Goal: Task Accomplishment & Management: Use online tool/utility

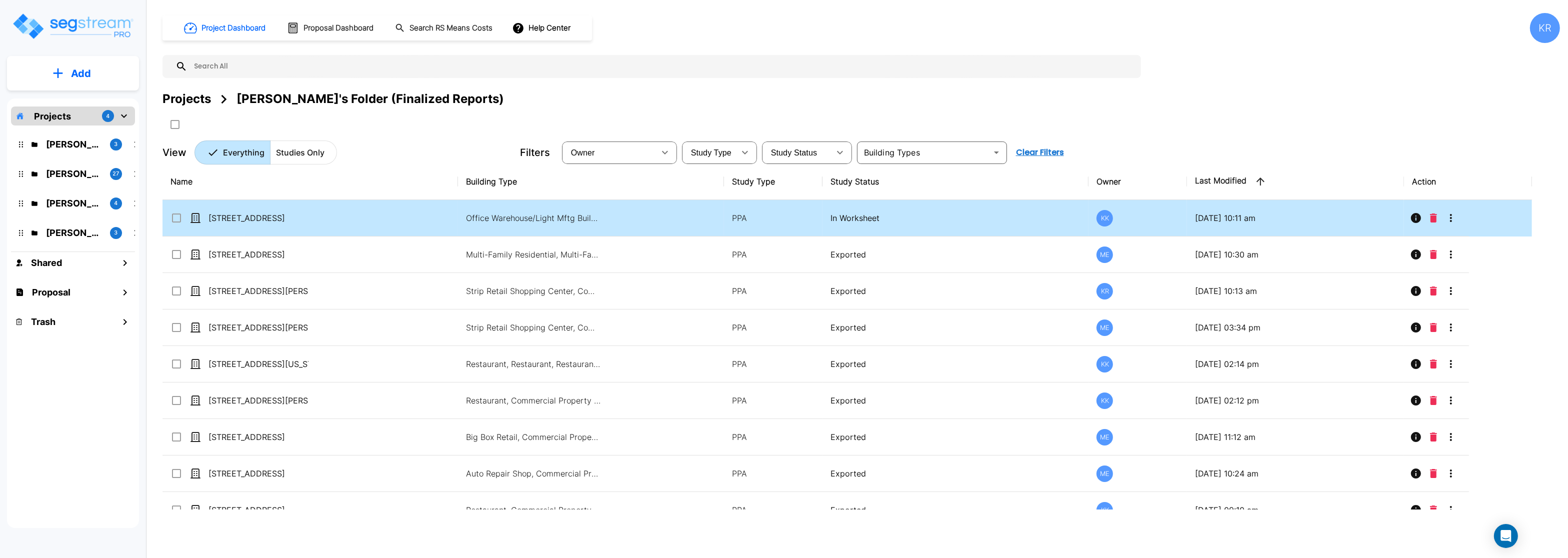
click at [849, 225] on td "In Worksheet" at bounding box center [955, 218] width 266 height 37
click at [217, 220] on p "[STREET_ADDRESS]" at bounding box center [259, 218] width 100 height 12
checkbox input "false"
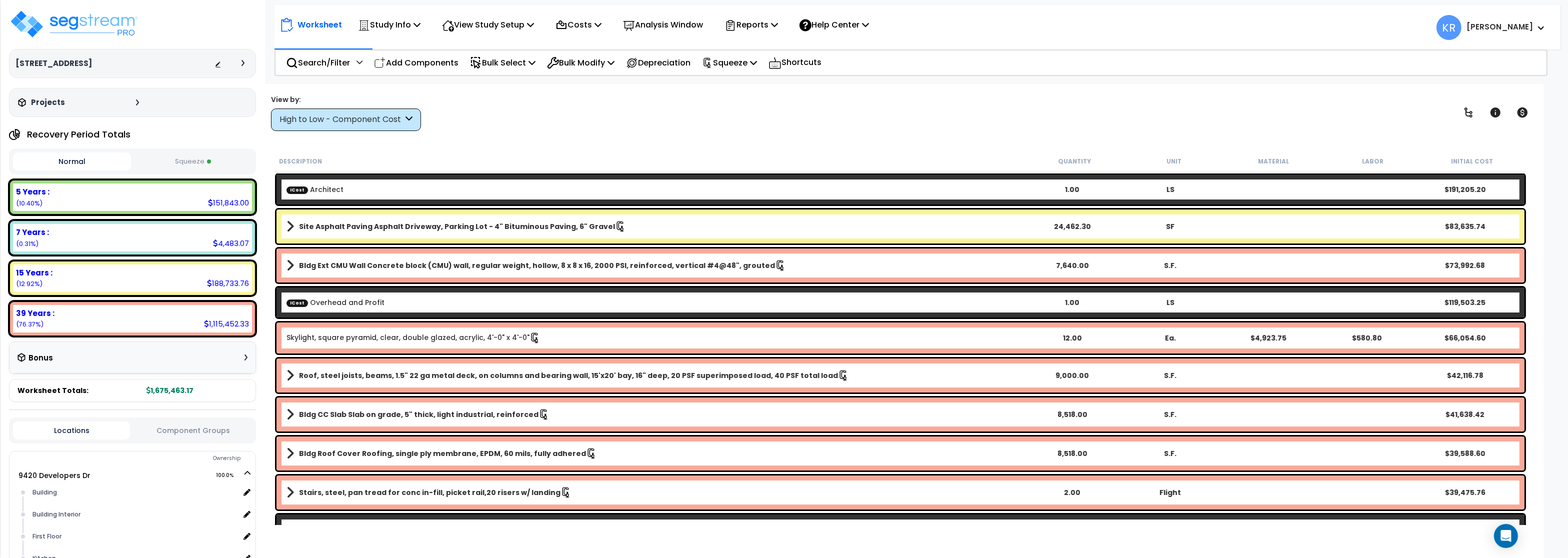
click at [393, 116] on div "High to Low - Component Cost" at bounding box center [341, 119] width 124 height 12
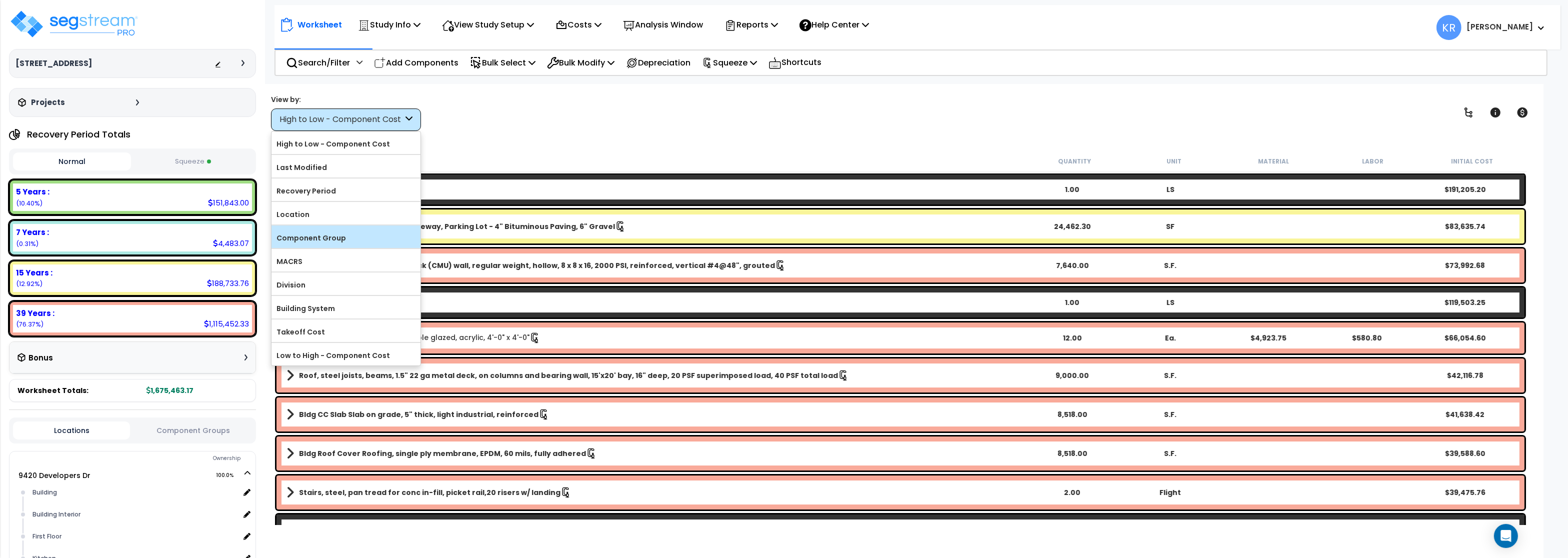
click at [349, 237] on label "Component Group" at bounding box center [346, 238] width 149 height 15
click at [0, 0] on input "Component Group" at bounding box center [0, 0] width 0 height 0
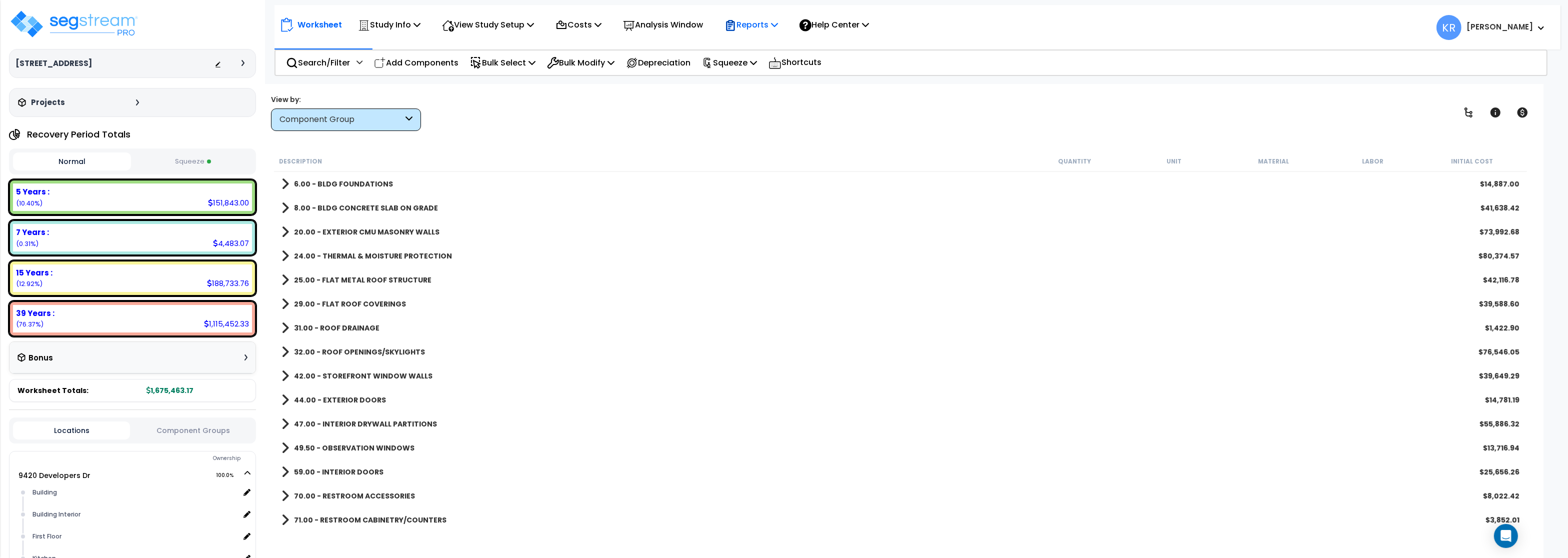
click at [778, 30] on p "Reports" at bounding box center [751, 25] width 54 height 13
click at [785, 42] on link "Get Report" at bounding box center [769, 47] width 99 height 20
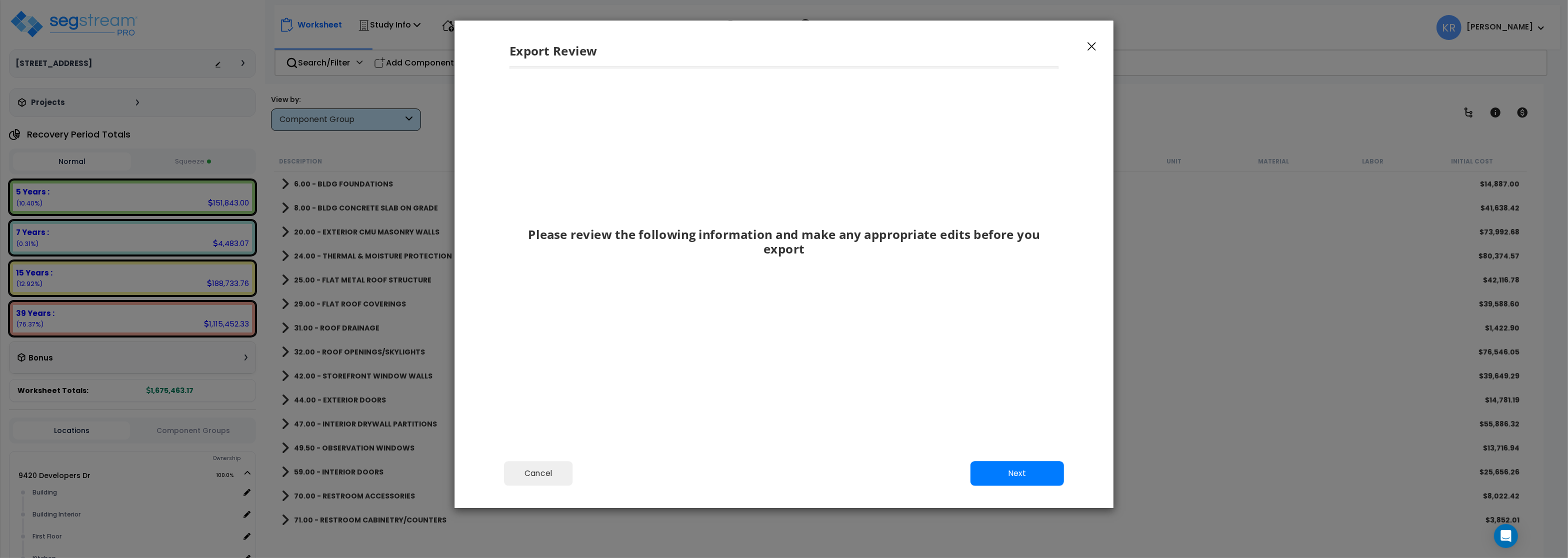
click at [1092, 47] on icon "button" at bounding box center [1092, 47] width 9 height 9
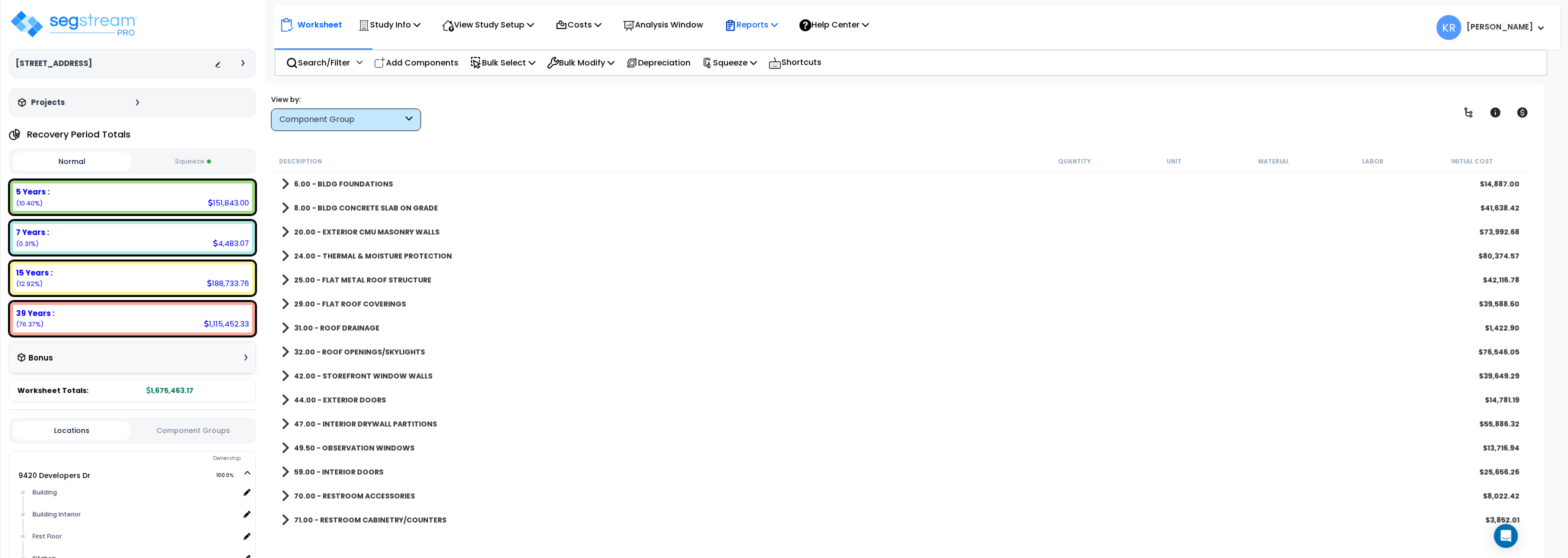
click at [775, 22] on p "Reports" at bounding box center [751, 25] width 54 height 13
click at [777, 22] on p "Reports" at bounding box center [751, 25] width 54 height 13
click at [1505, 536] on icon "Open Intercom Messenger" at bounding box center [1505, 535] width 12 height 13
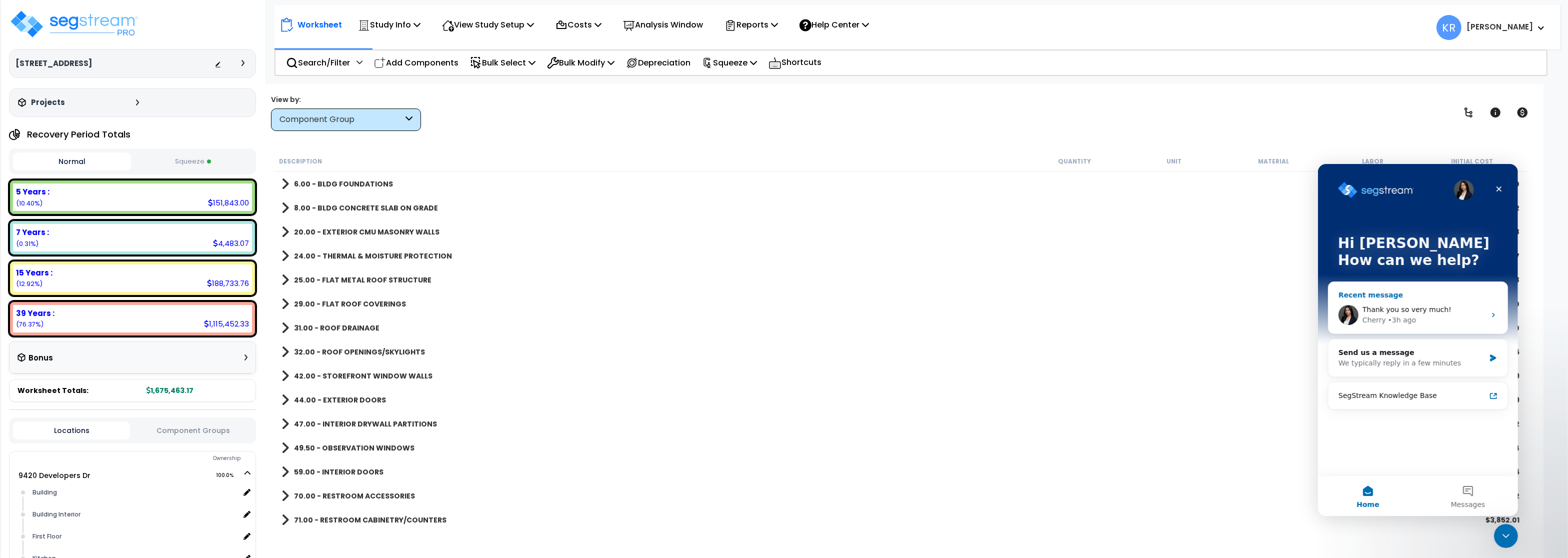
click at [1388, 305] on span "Thank you so very much!" at bounding box center [1407, 309] width 89 height 8
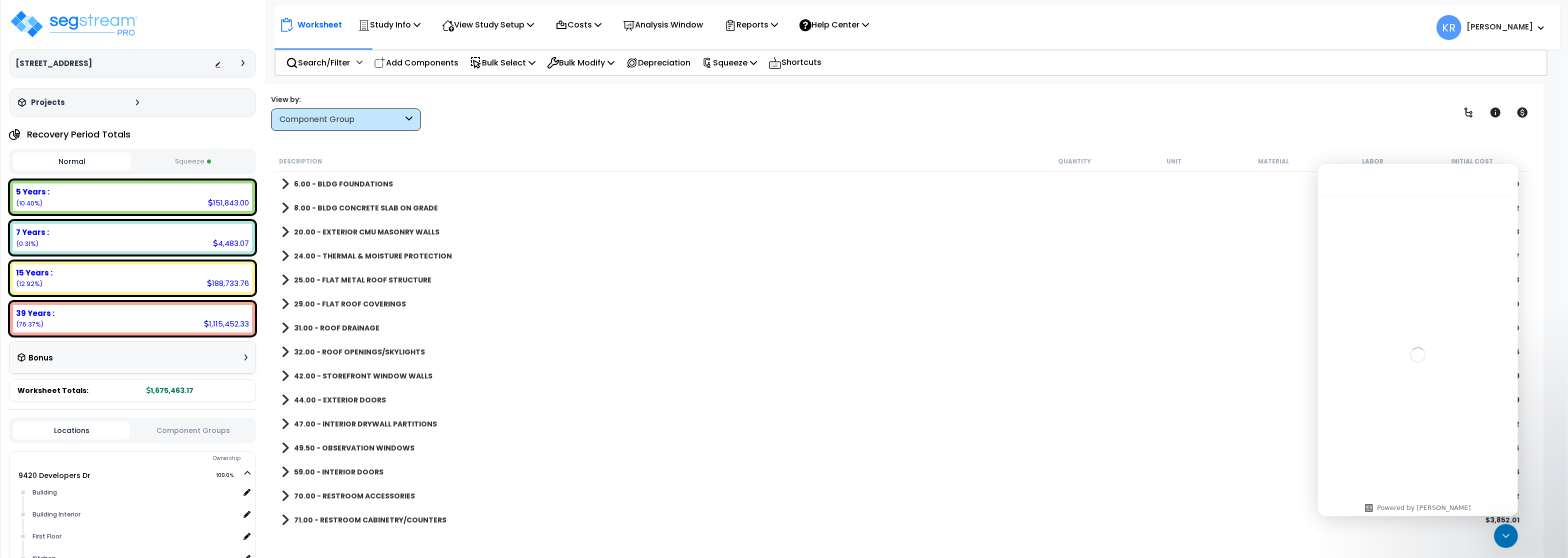
scroll to position [838, 0]
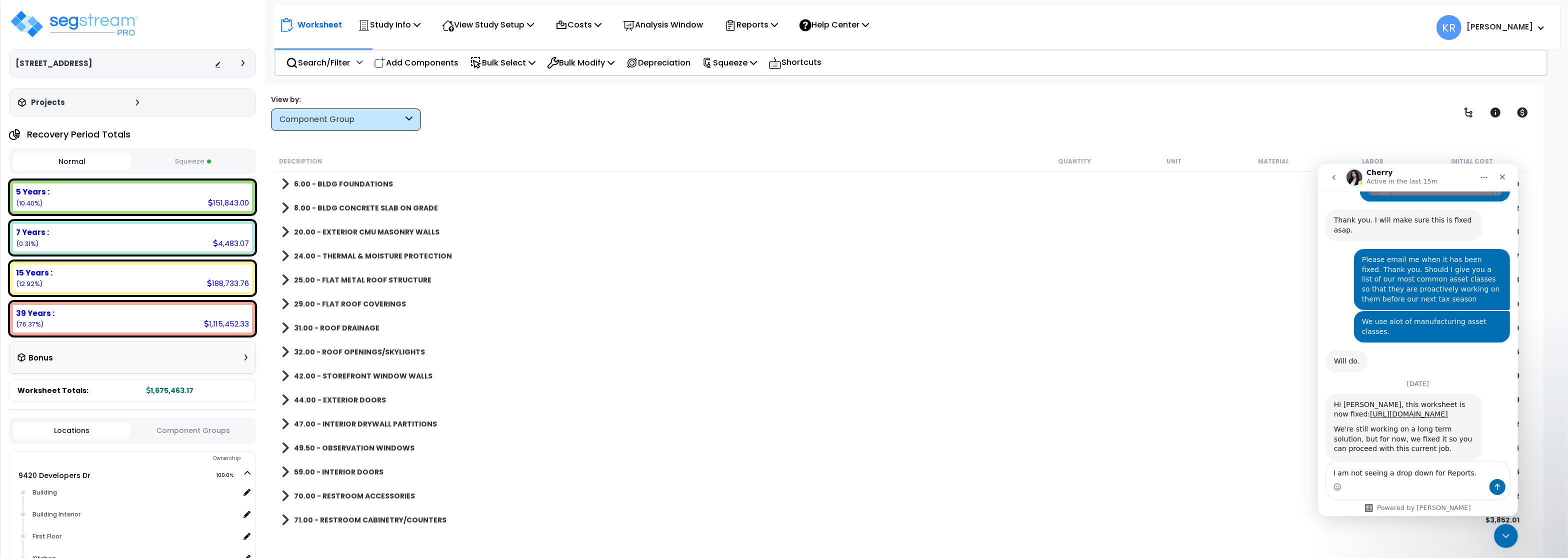
type textarea "I am not seeing a drop down for Reports"
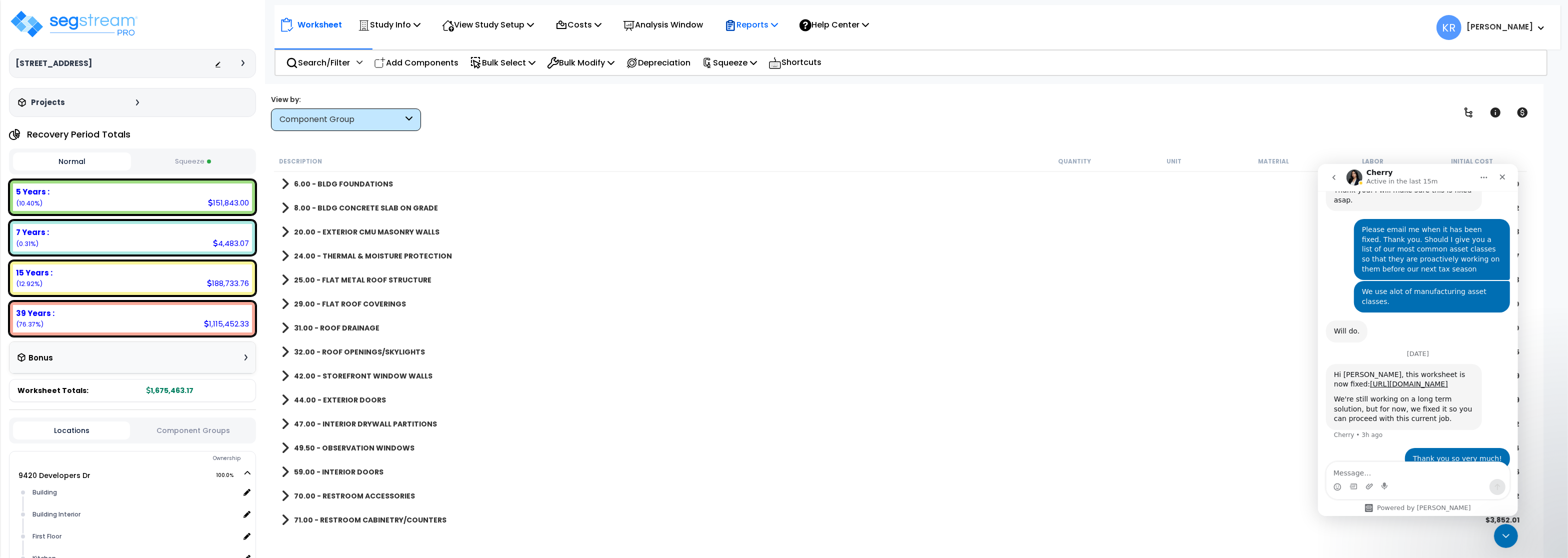
click at [771, 26] on p "Reports" at bounding box center [751, 25] width 54 height 13
click at [769, 44] on link "Get Report" at bounding box center [769, 47] width 99 height 20
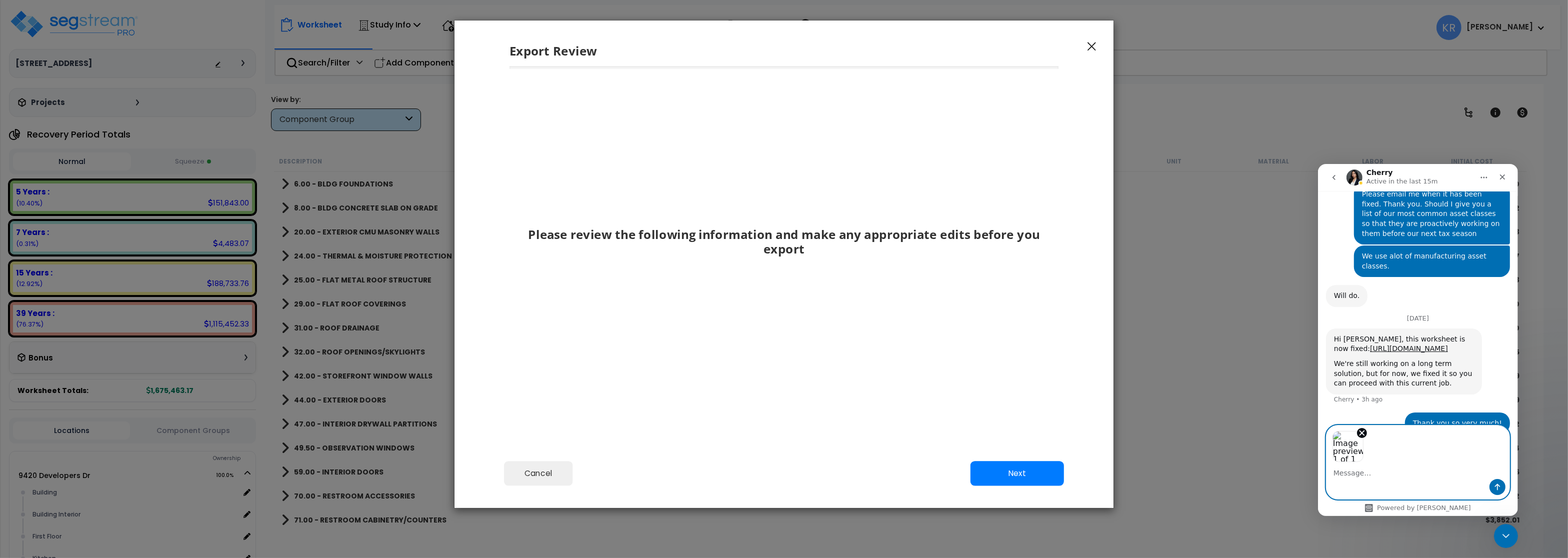
scroll to position [905, 0]
click at [1491, 489] on button "Send a message…" at bounding box center [1497, 486] width 16 height 16
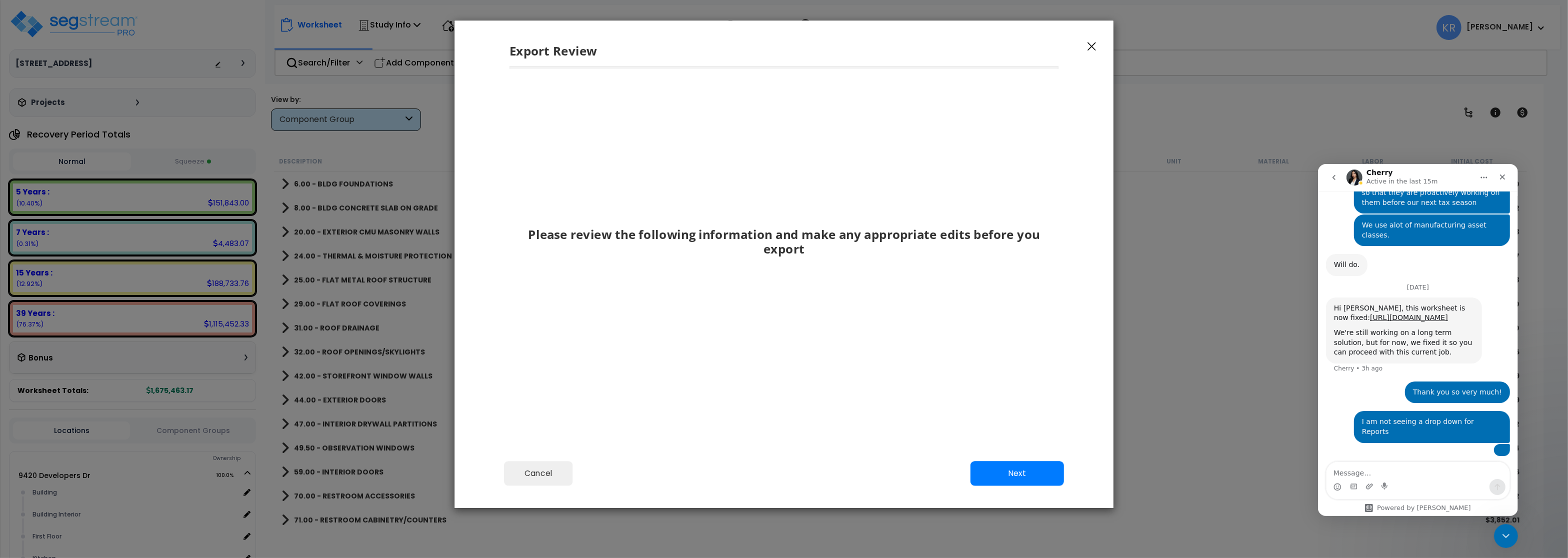
scroll to position [935, 0]
click at [1000, 469] on button "Next" at bounding box center [1017, 473] width 94 height 25
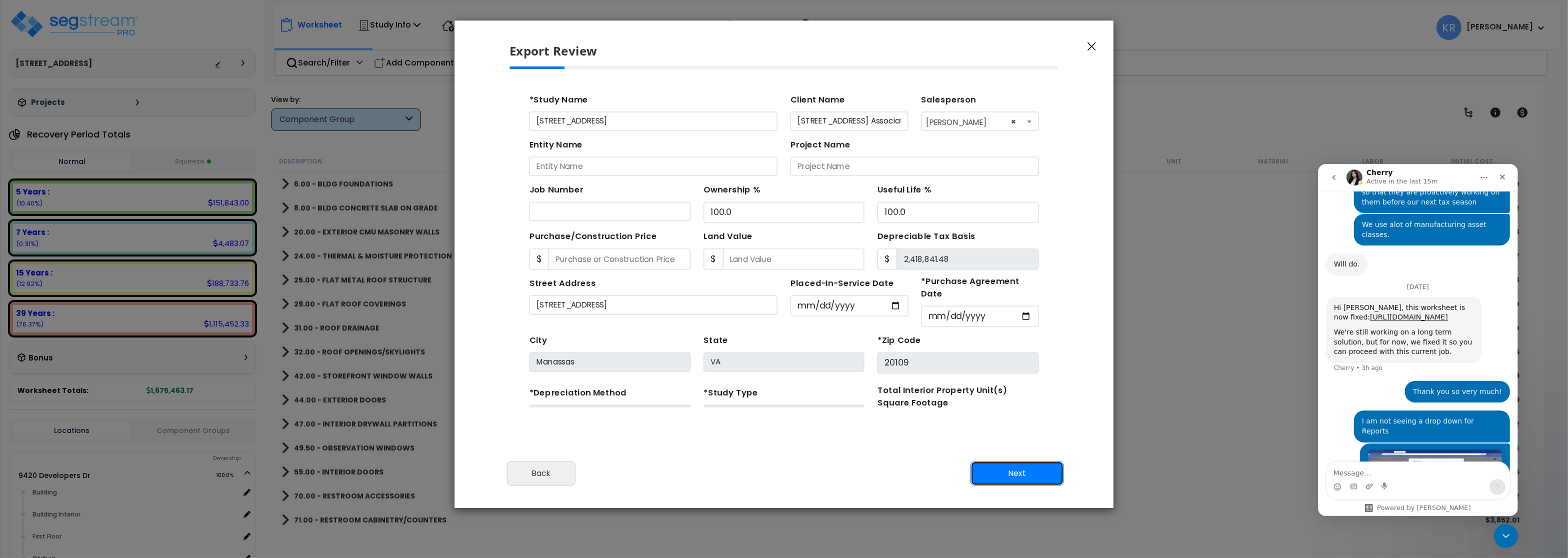
click at [1000, 469] on button "Next" at bounding box center [1017, 473] width 94 height 25
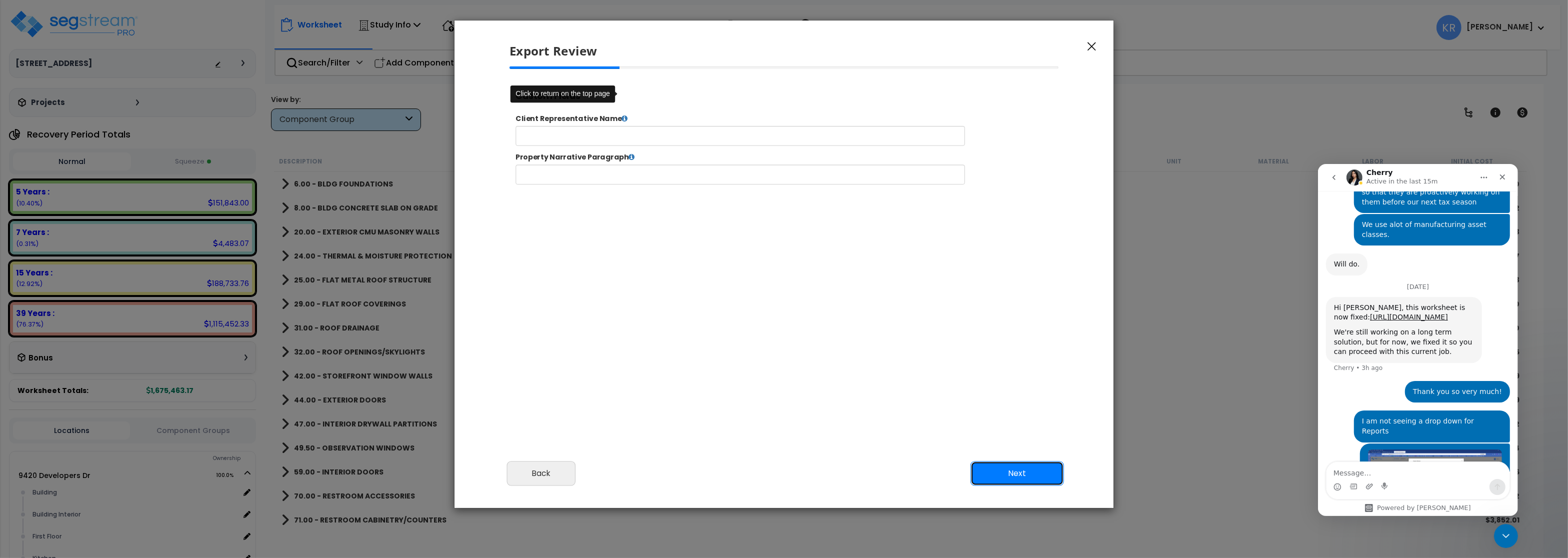
click at [1000, 469] on button "Next" at bounding box center [1017, 473] width 94 height 25
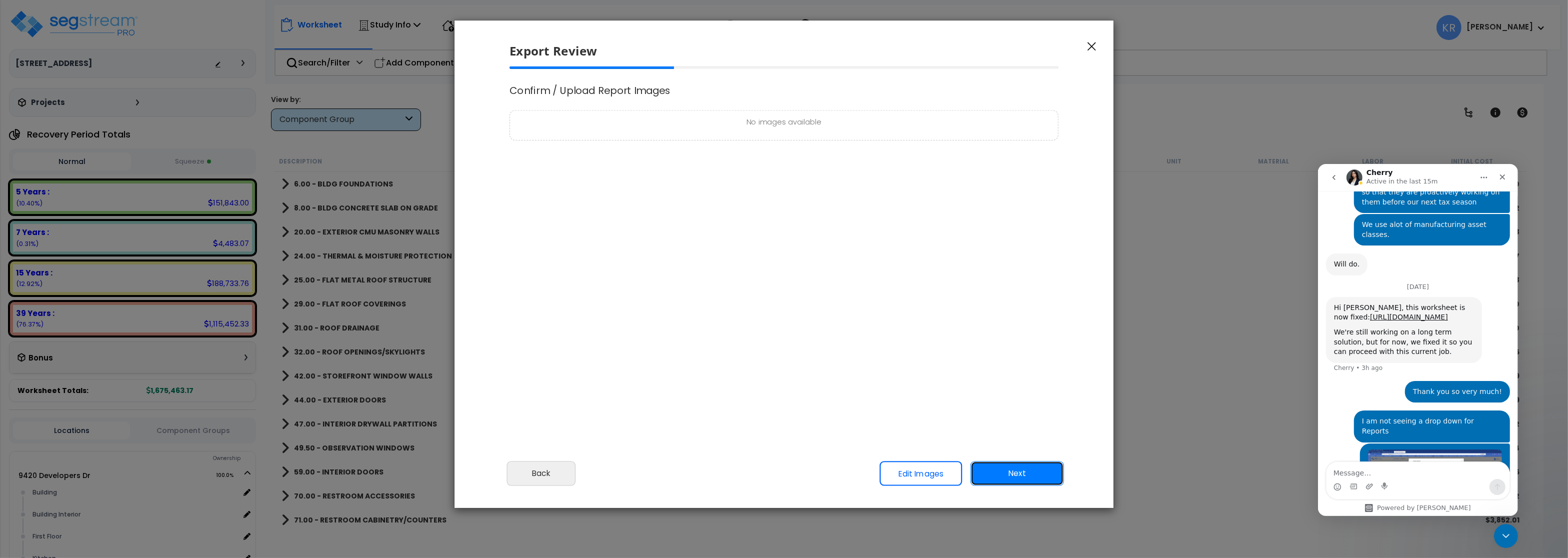
click at [1001, 469] on button "Next" at bounding box center [1017, 473] width 94 height 25
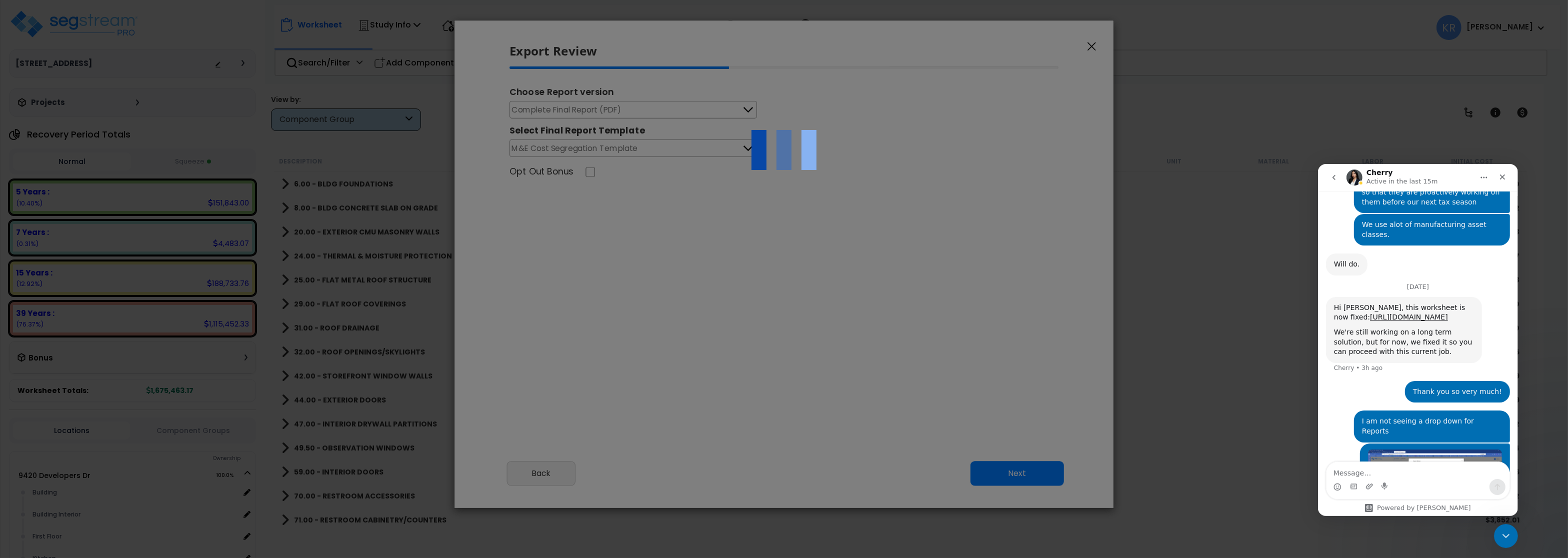
click at [1001, 469] on div at bounding box center [784, 279] width 1568 height 558
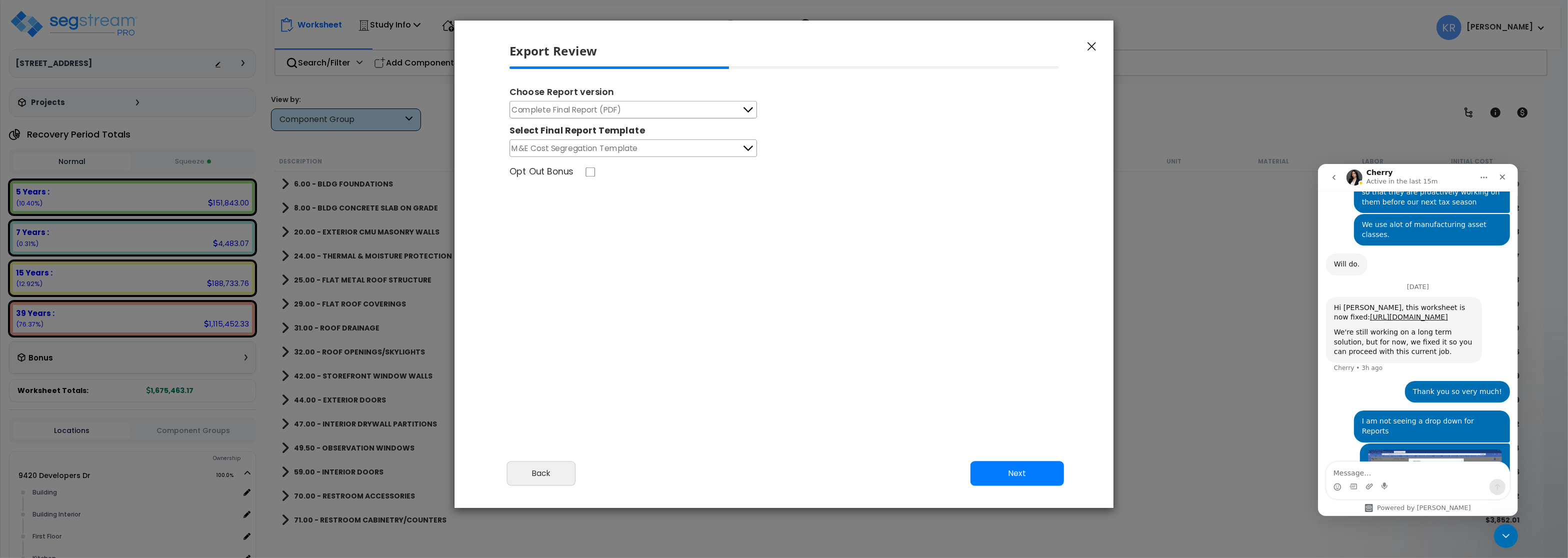
click at [558, 112] on span "Complete Final Report (PDF)" at bounding box center [567, 110] width 110 height 13
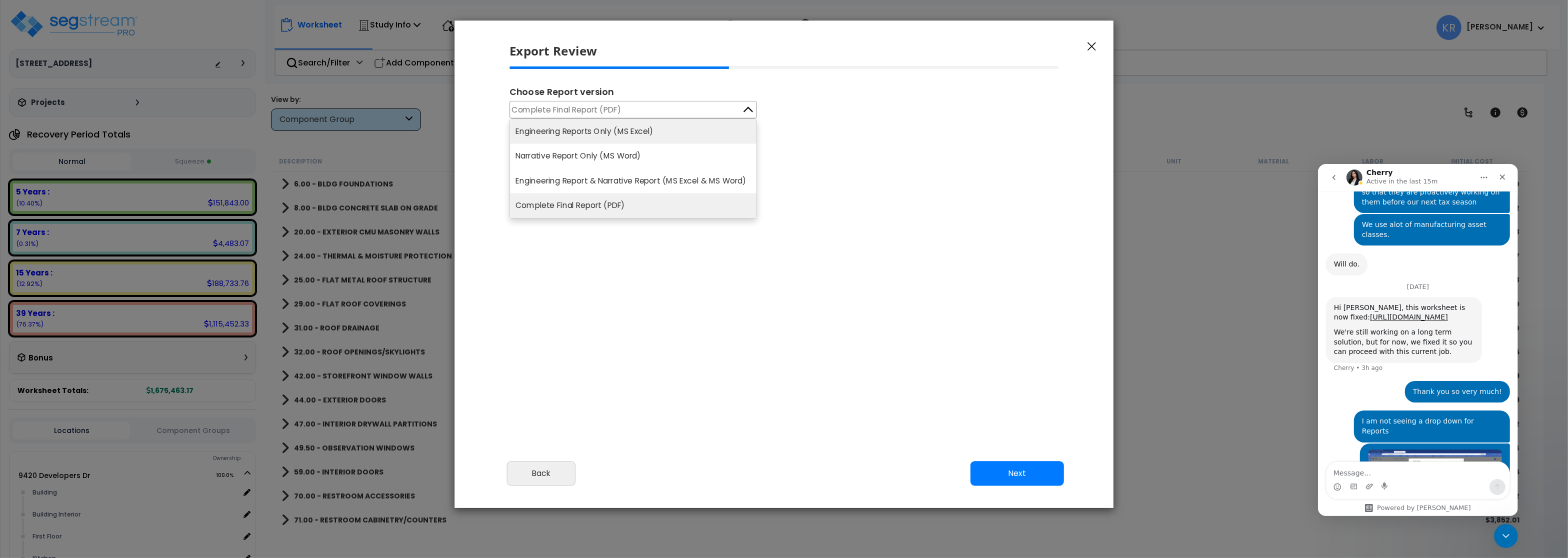
click at [565, 133] on li "Engineering Reports Only (MS Excel)" at bounding box center [633, 131] width 247 height 24
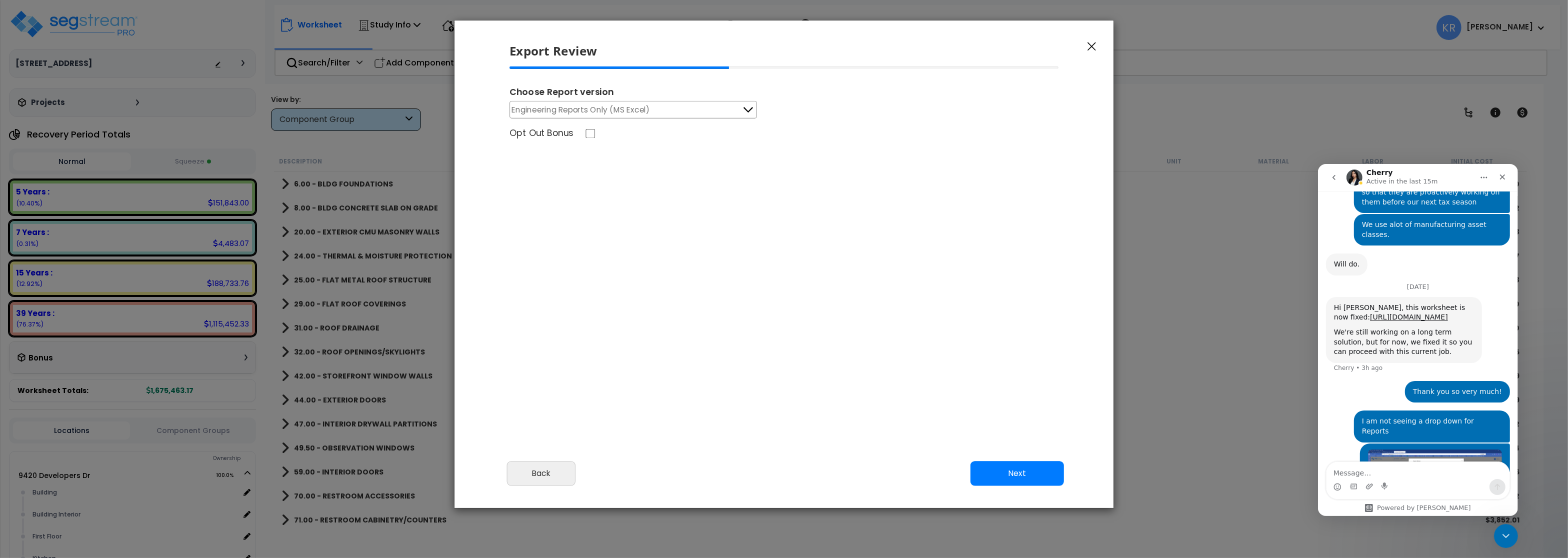
click at [1401, 469] on textarea "Message…" at bounding box center [1417, 470] width 183 height 17
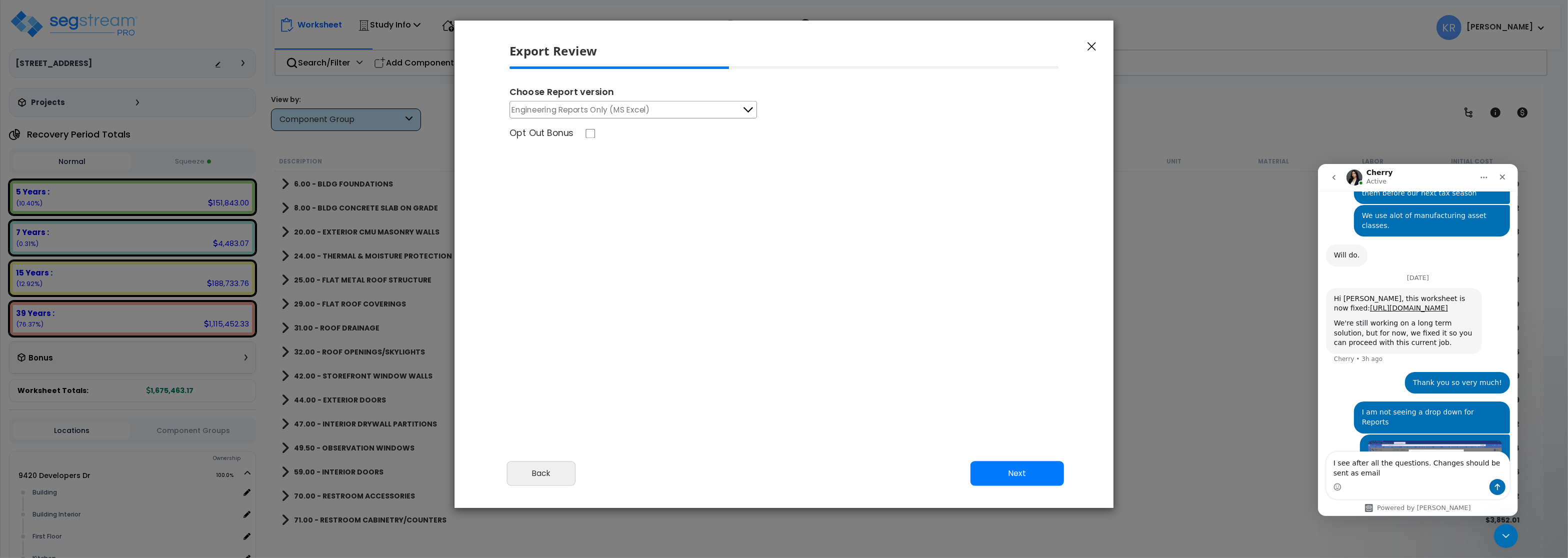
scroll to position [944, 0]
type textarea "I see after all the questions. Changes should be sent as emails. It would lesse…"
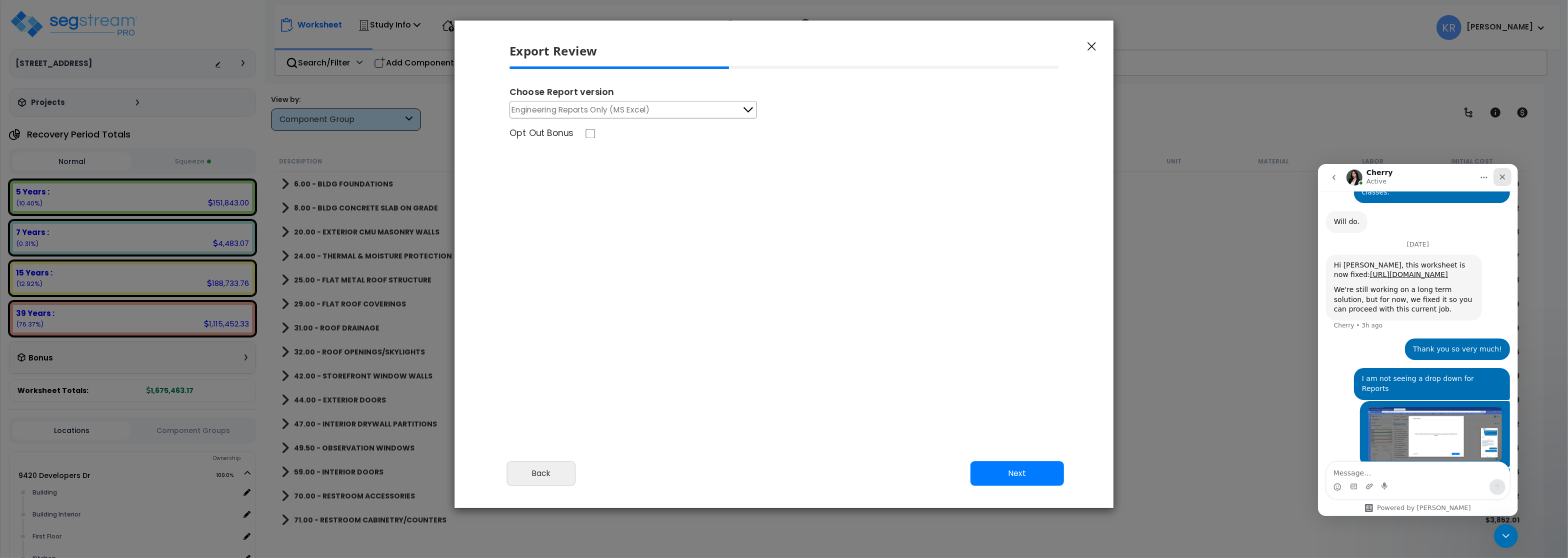
click at [1508, 177] on div "Close" at bounding box center [1502, 176] width 18 height 18
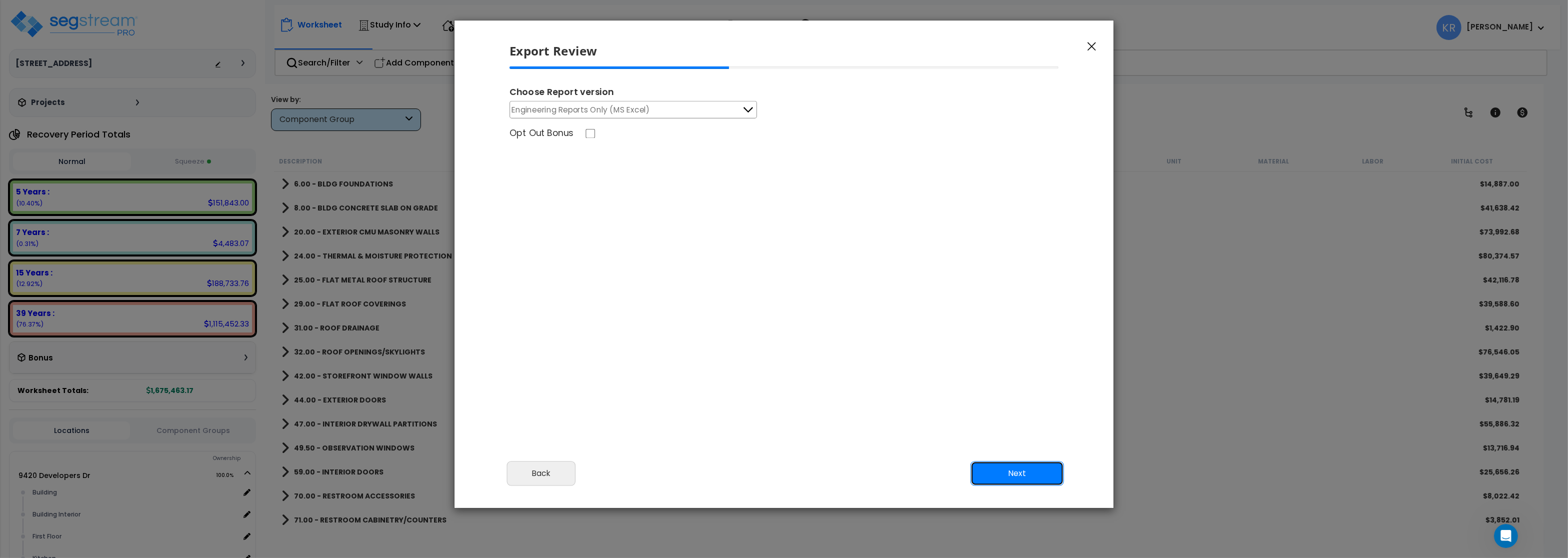
click at [1037, 480] on button "Next" at bounding box center [1017, 473] width 94 height 25
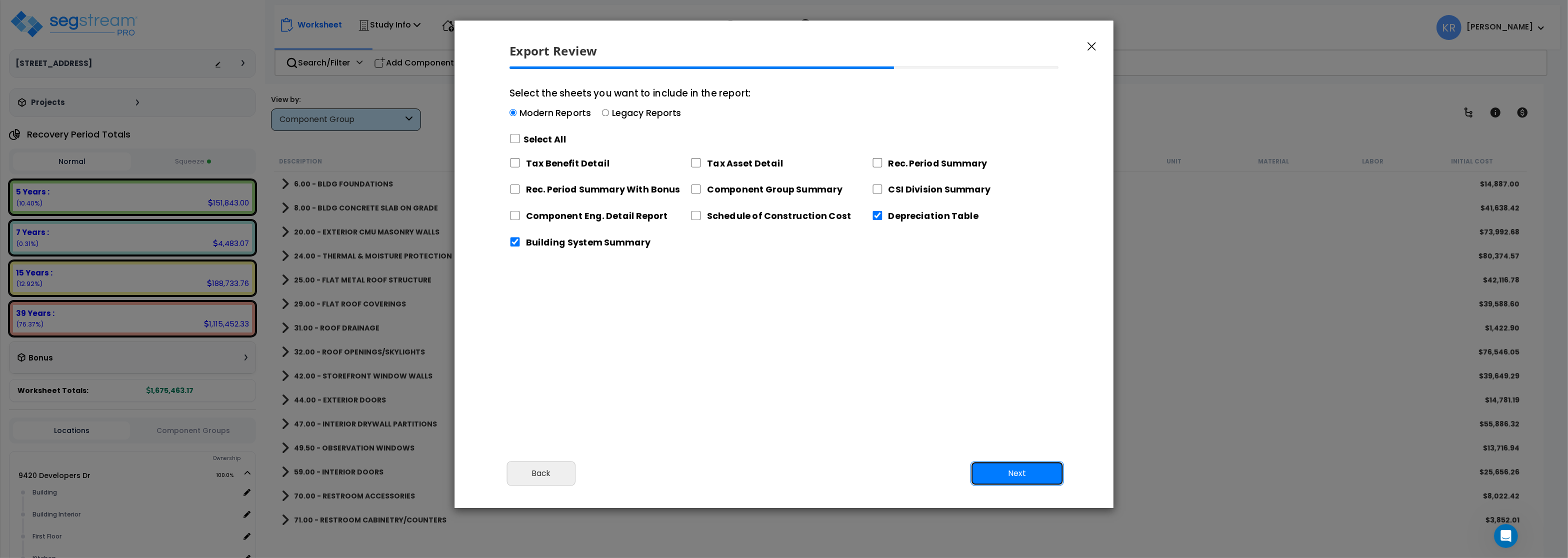
scroll to position [851, 0]
click at [513, 139] on input "Select the sheets you want to include in the report: Modern Reports Legacy Repo…" at bounding box center [515, 139] width 11 height 10
checkbox input "true"
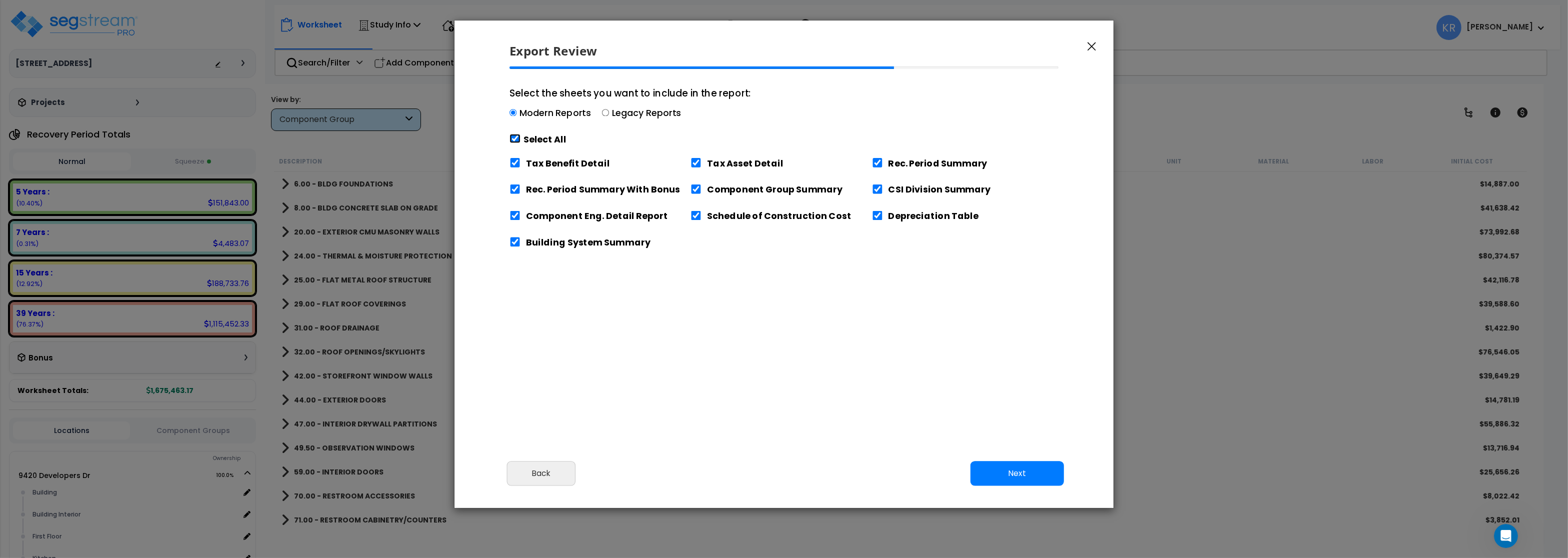
checkbox input "true"
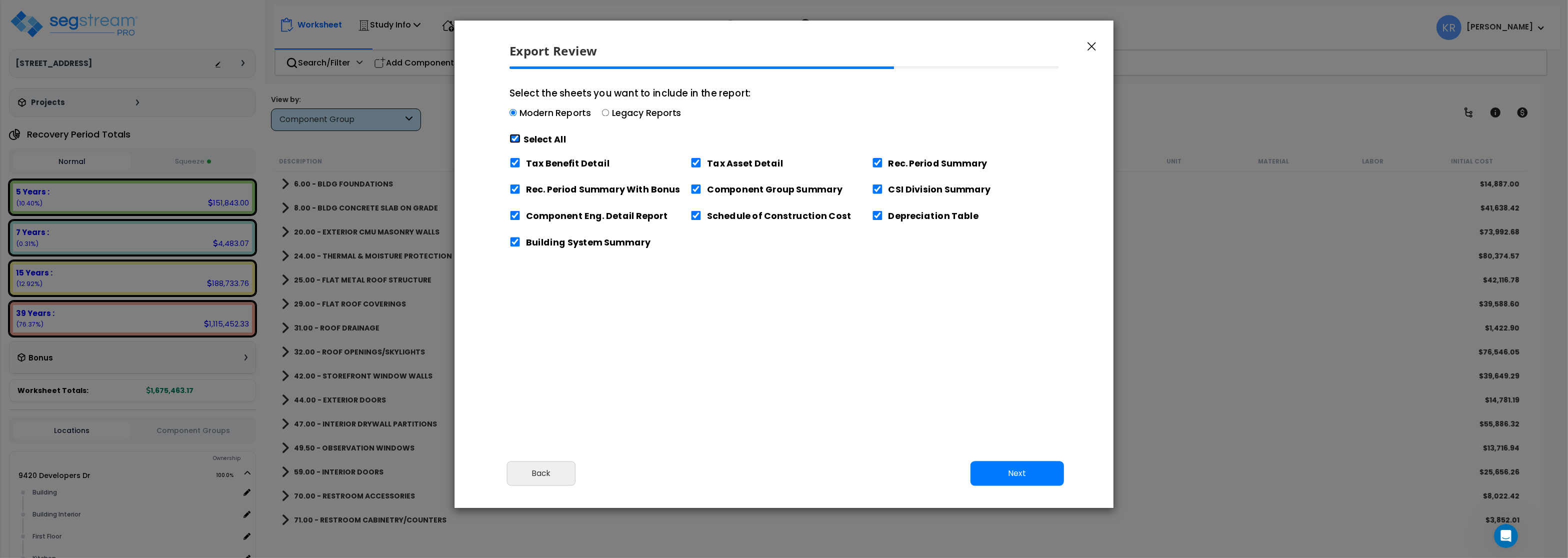
checkbox input "true"
click at [1035, 467] on button "Next" at bounding box center [1017, 473] width 94 height 25
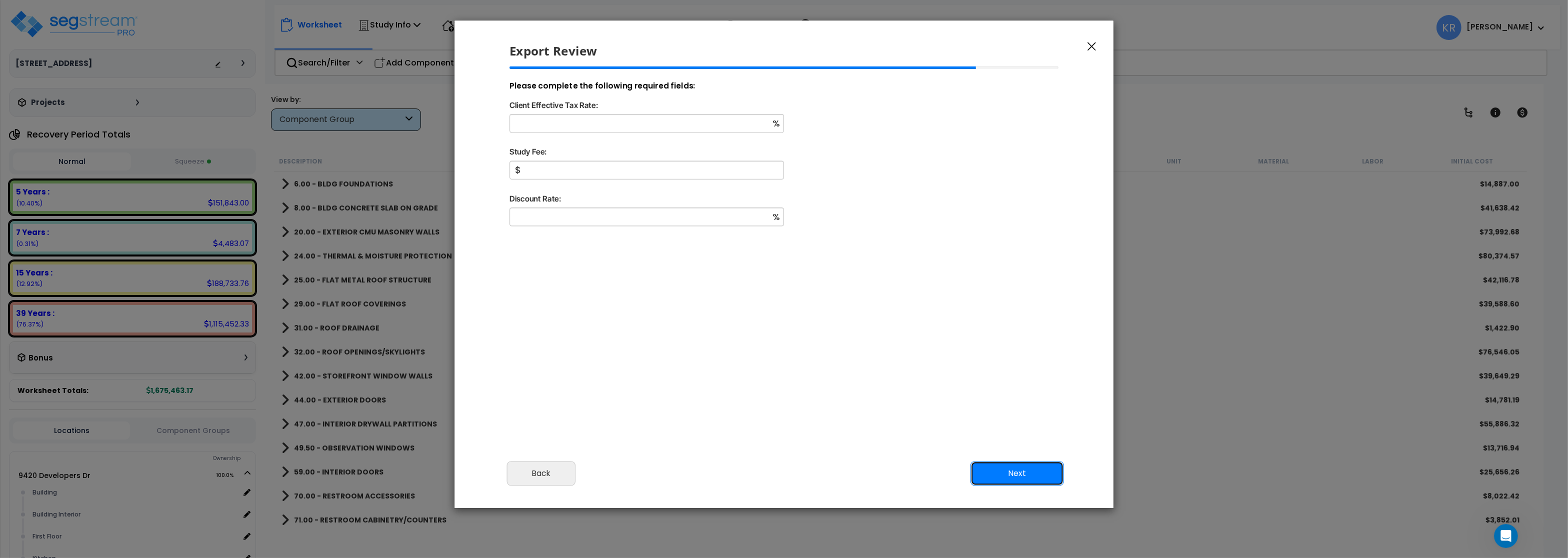
click at [1026, 469] on button "Next" at bounding box center [1017, 473] width 94 height 25
click at [547, 479] on button "Back" at bounding box center [541, 473] width 69 height 25
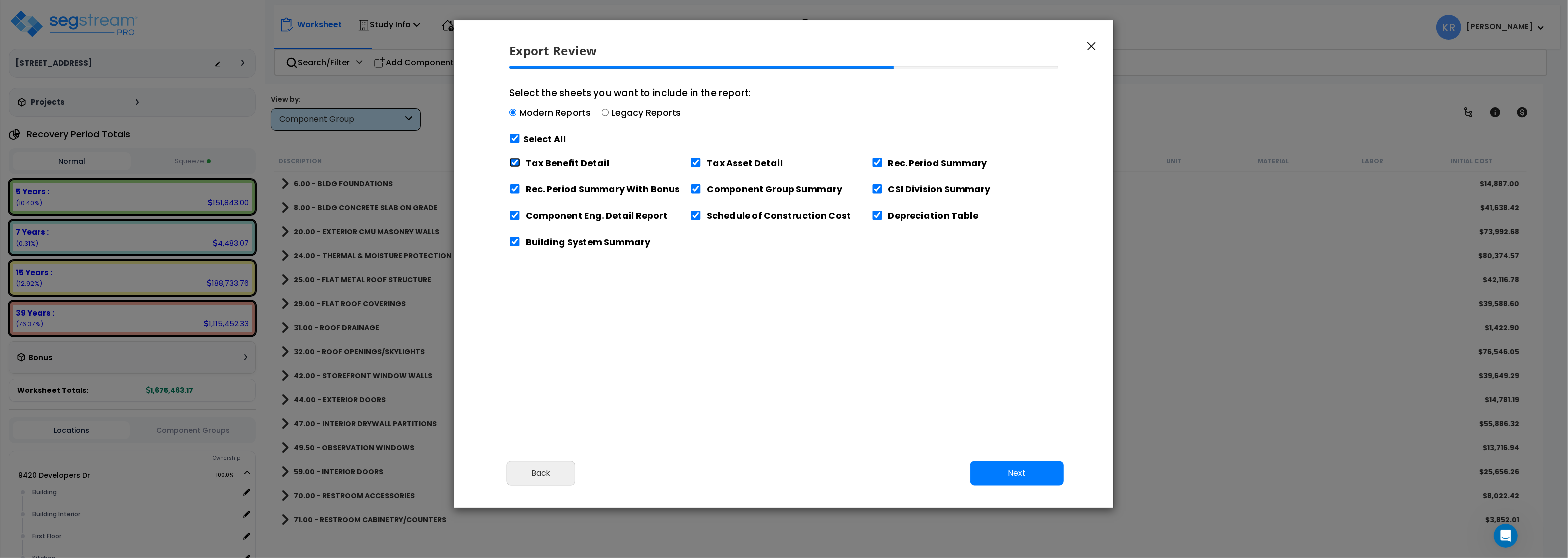
click at [519, 161] on input "Tax Benefit Detail" at bounding box center [515, 163] width 11 height 10
checkbox input "false"
click at [1027, 480] on button "Next" at bounding box center [1017, 473] width 94 height 25
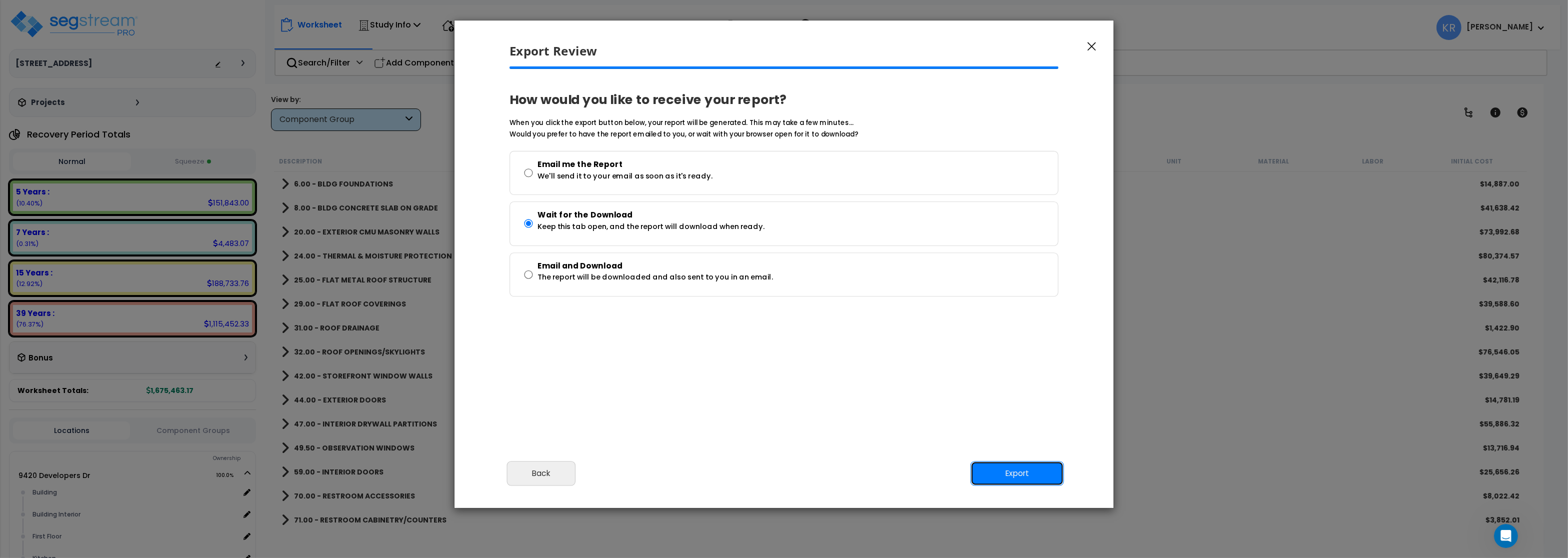
click at [1027, 468] on button "Export" at bounding box center [1017, 473] width 94 height 25
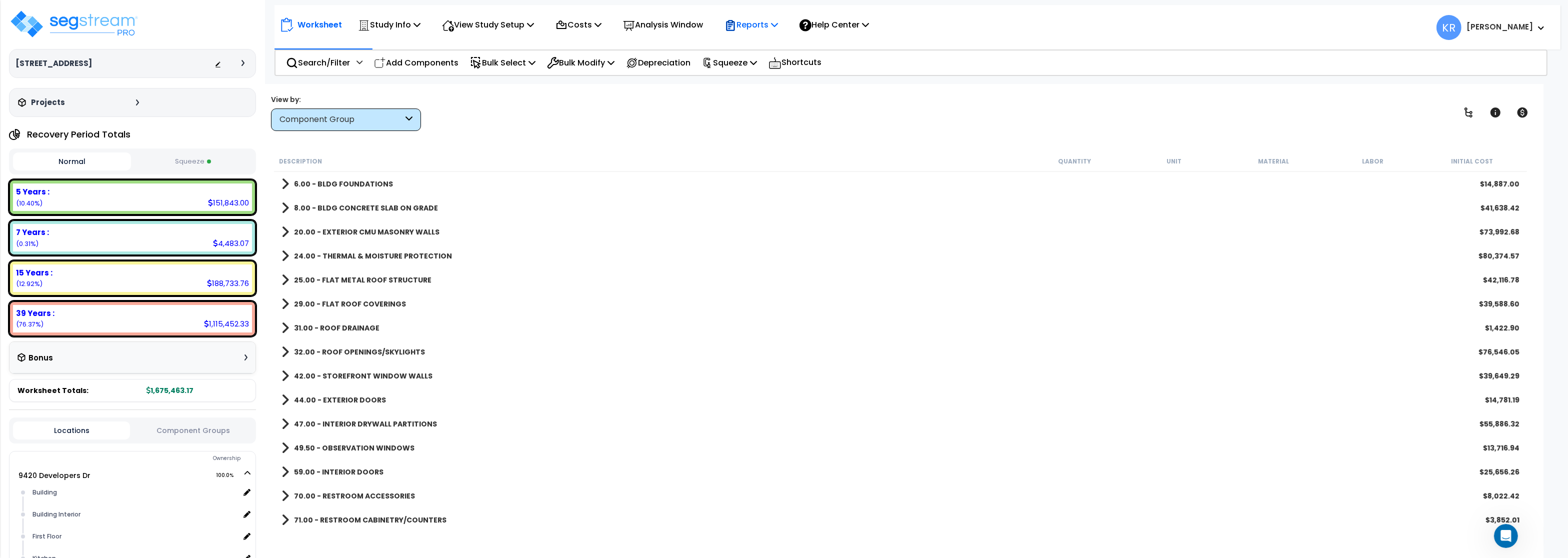
click at [772, 15] on div "Reports" at bounding box center [751, 24] width 54 height 24
click at [765, 46] on link "Get Report" at bounding box center [769, 47] width 99 height 20
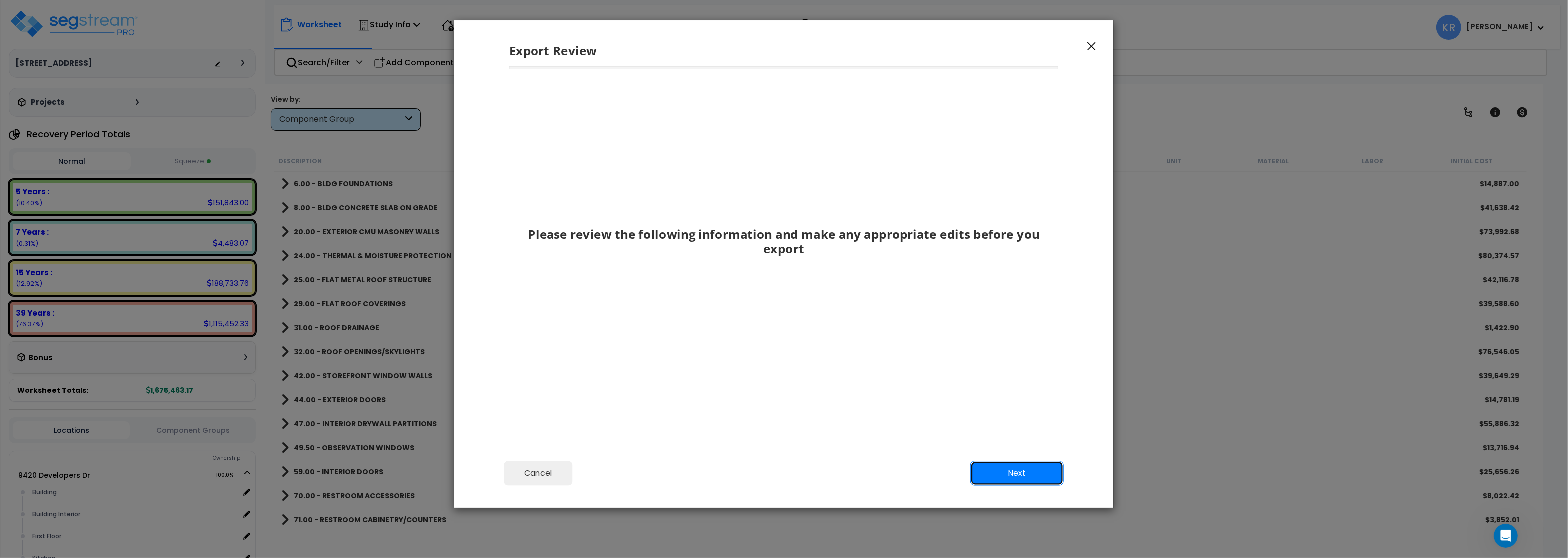
click at [1024, 475] on button "Next" at bounding box center [1017, 473] width 94 height 25
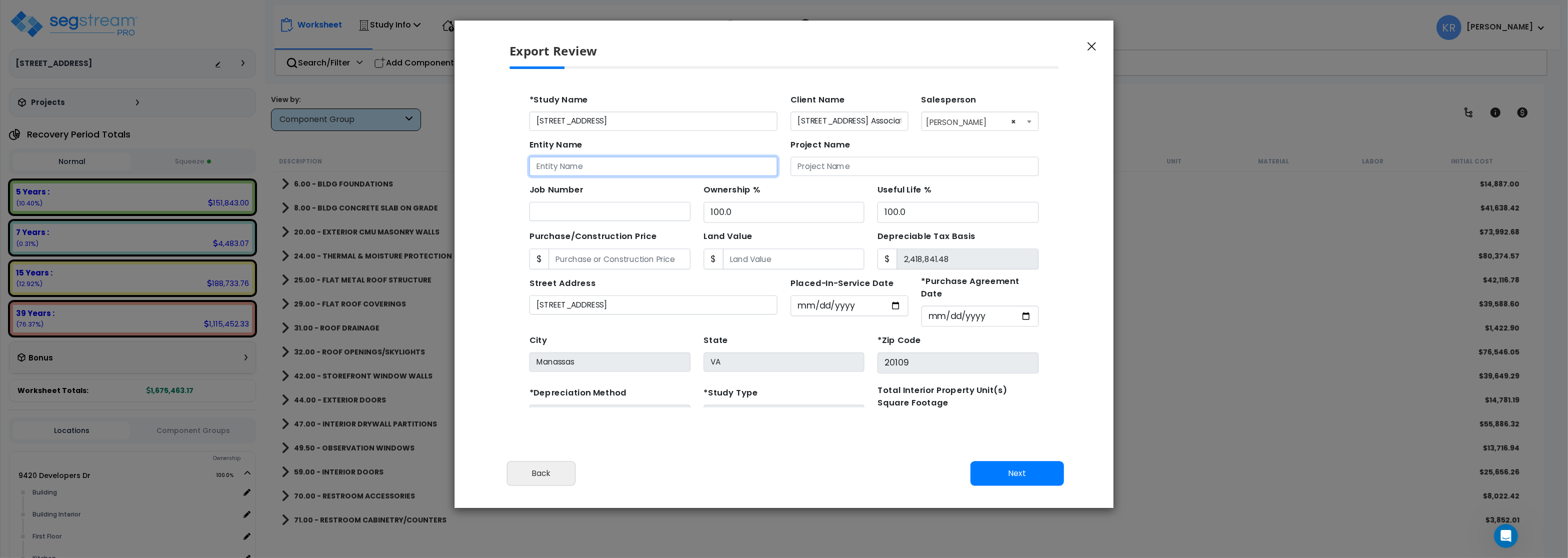
click at [559, 161] on input "Entity Name" at bounding box center [640, 158] width 225 height 18
type input "9420 Developers Drive Associates, LLC"
click at [998, 475] on button "Next" at bounding box center [1017, 473] width 94 height 25
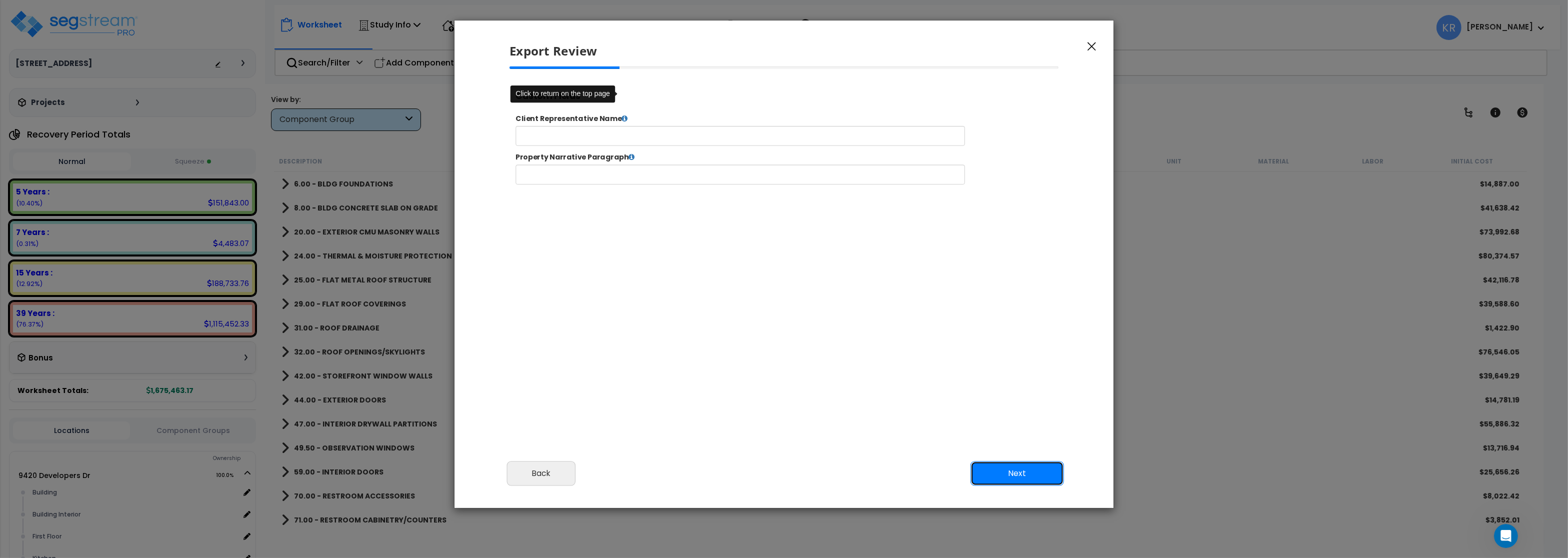
click at [998, 475] on button "Next" at bounding box center [1017, 473] width 94 height 25
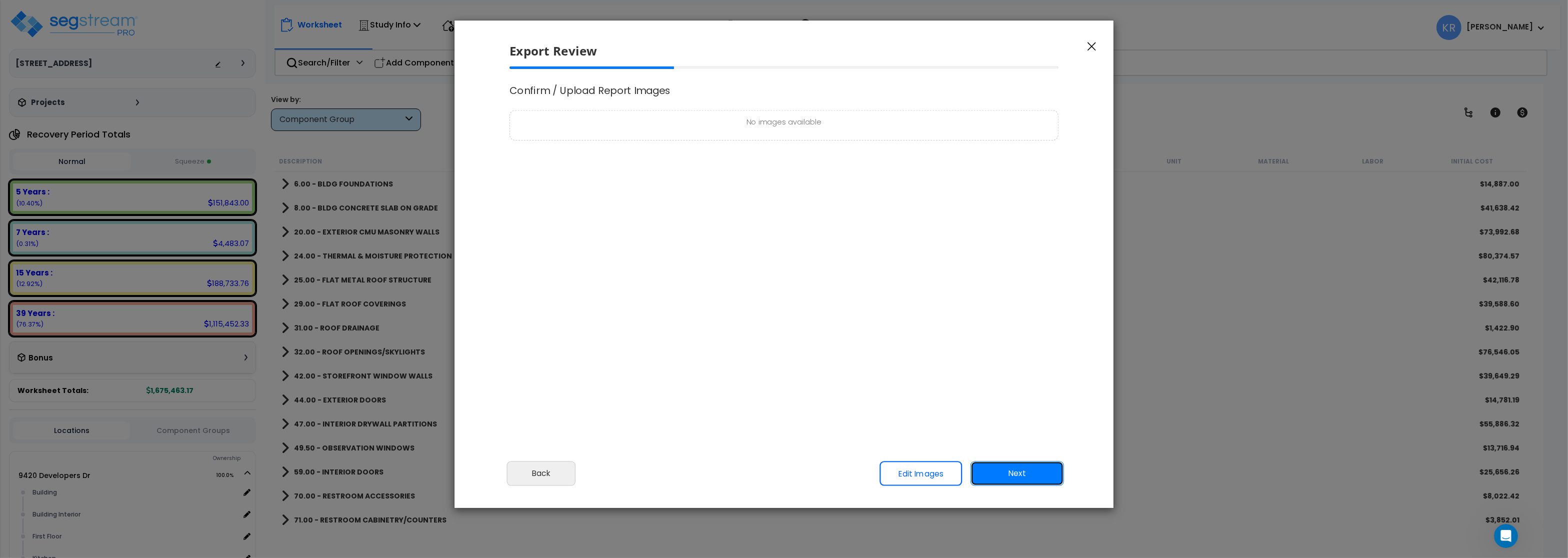
click at [998, 475] on button "Next" at bounding box center [1017, 473] width 94 height 25
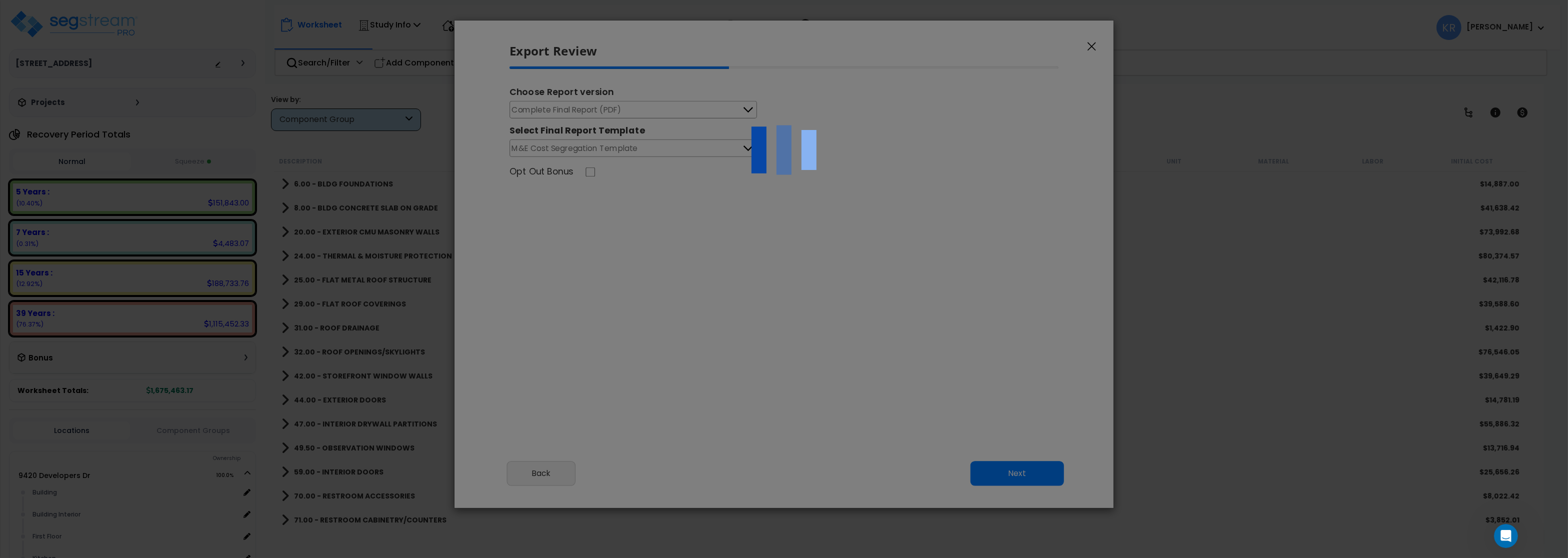
click at [584, 108] on div at bounding box center [784, 279] width 1568 height 558
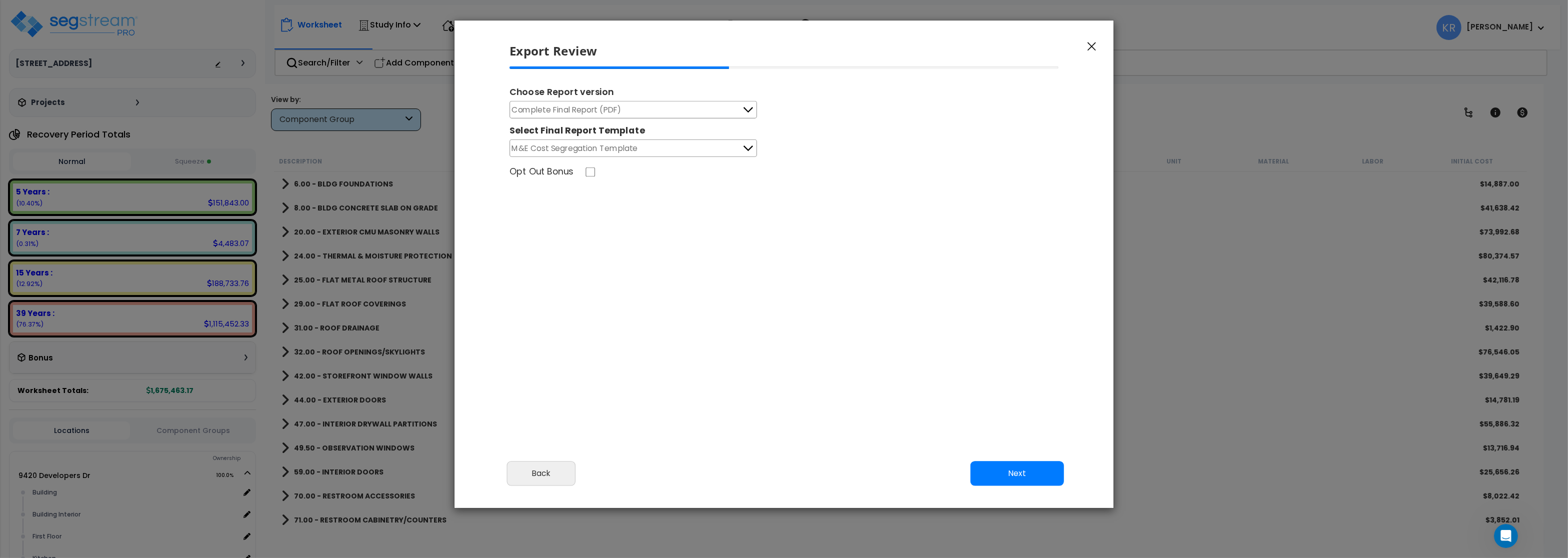
click at [584, 110] on span "Complete Final Report (PDF)" at bounding box center [567, 110] width 110 height 13
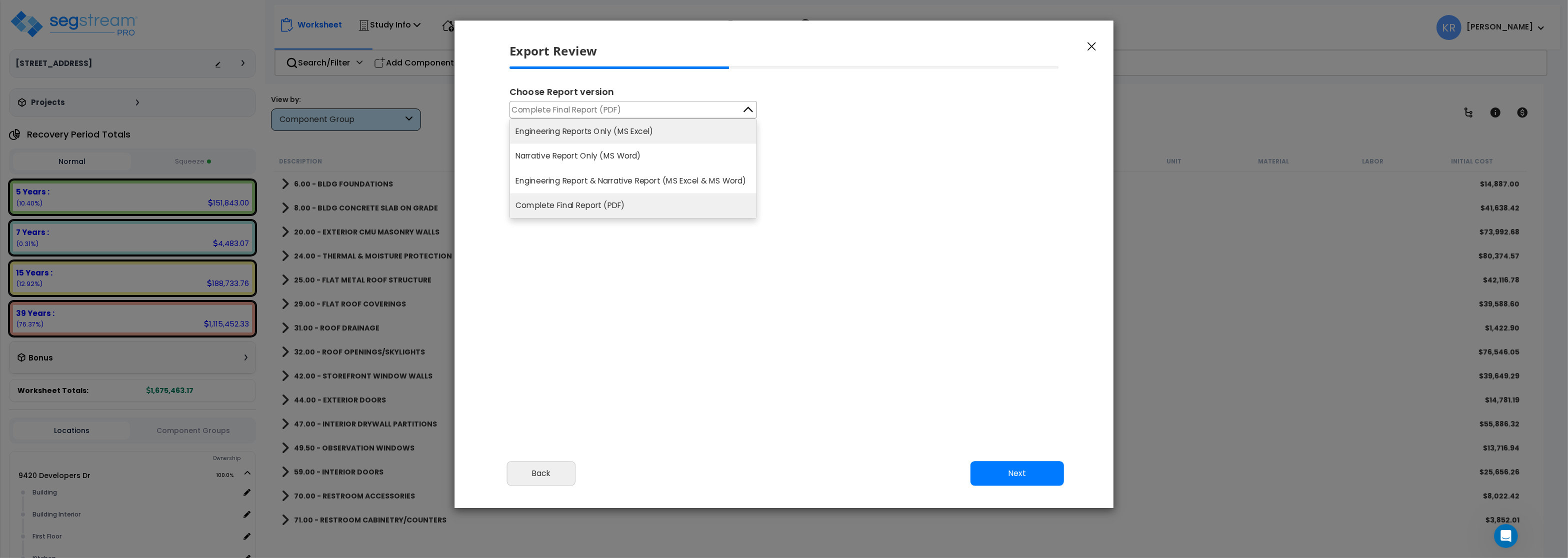
click at [589, 132] on li "Engineering Reports Only (MS Excel)" at bounding box center [633, 131] width 247 height 24
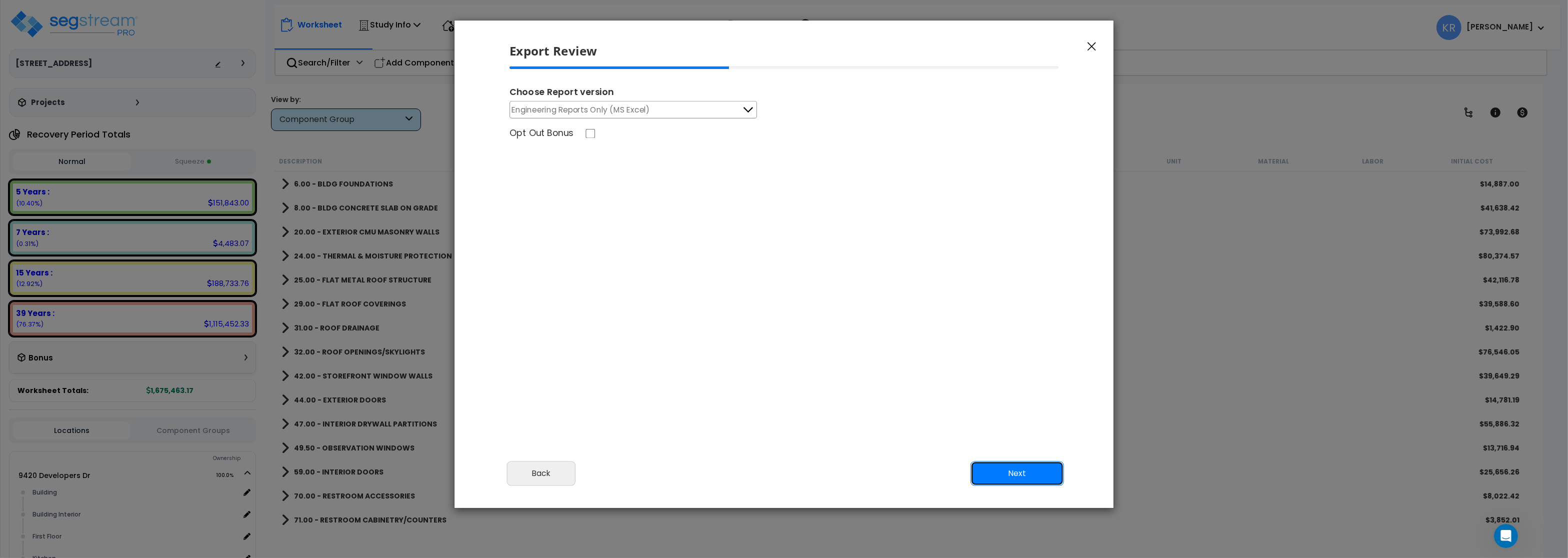
click at [1040, 480] on button "Next" at bounding box center [1017, 473] width 94 height 25
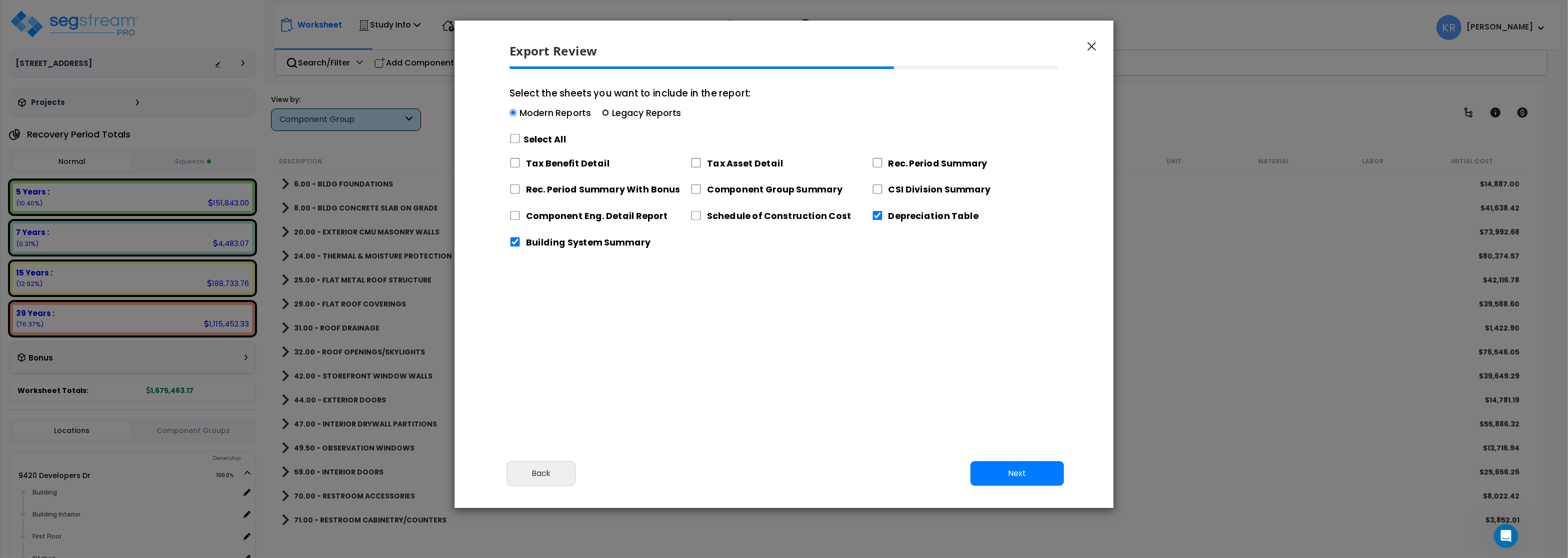
click at [602, 110] on input "Select the sheets you want to include in the report: Modern Reports Legacy Repo…" at bounding box center [606, 113] width 7 height 7
radio input "true"
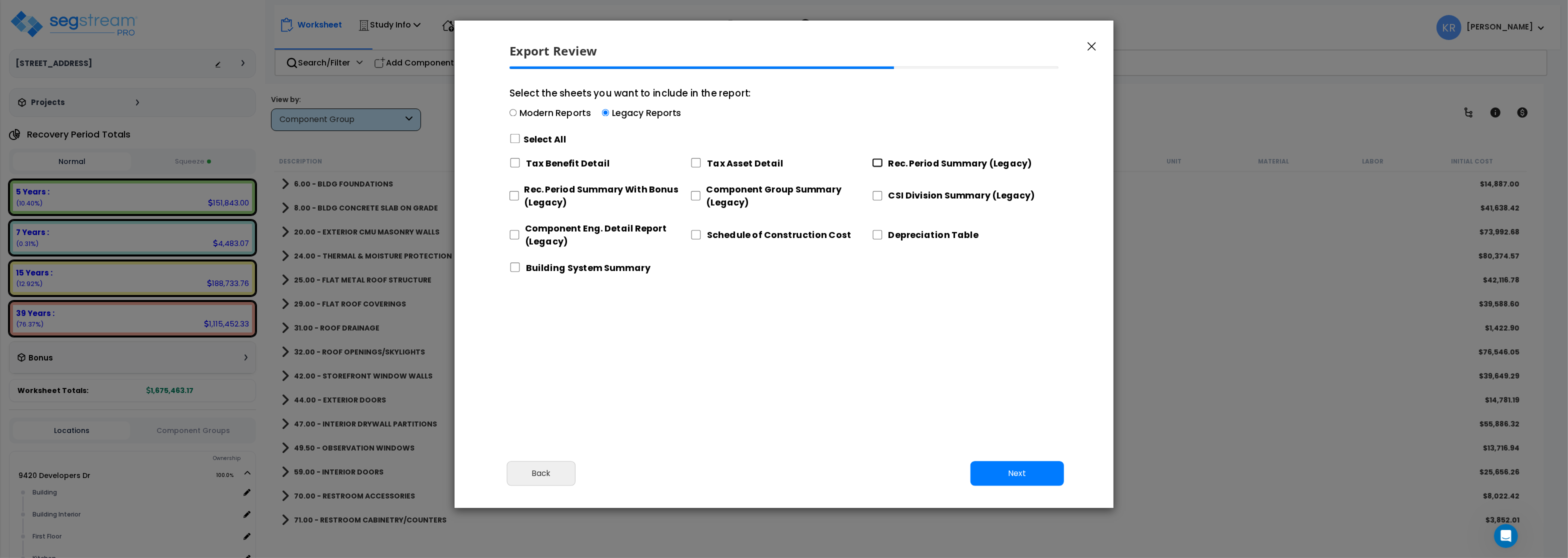
click at [878, 161] on input "Rec. Period Summary (Legacy)" at bounding box center [878, 163] width 11 height 10
checkbox input "true"
click at [878, 195] on input "CSI Division Summary (Legacy)" at bounding box center [878, 196] width 11 height 10
checkbox input "true"
click at [698, 161] on input "Tax Asset Detail" at bounding box center [696, 163] width 11 height 10
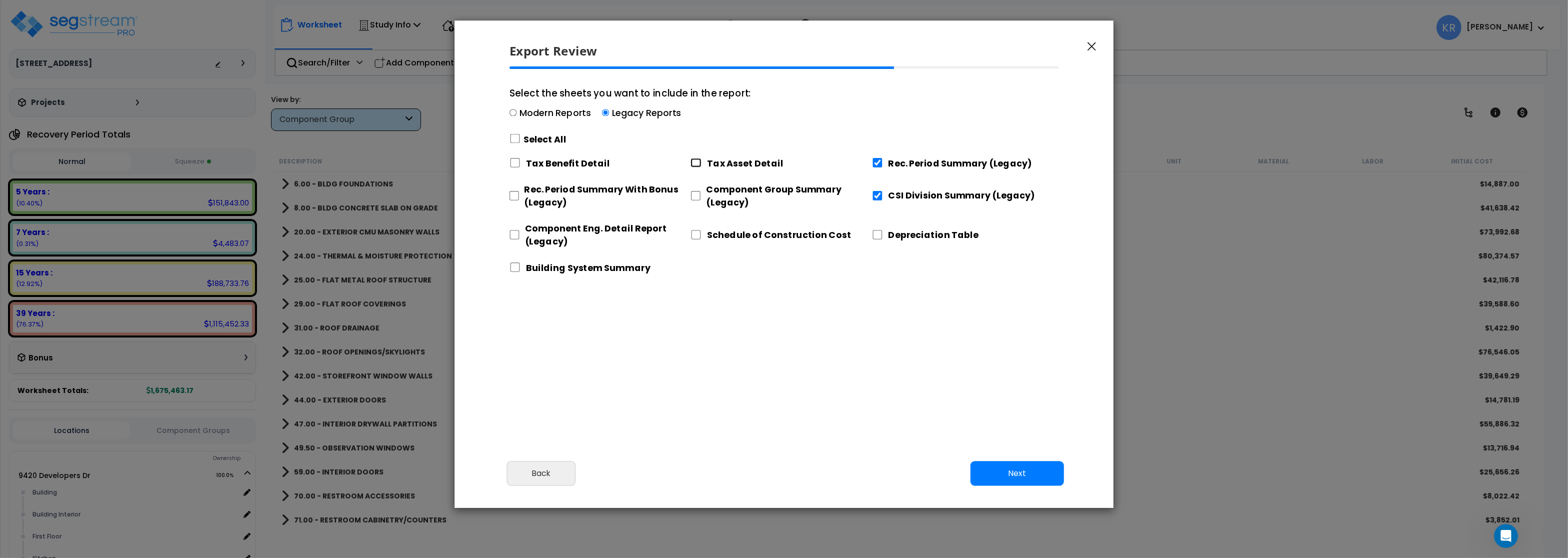
checkbox input "true"
click at [699, 195] on input "Component Group Summary (Legacy)" at bounding box center [695, 196] width 10 height 10
checkbox input "true"
click at [875, 232] on input "Depreciation Table" at bounding box center [878, 235] width 11 height 10
checkbox input "true"
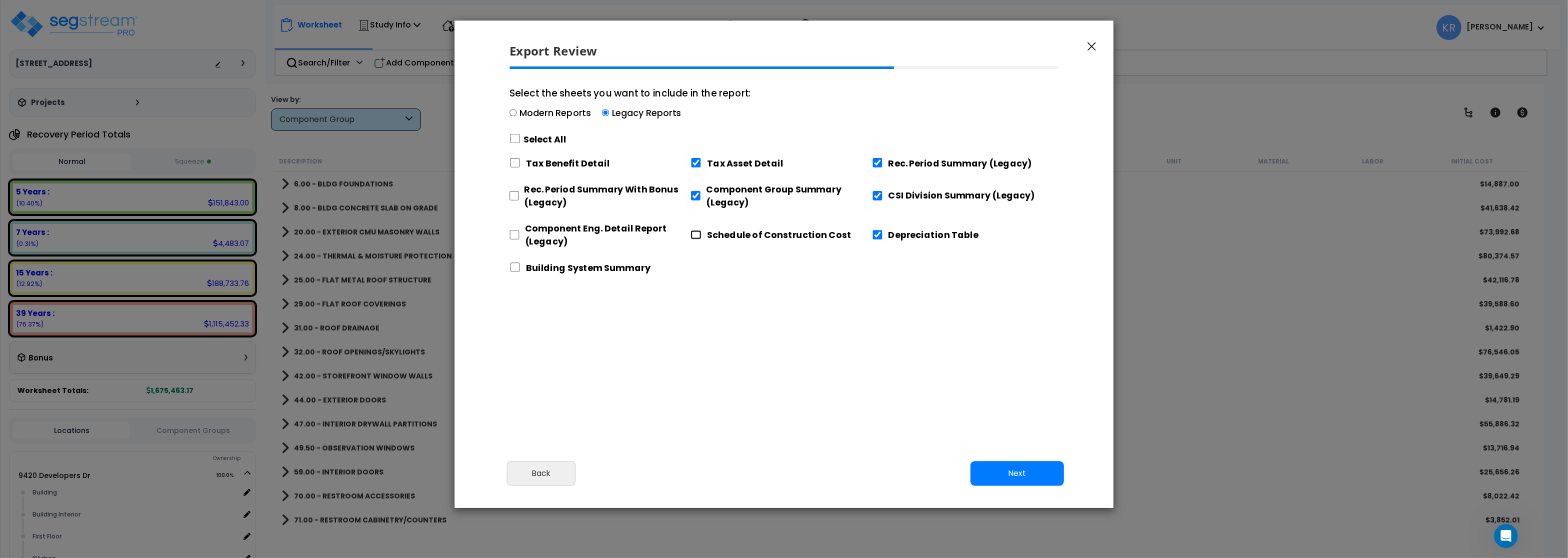
click at [693, 232] on input "Schedule of Construction Cost" at bounding box center [696, 235] width 11 height 10
click at [699, 233] on input "Schedule of Construction Cost" at bounding box center [696, 235] width 11 height 10
checkbox input "false"
click at [513, 234] on input "Component Eng. Detail Report (Legacy)" at bounding box center [514, 235] width 10 height 10
checkbox input "true"
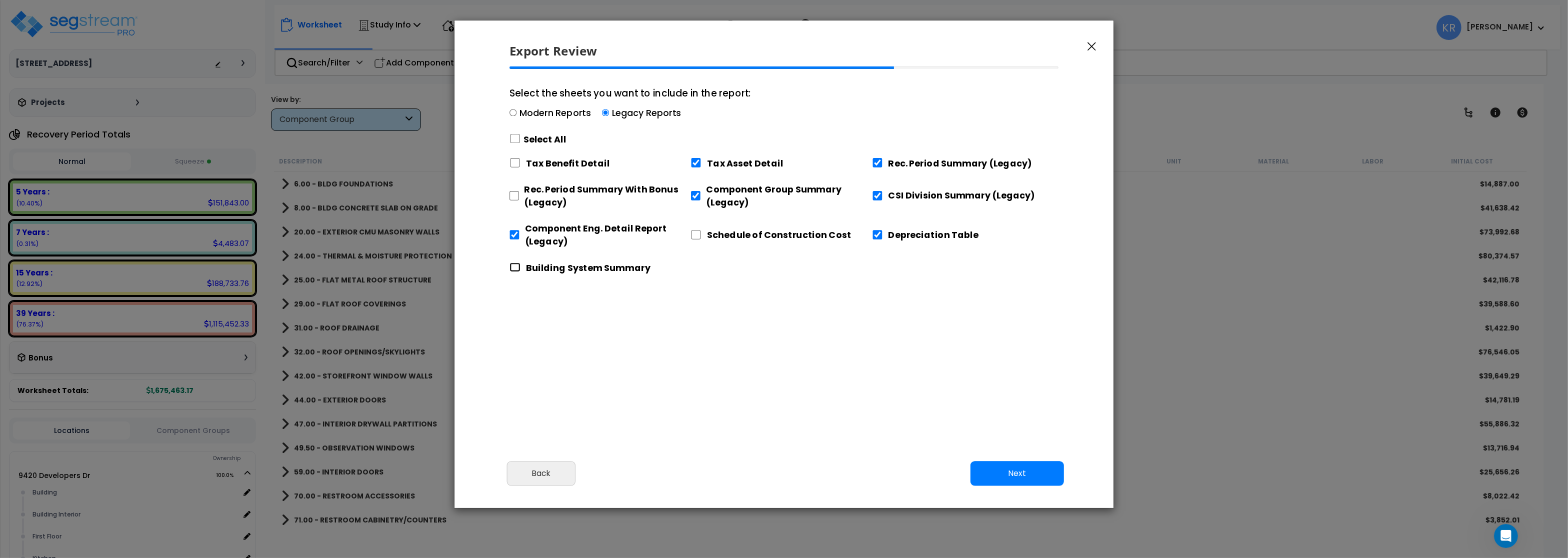
click at [514, 265] on input "Building System Summary" at bounding box center [515, 267] width 11 height 10
checkbox input "true"
click at [514, 194] on input "Rec. Period Summary With Bonus (Legacy)" at bounding box center [514, 196] width 9 height 10
checkbox input "true"
click at [1009, 472] on button "Next" at bounding box center [1017, 473] width 94 height 25
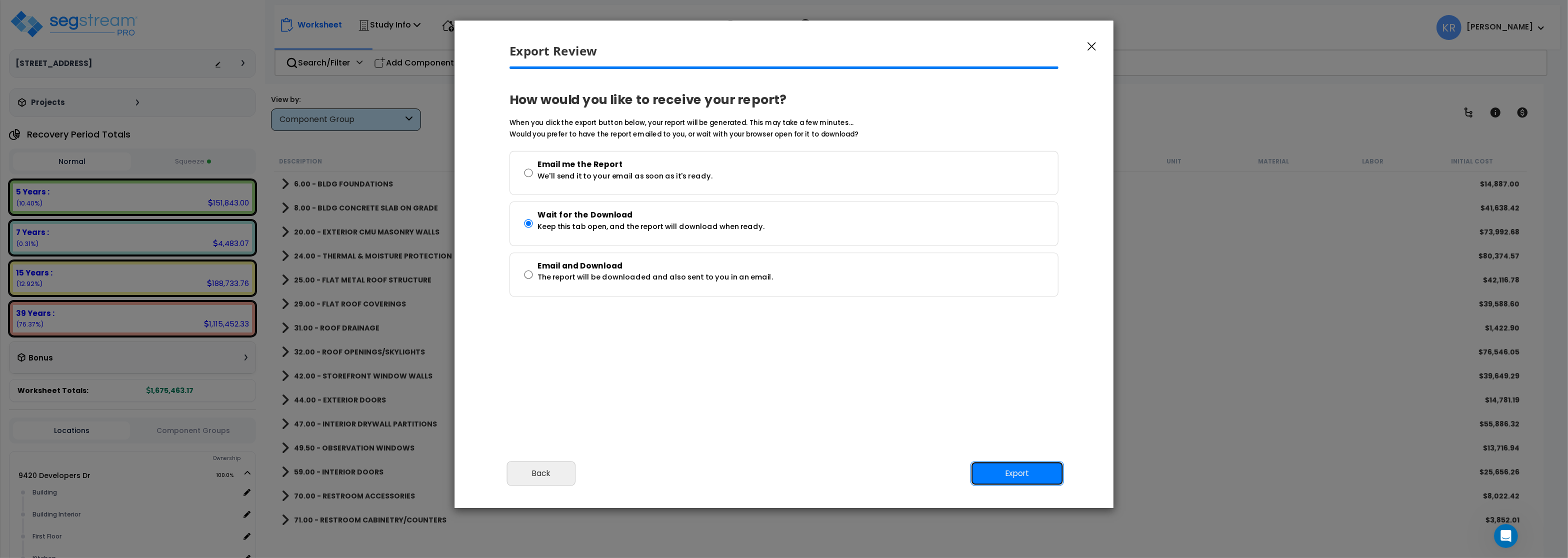
click at [1009, 472] on button "Export" at bounding box center [1017, 473] width 94 height 25
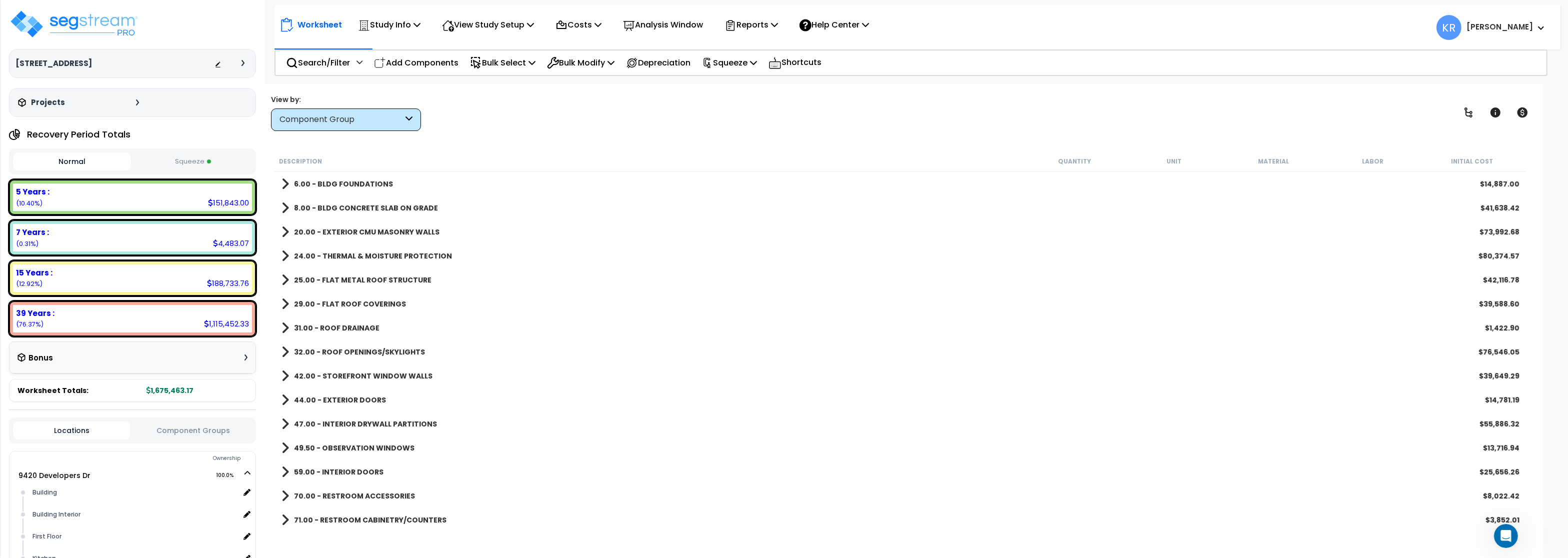
click at [193, 158] on button "Squeeze" at bounding box center [192, 161] width 118 height 18
click at [66, 27] on img at bounding box center [74, 24] width 130 height 30
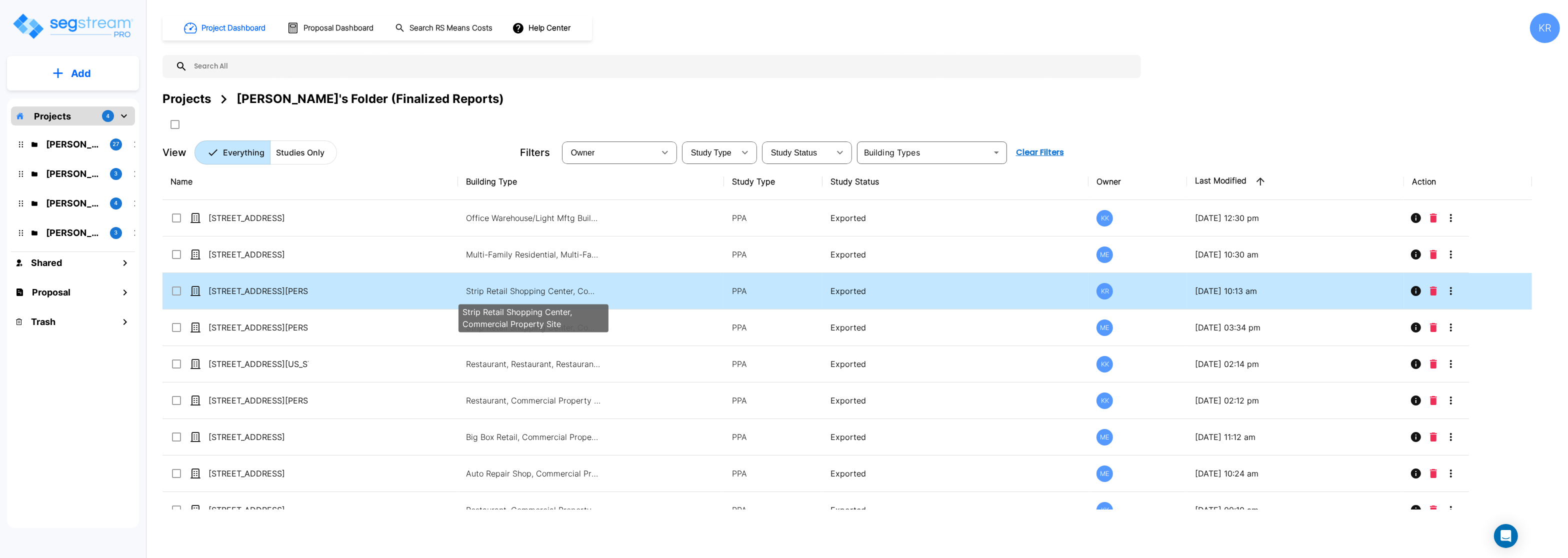
click at [525, 293] on p "Strip Retail Shopping Center, Commercial Property Site" at bounding box center [534, 291] width 135 height 12
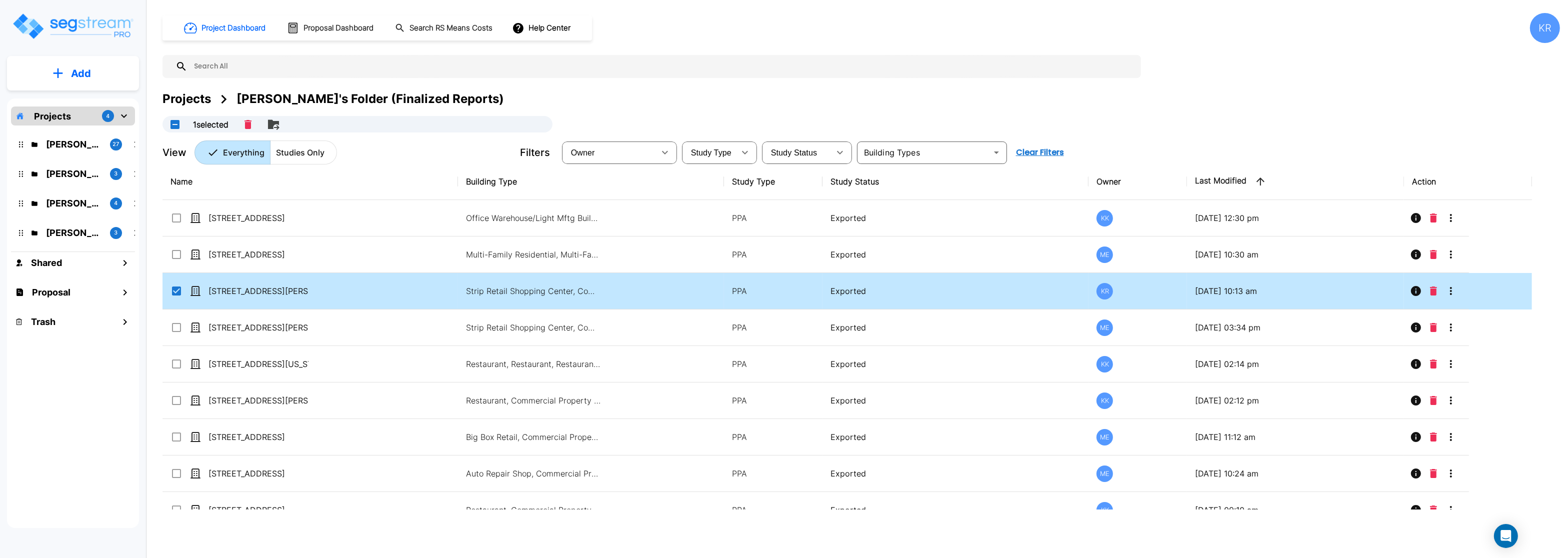
click at [858, 288] on p "Exported" at bounding box center [955, 291] width 250 height 12
click at [257, 289] on p "[STREET_ADDRESS][PERSON_NAME]" at bounding box center [259, 291] width 100 height 12
checkbox input "true"
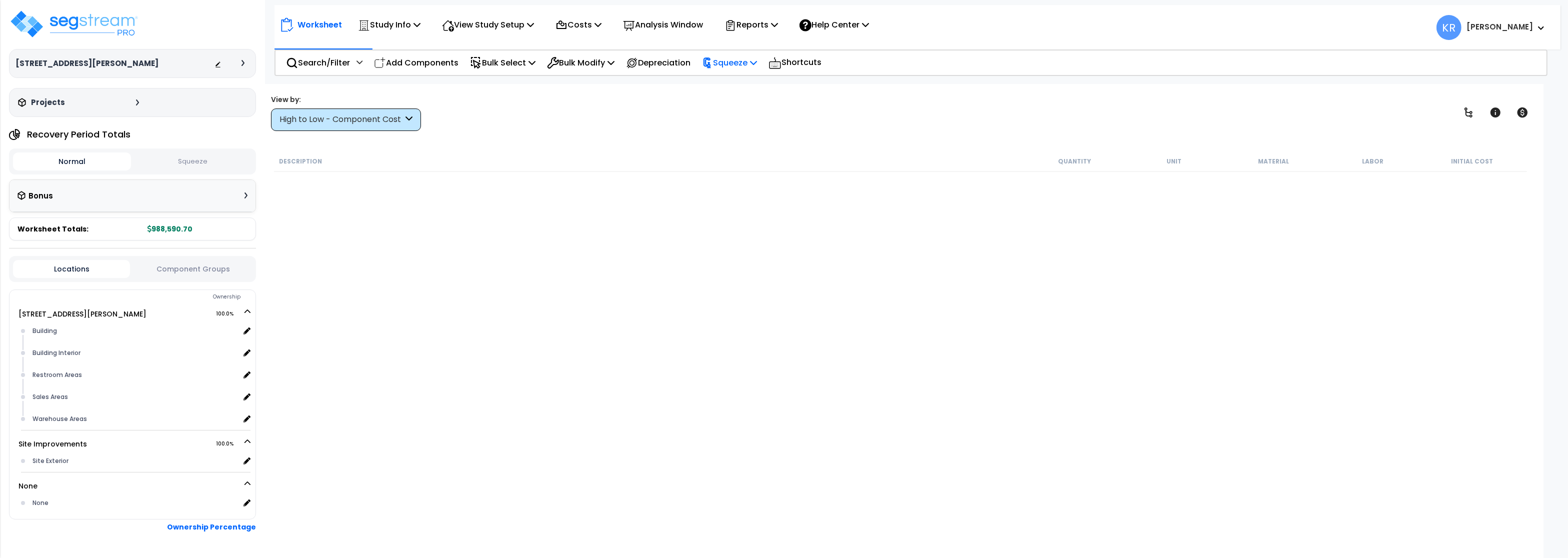
click at [738, 62] on p "Squeeze" at bounding box center [729, 63] width 55 height 13
click at [738, 106] on link "Reset Squeeze" at bounding box center [746, 106] width 99 height 20
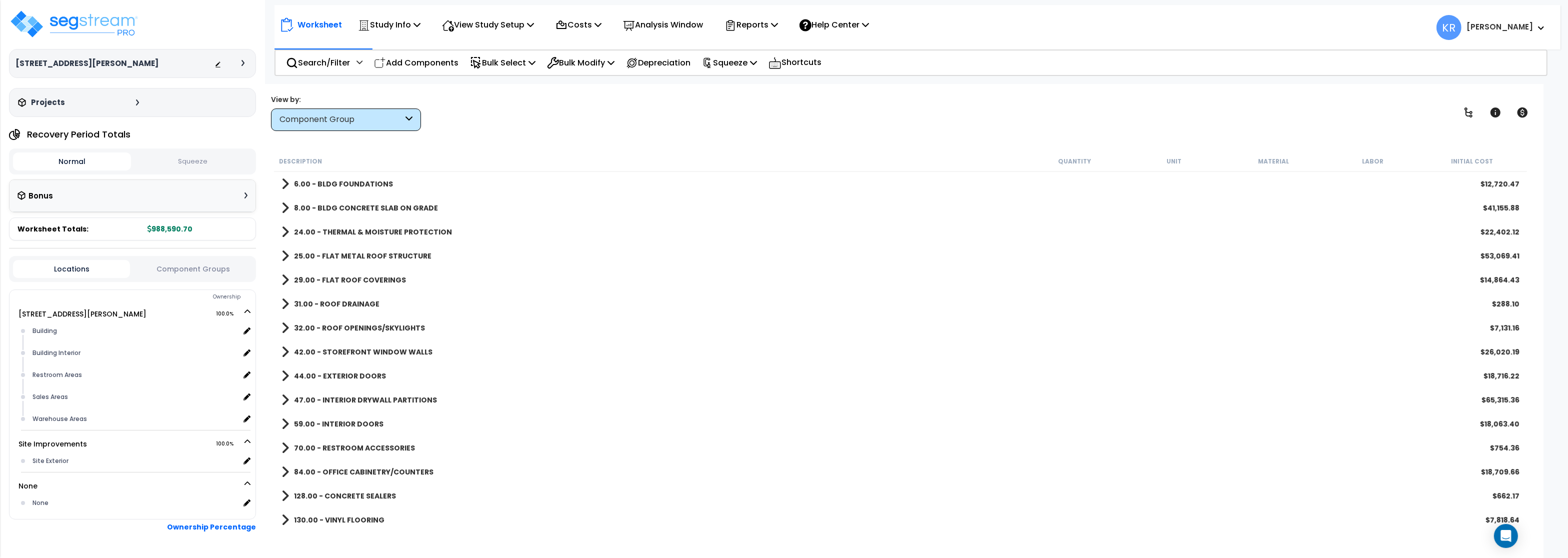
click at [327, 106] on div "View by: Component Group High to Low - Component Cost" at bounding box center [346, 113] width 150 height 37
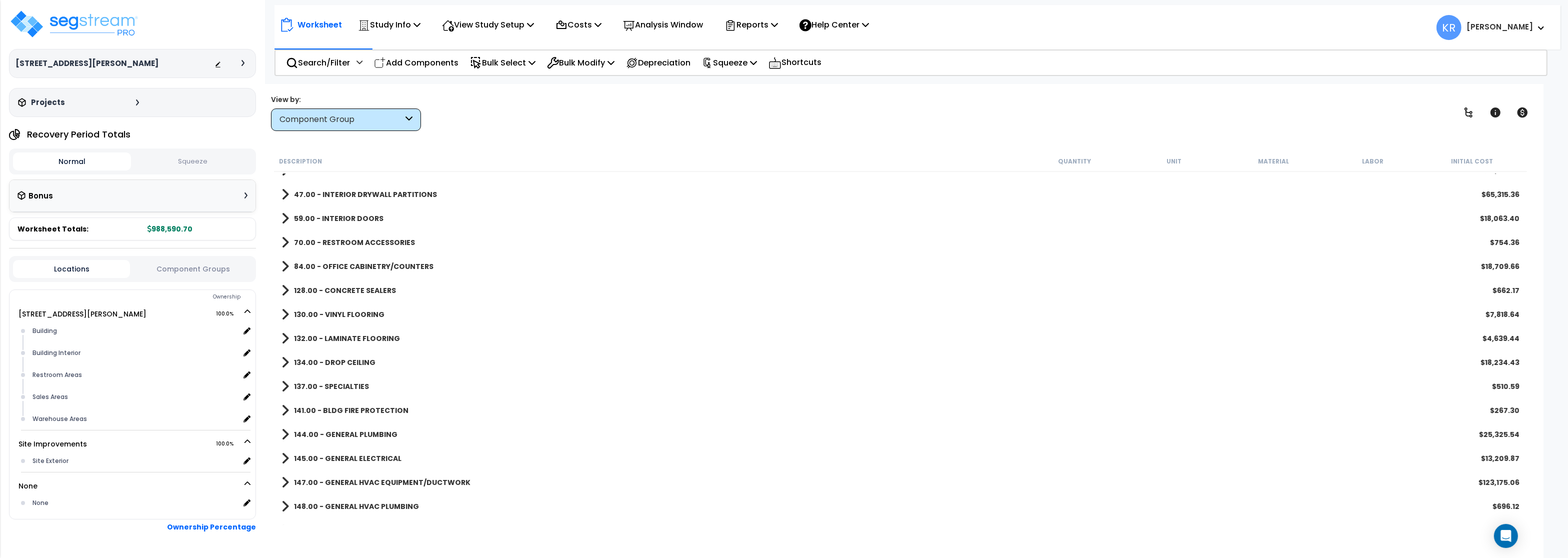
scroll to position [239, 0]
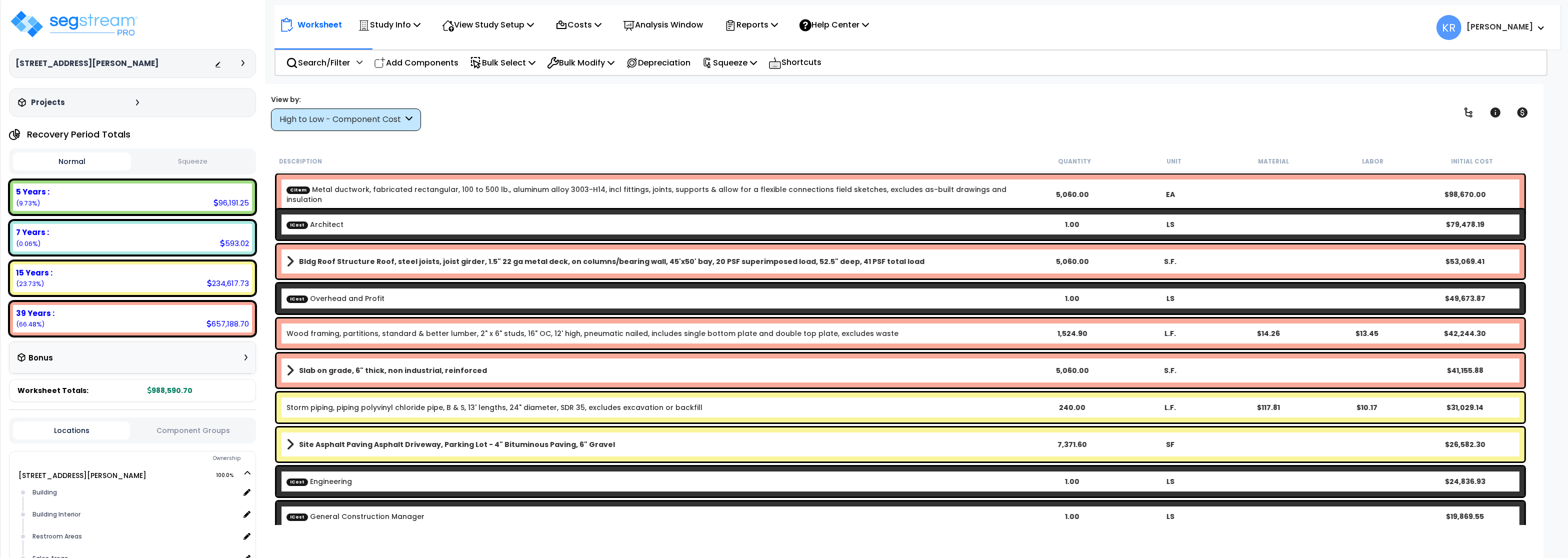
click at [351, 123] on div "High to Low - Component Cost" at bounding box center [341, 119] width 124 height 12
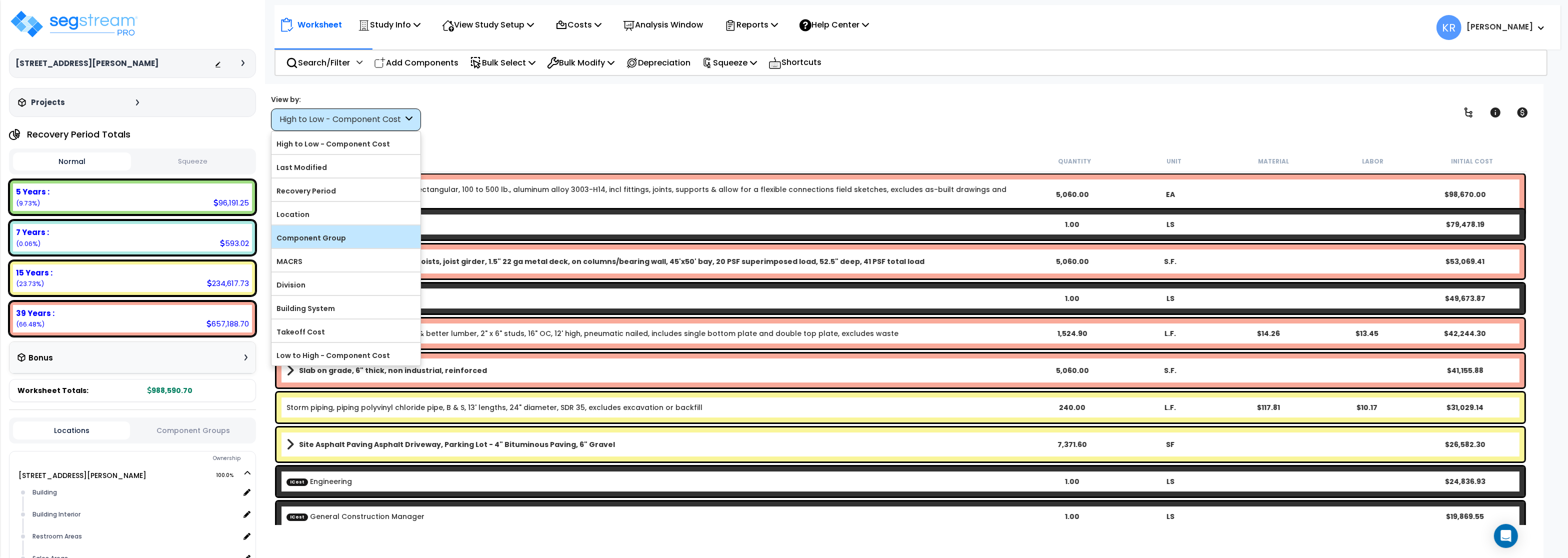
click at [315, 242] on label "Component Group" at bounding box center [346, 238] width 149 height 15
click at [0, 0] on input "Component Group" at bounding box center [0, 0] width 0 height 0
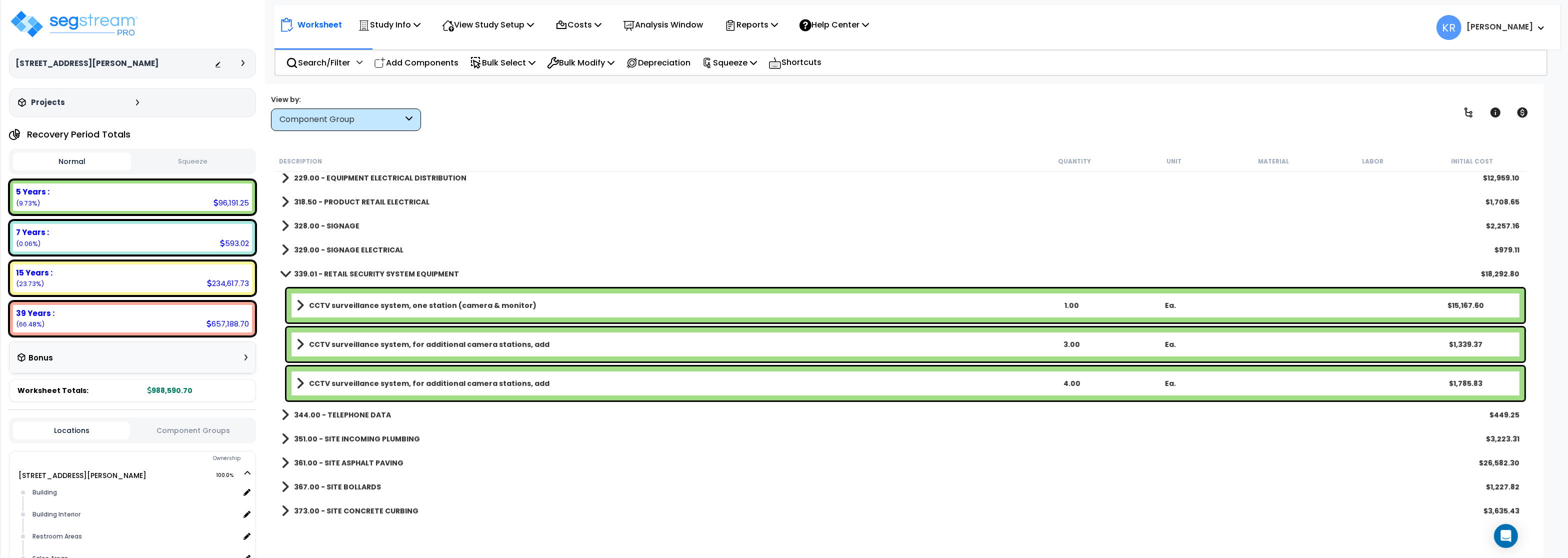
scroll to position [779, 0]
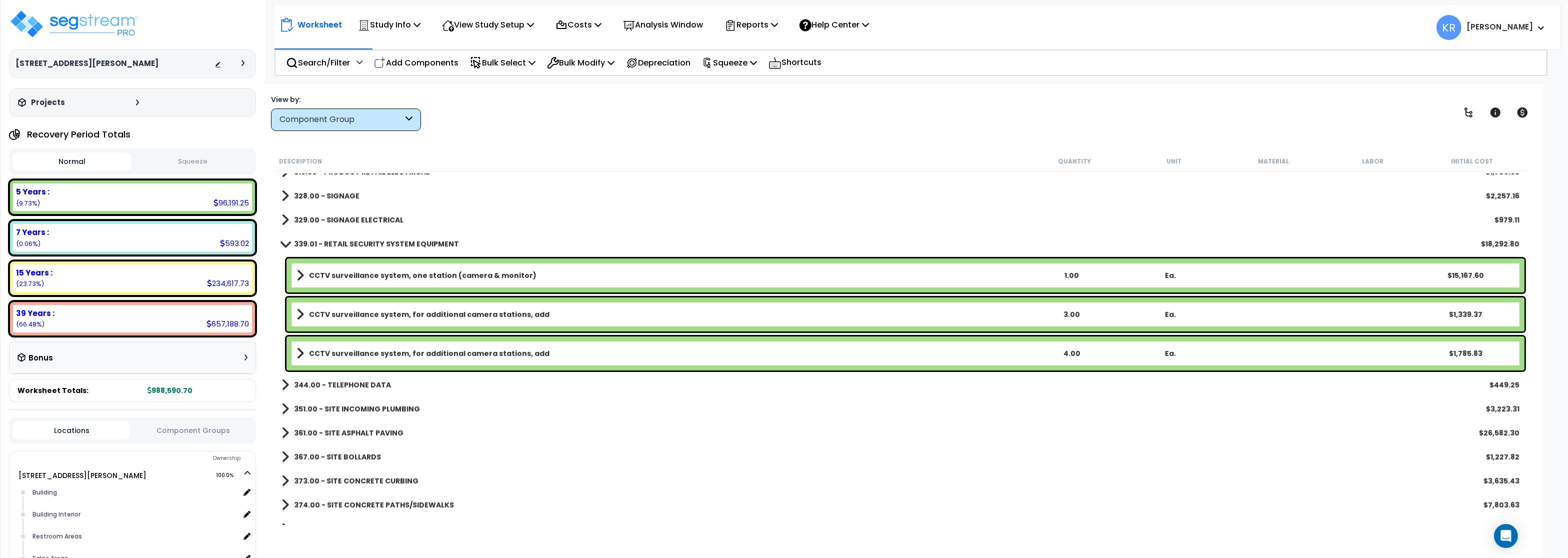
click at [422, 274] on b "CCTV surveillance system, one station (camera & monitor)" at bounding box center [423, 275] width 228 height 10
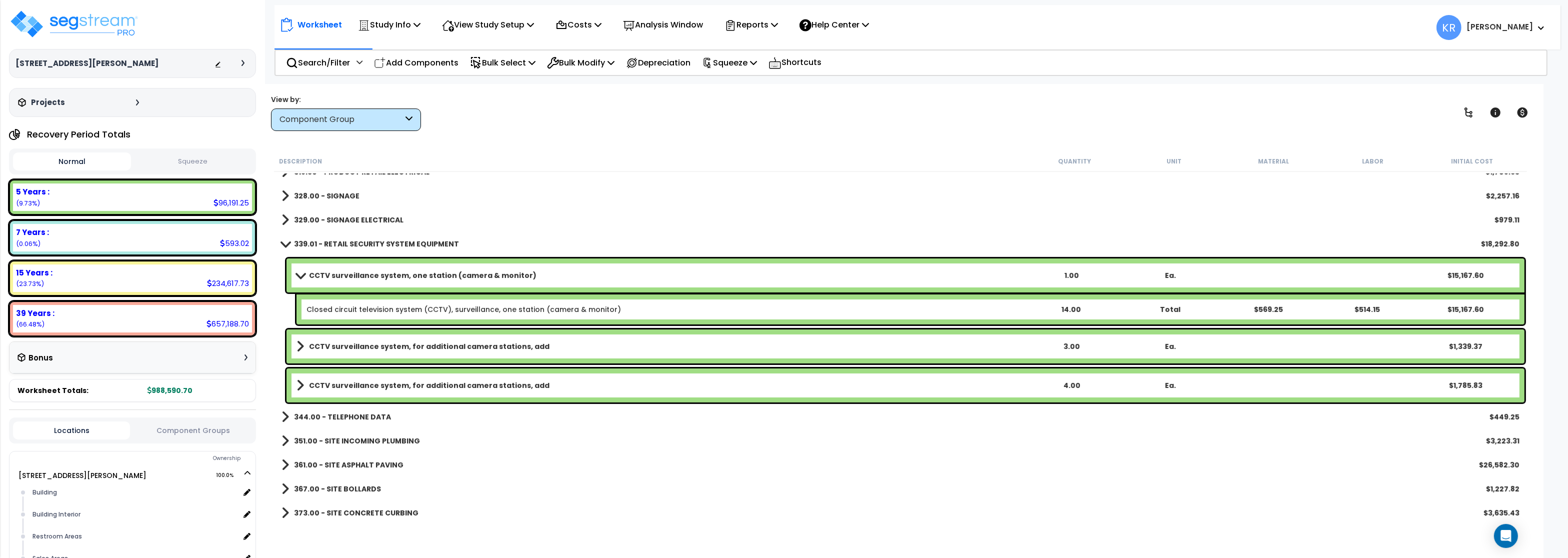
click at [440, 267] on div "CCTV surveillance system, one station (camera & monitor) 1.00 Ea. $15,167.60" at bounding box center [906, 276] width 1238 height 34
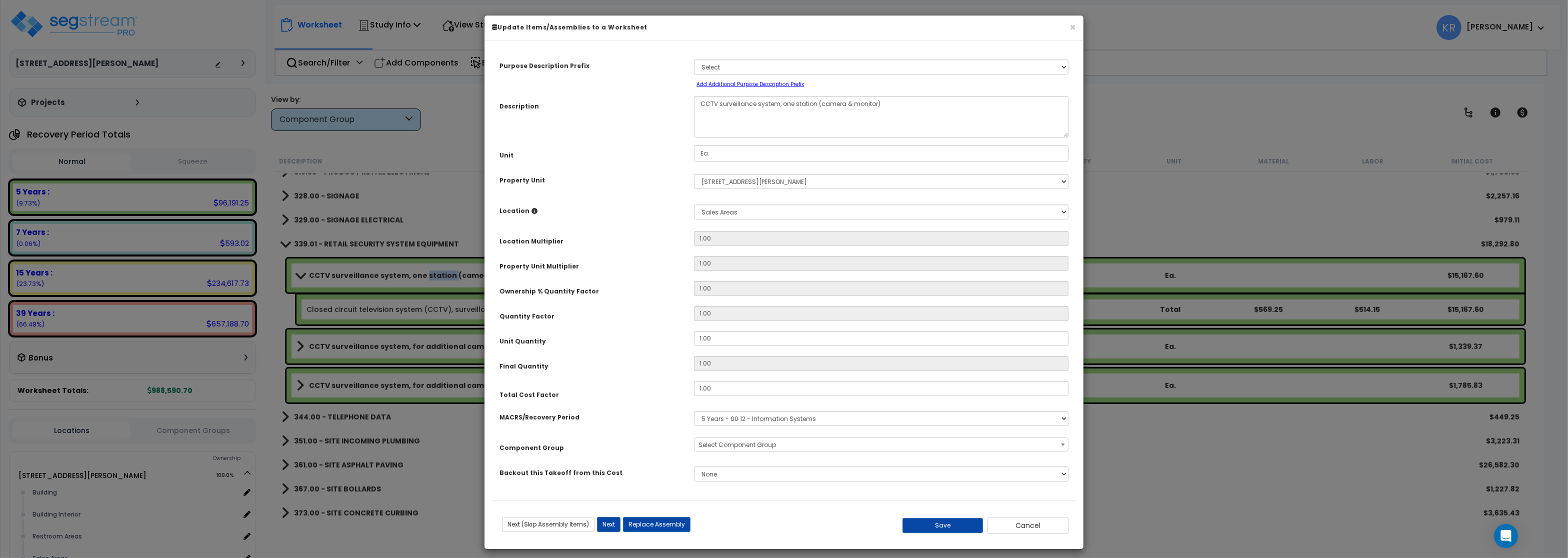
select select "69417"
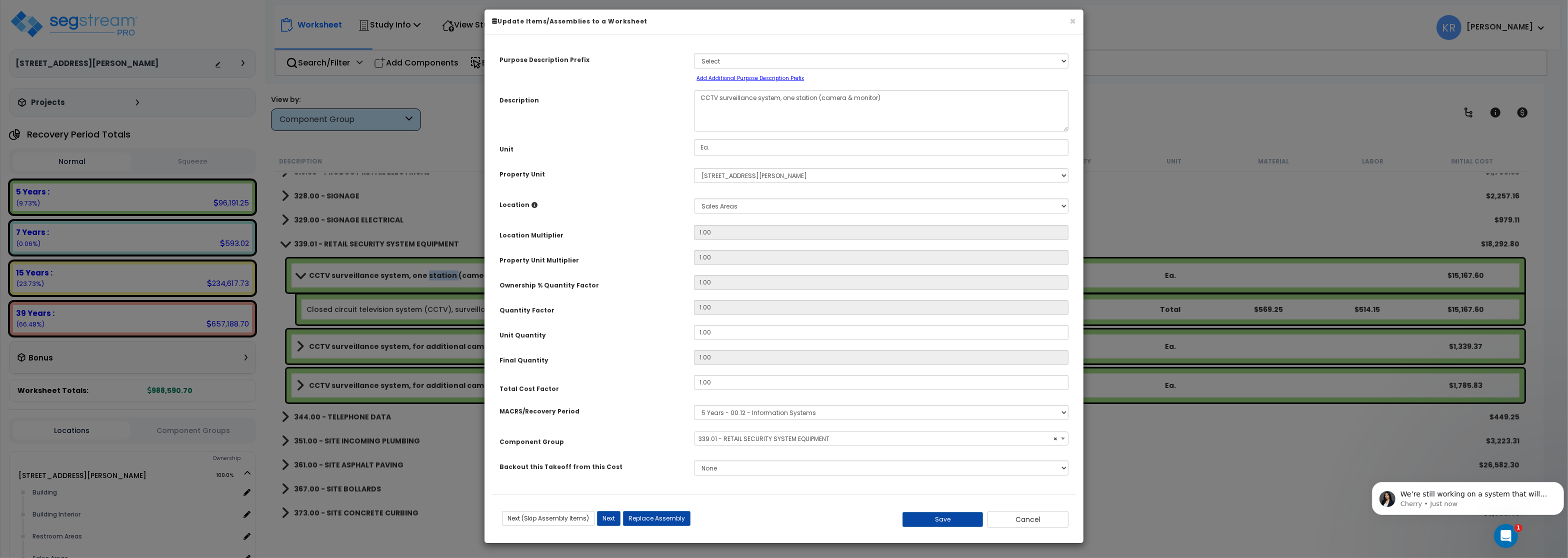
scroll to position [7, 0]
click at [1489, 497] on p "We’re still working on a system that will send email updates to avoid any confu…" at bounding box center [1475, 493] width 151 height 10
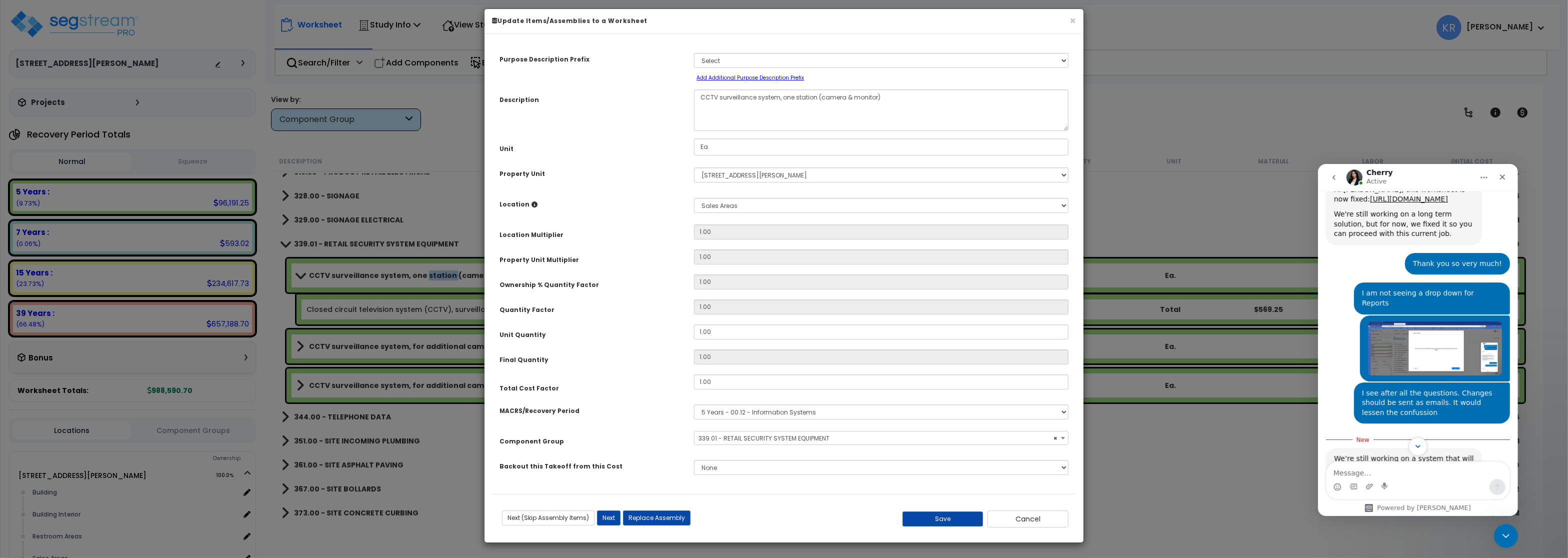
scroll to position [1053, 0]
click at [1502, 175] on icon "Close" at bounding box center [1502, 176] width 5 height 5
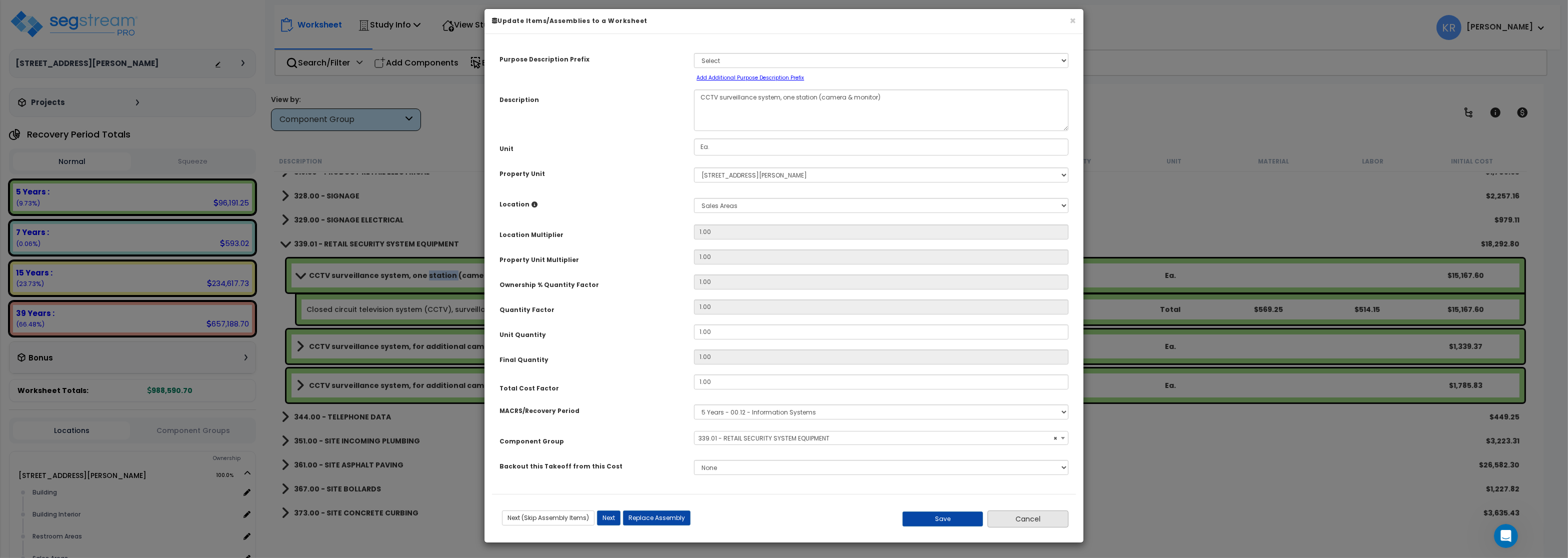
scroll to position [0, 0]
click at [1042, 517] on button "Cancel" at bounding box center [1027, 519] width 81 height 17
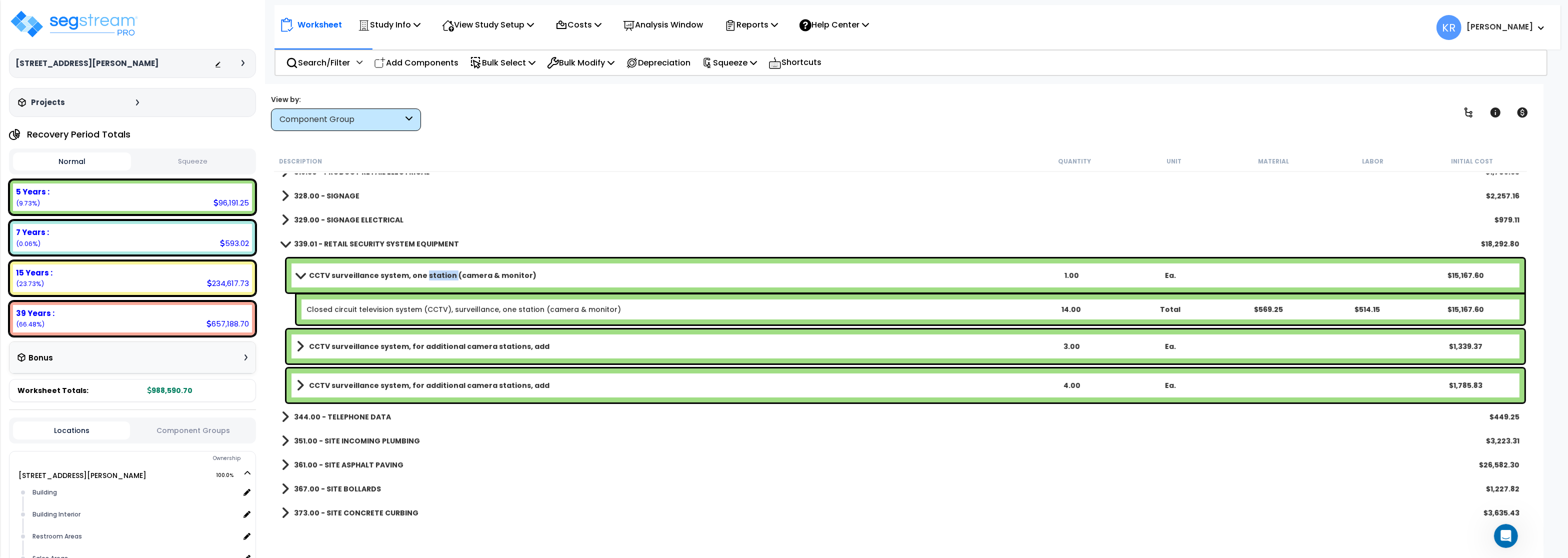
scroll to position [1036, 0]
click at [402, 61] on p "Add Components" at bounding box center [416, 63] width 85 height 13
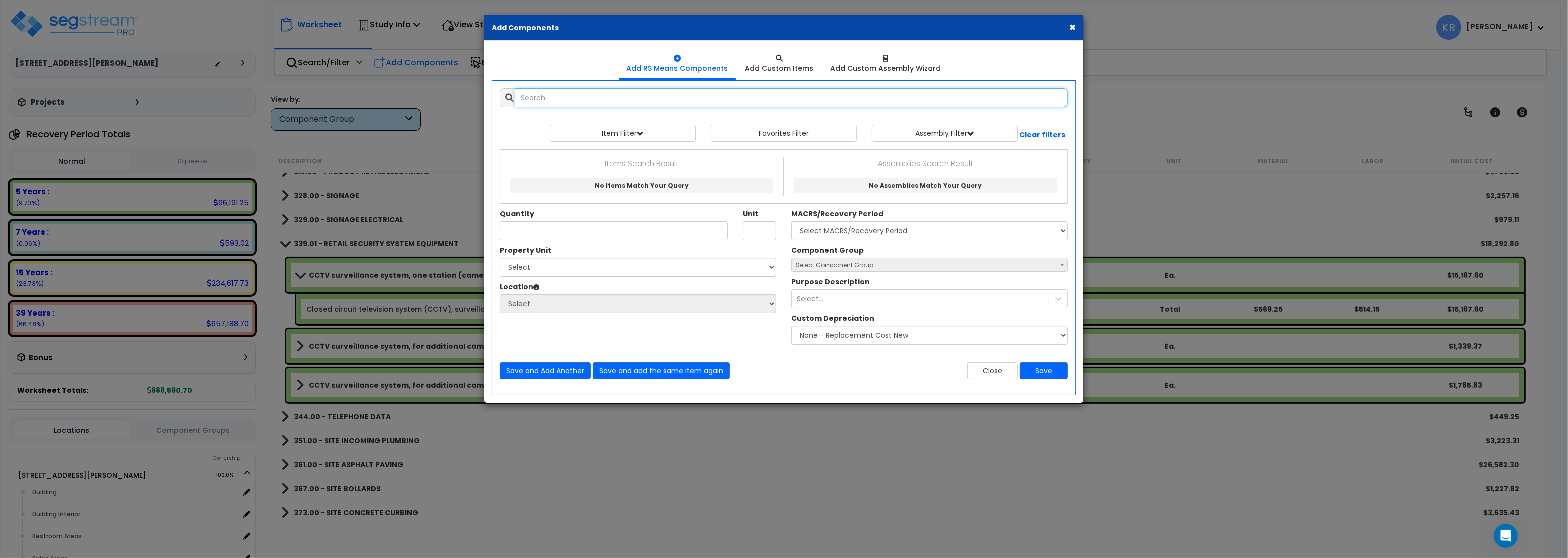
select select
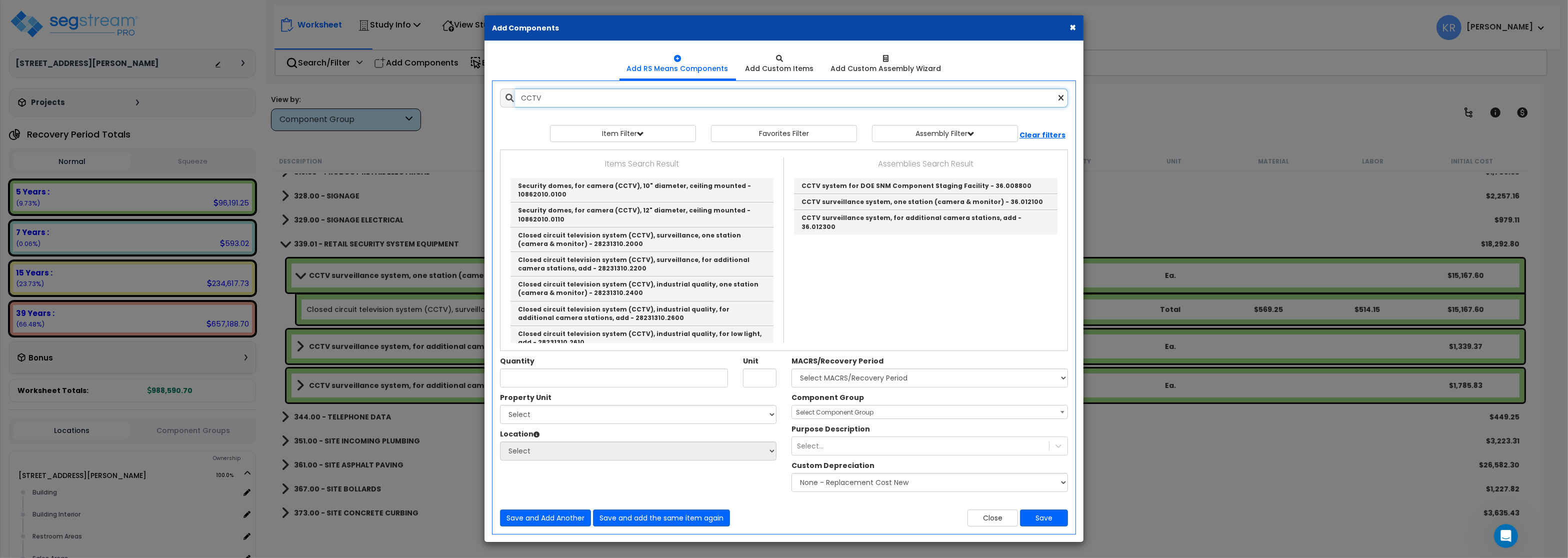
scroll to position [1, 0]
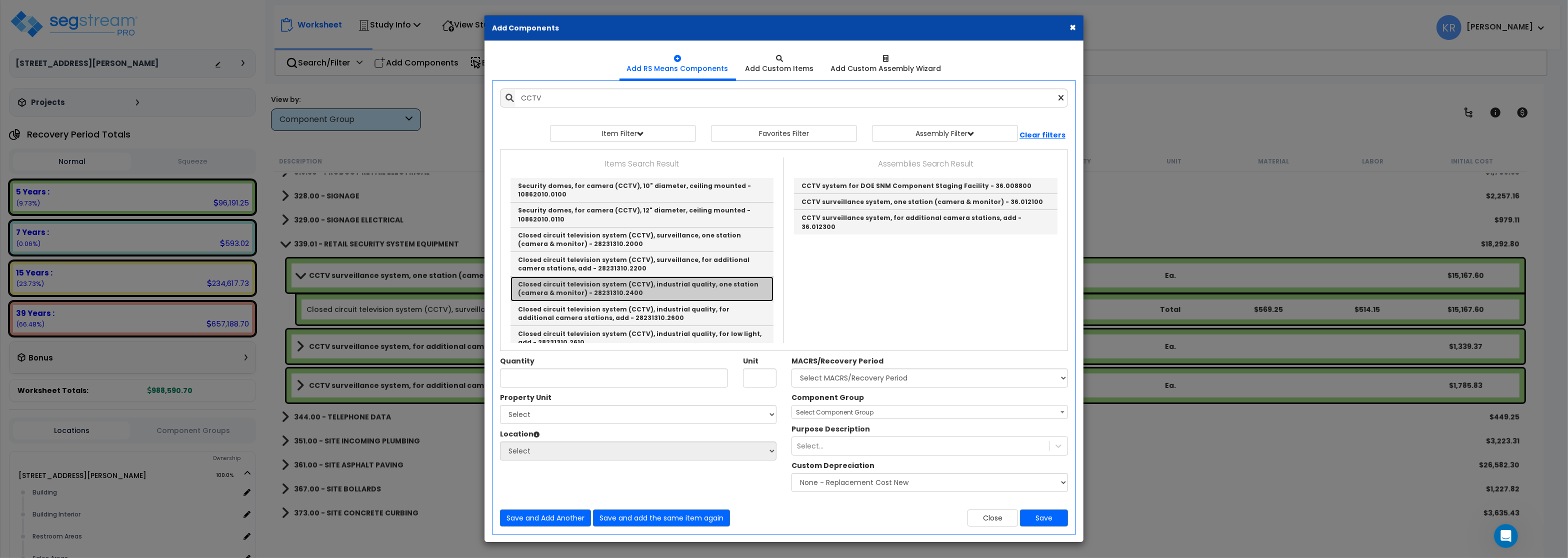
click at [593, 293] on link "Closed circuit television system (CCTV), industrial quality, one station (camer…" at bounding box center [642, 288] width 263 height 24
type input "Closed circuit television system (CCTV), industrial quality, one station (camer…"
type input "Total"
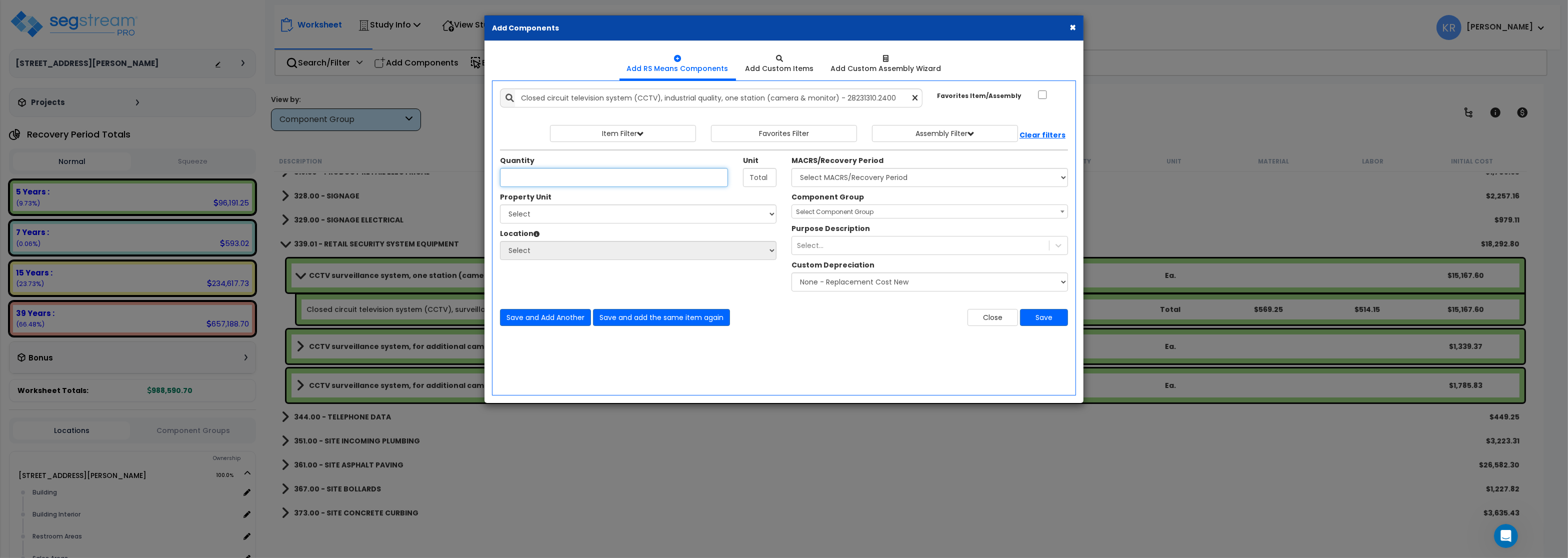
scroll to position [0, 0]
type input "1"
click at [791, 168] on select "Select MACRS/Recovery Period 5 Years - 57.0 - Distributive Trades & Services 5 …" at bounding box center [929, 177] width 276 height 19
select select "3668"
click option "5 Years - 00.12 - Information Systems" at bounding box center [0, 0] width 0 height 0
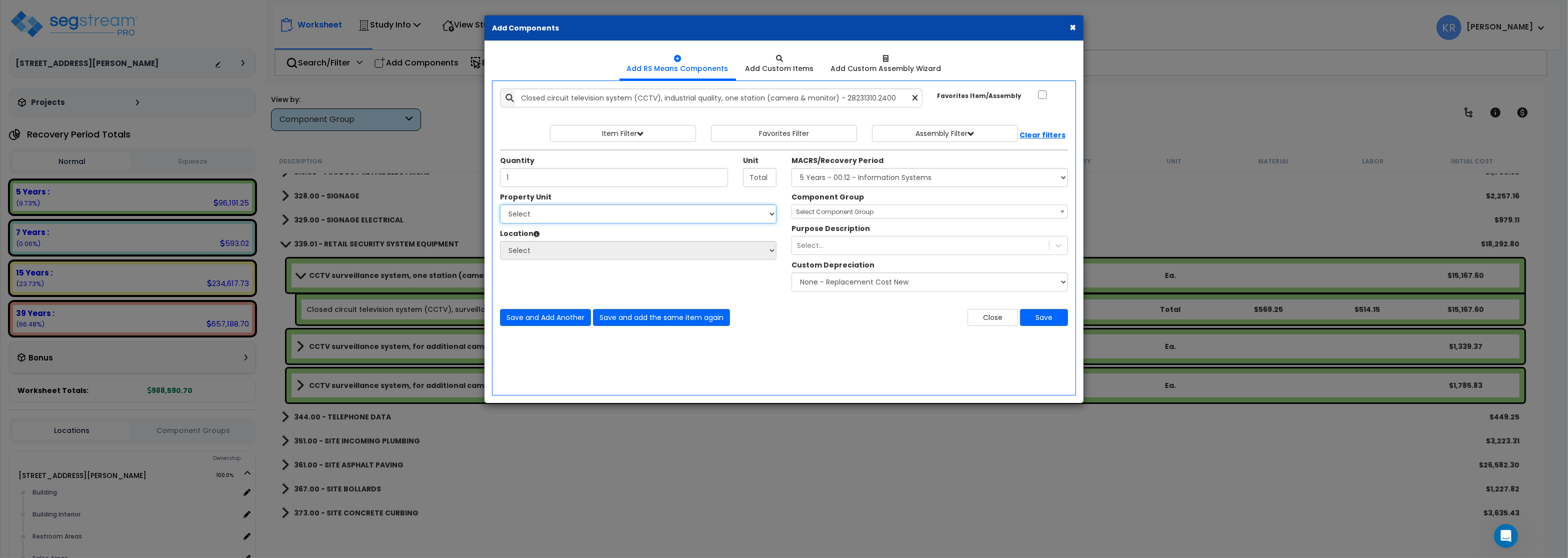
click at [500, 204] on select "Select 2303 Harrison Ave NW Site Improvements Warehouse" at bounding box center [638, 214] width 276 height 19
select select "164597"
click option "[STREET_ADDRESS][PERSON_NAME]" at bounding box center [0, 0] width 0 height 0
click at [500, 241] on select "Select Building Building Interior Restroom Areas Sales Areas Warehouse Areas Ad…" at bounding box center [638, 250] width 276 height 19
click option "Building Interior" at bounding box center [0, 0] width 0 height 0
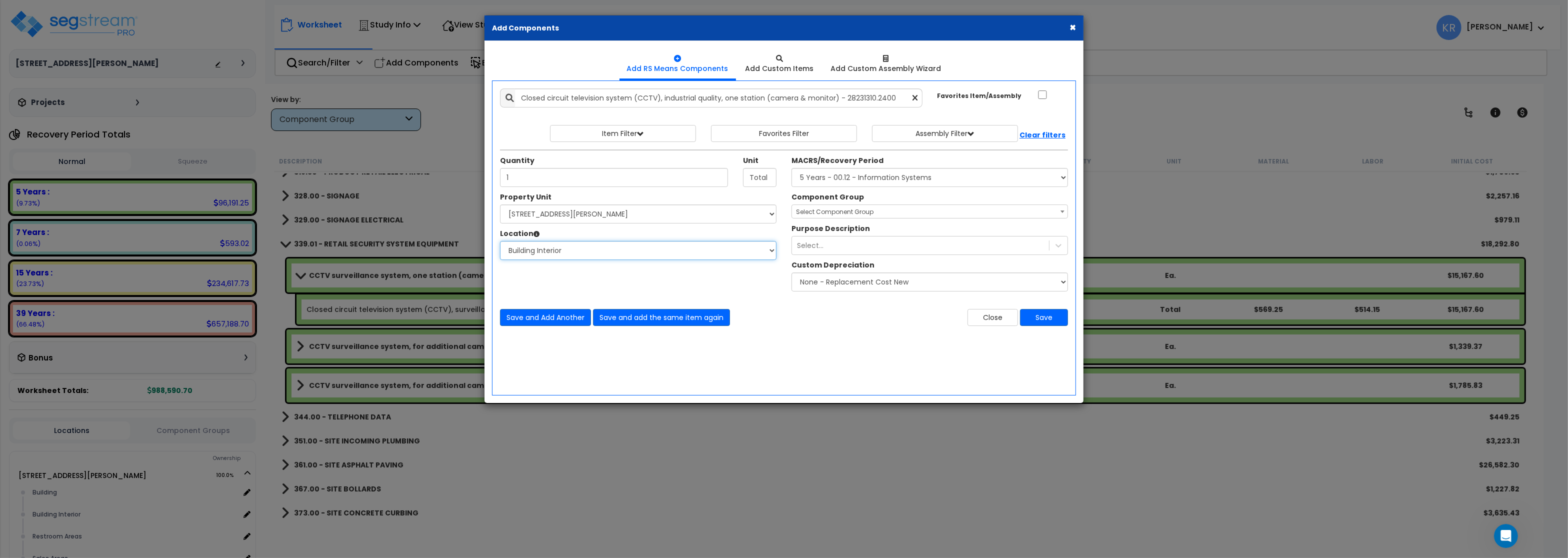
click at [500, 241] on select "Select Building Building Interior Restroom Areas Sales Areas Warehouse Areas Ad…" at bounding box center [638, 250] width 276 height 19
select select "31948"
click option "Sales Areas" at bounding box center [0, 0] width 0 height 0
click at [829, 205] on div "Component Group Select Component Group 171.00 - ATM ELECTRICAL 170.00 - ATM EQU…" at bounding box center [929, 205] width 292 height 27
click at [828, 210] on span "Select Component Group" at bounding box center [835, 212] width 77 height 9
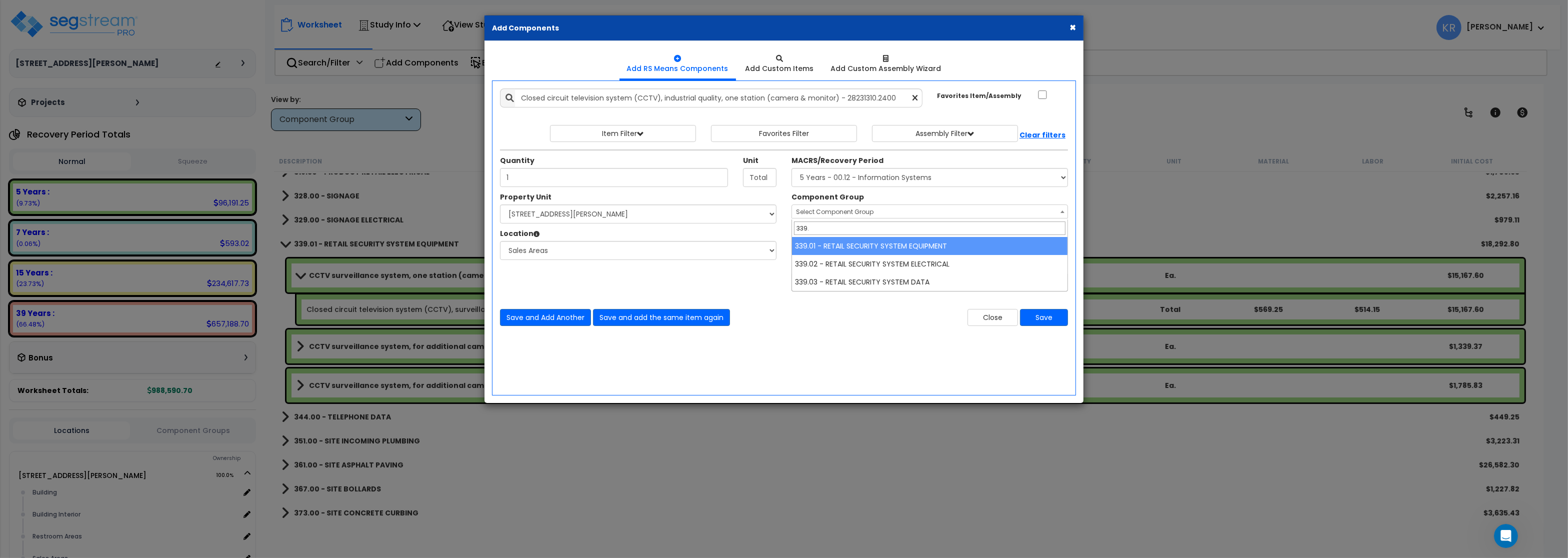
type input "339."
select select "69417"
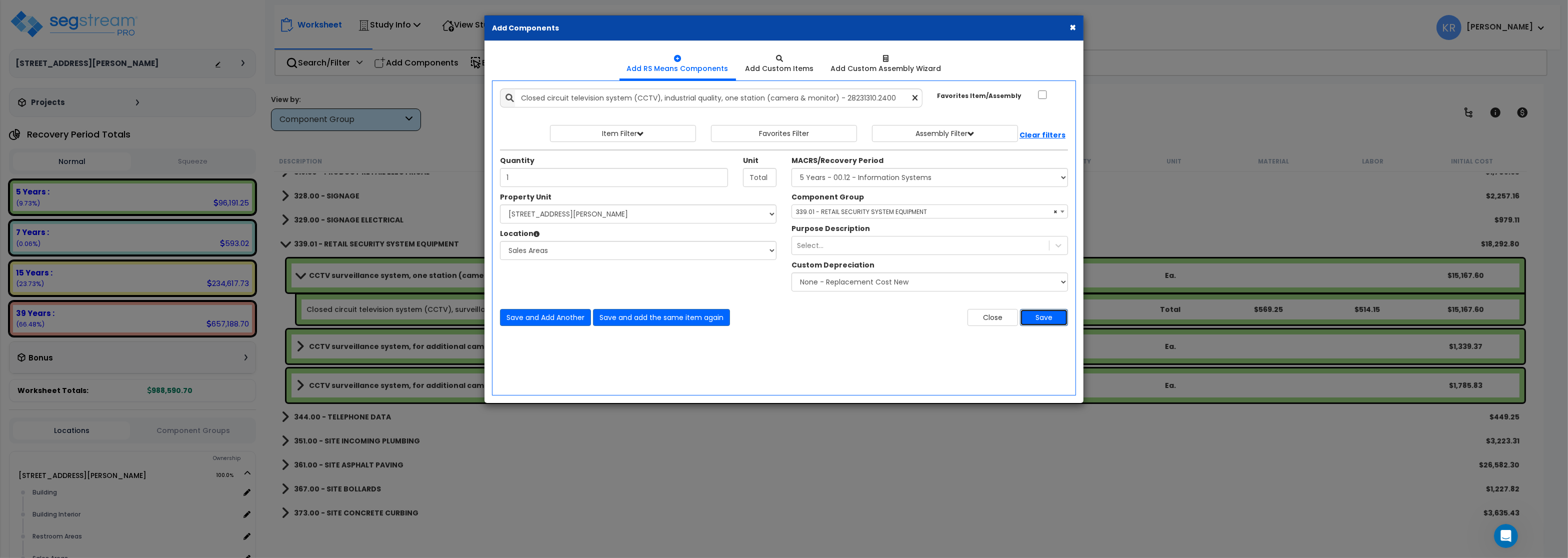
click at [1051, 316] on button "Save" at bounding box center [1044, 318] width 48 height 17
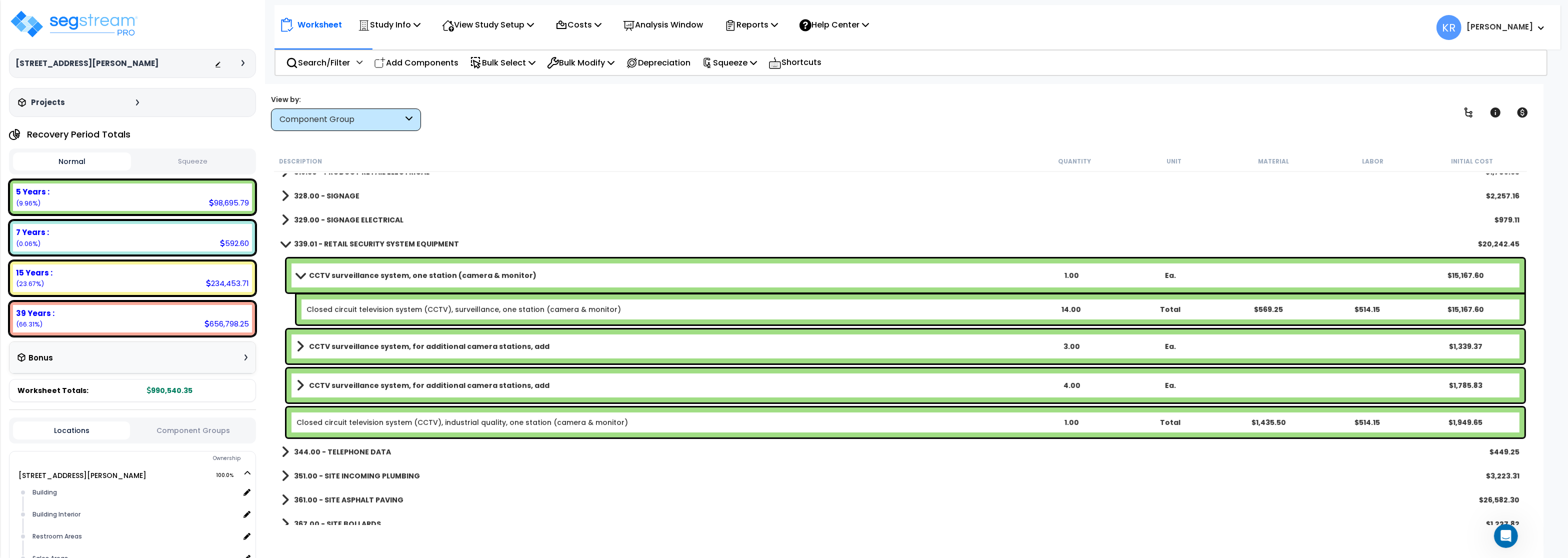
click at [327, 275] on b "CCTV surveillance system, one station (camera & monitor)" at bounding box center [423, 275] width 228 height 10
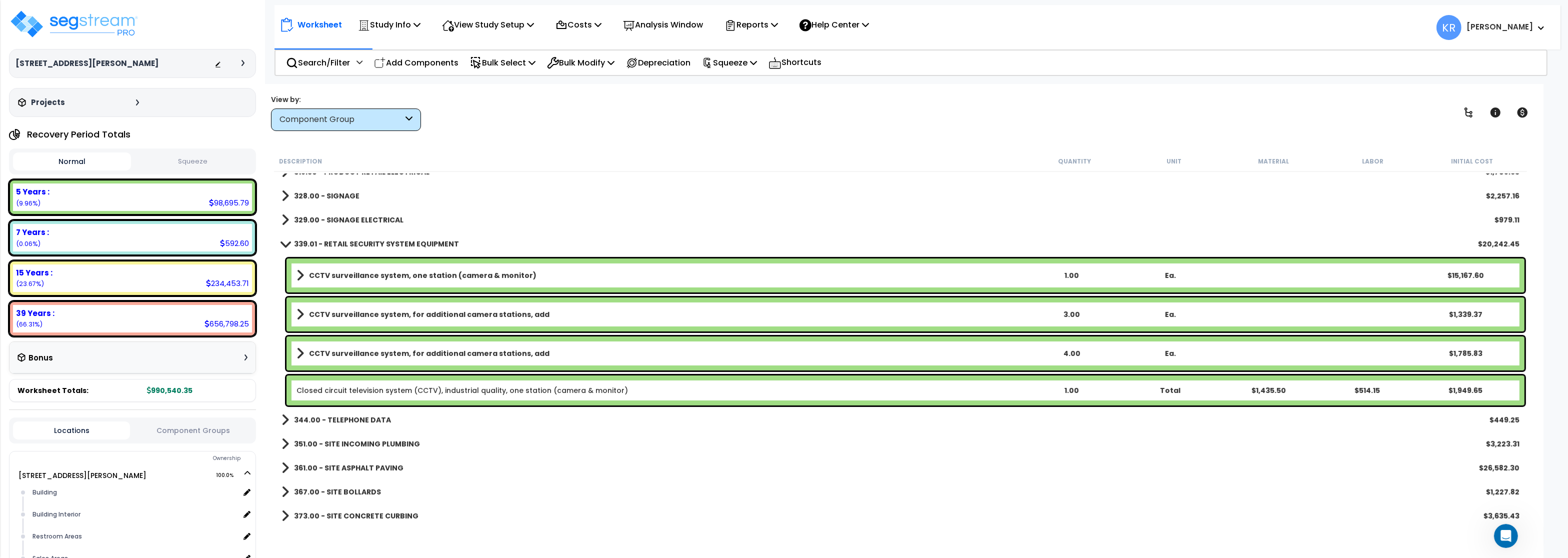
click at [357, 274] on b "CCTV surveillance system, one station (camera & monitor)" at bounding box center [423, 275] width 228 height 10
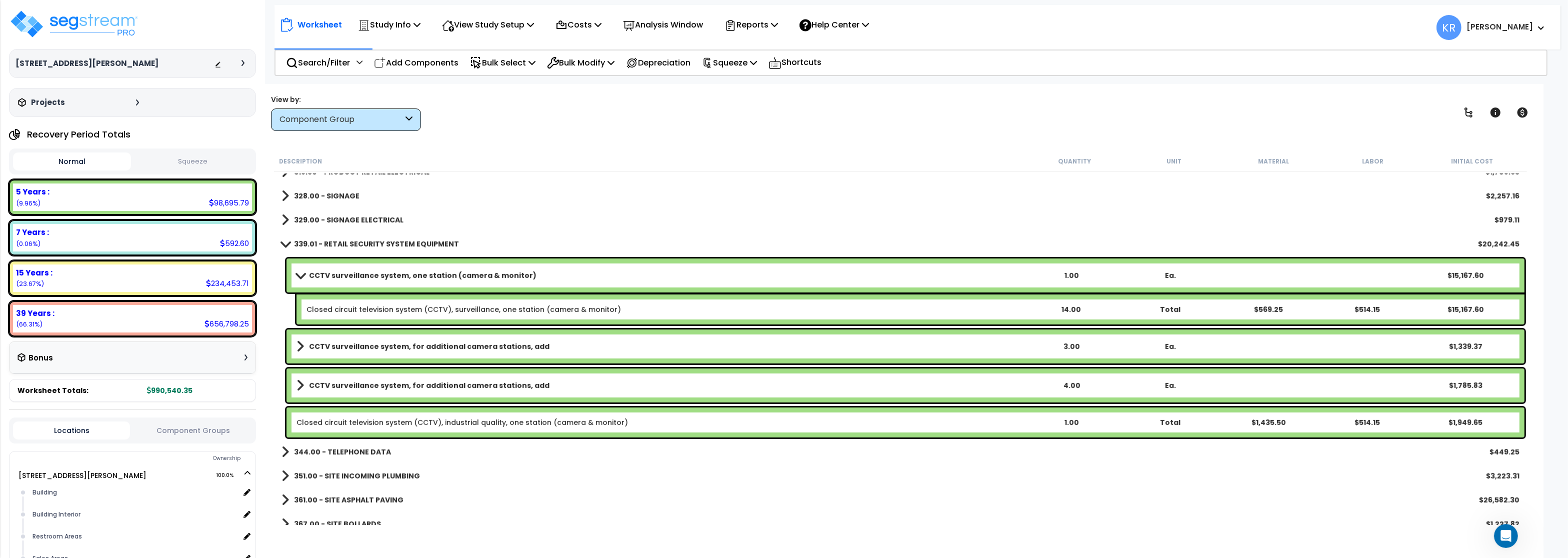
click at [357, 274] on b "CCTV surveillance system, one station (camera & monitor)" at bounding box center [423, 275] width 228 height 10
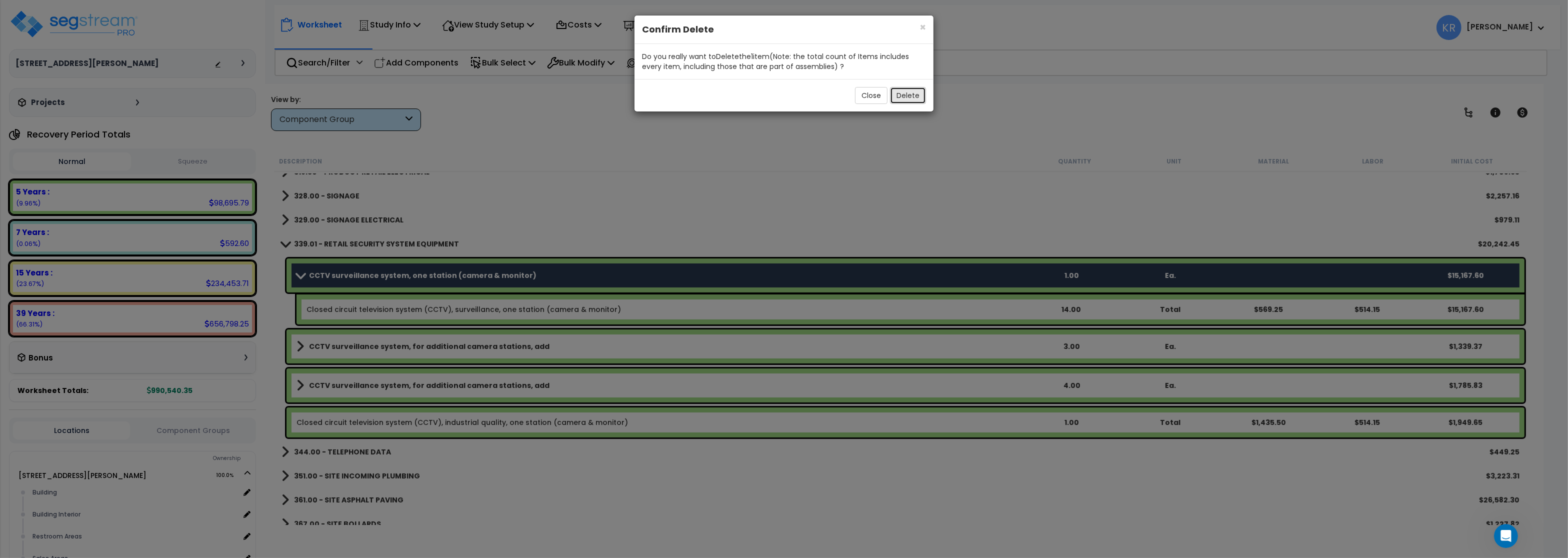
click at [898, 97] on button "Delete" at bounding box center [908, 96] width 36 height 17
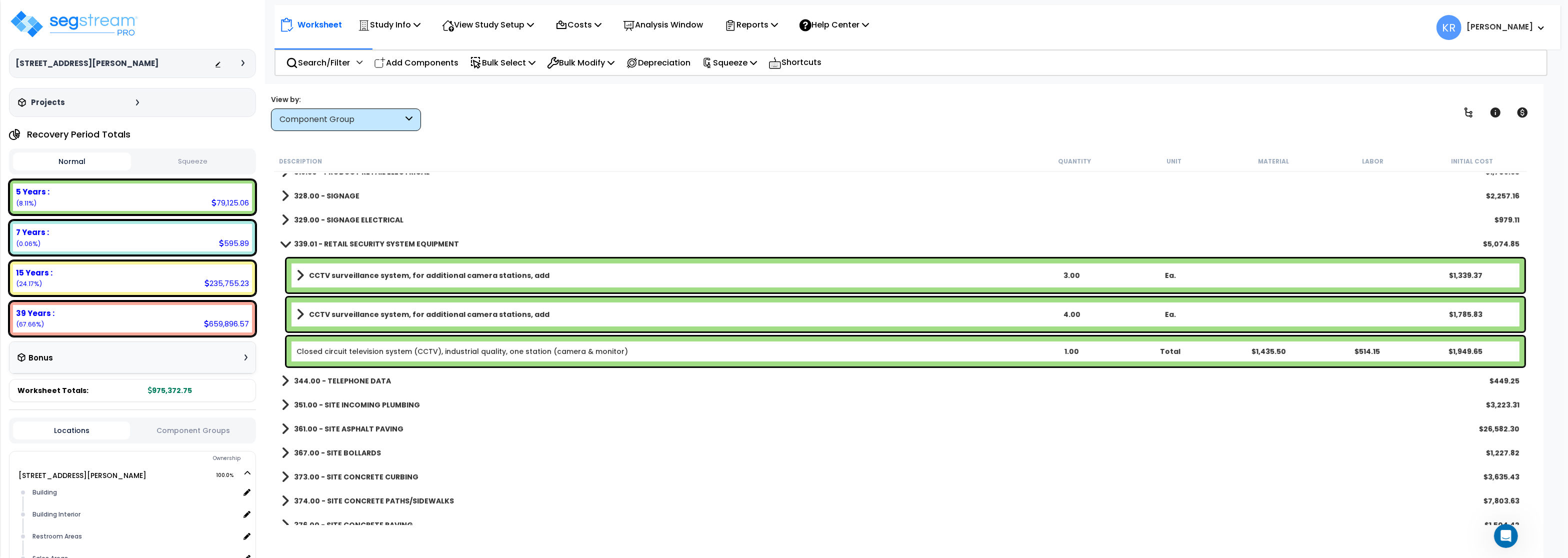
click at [372, 279] on b "CCTV surveillance system, for additional camera stations, add" at bounding box center [429, 275] width 240 height 10
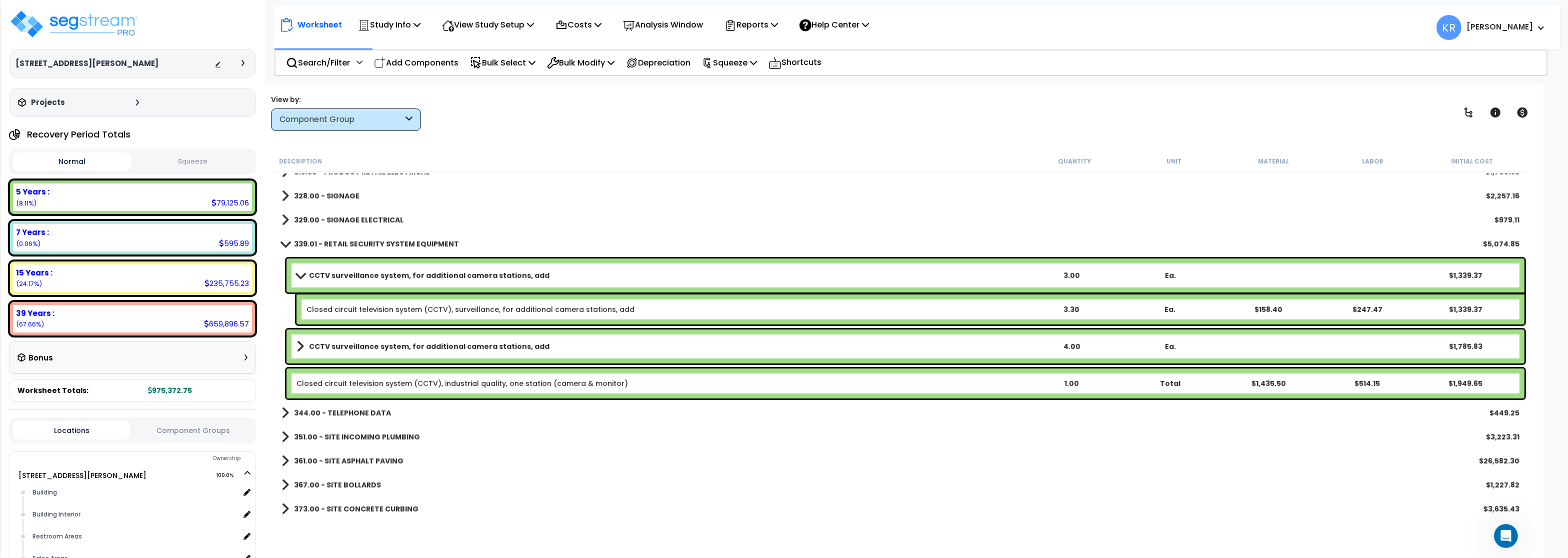
click at [372, 279] on b "CCTV surveillance system, for additional camera stations, add" at bounding box center [429, 275] width 240 height 10
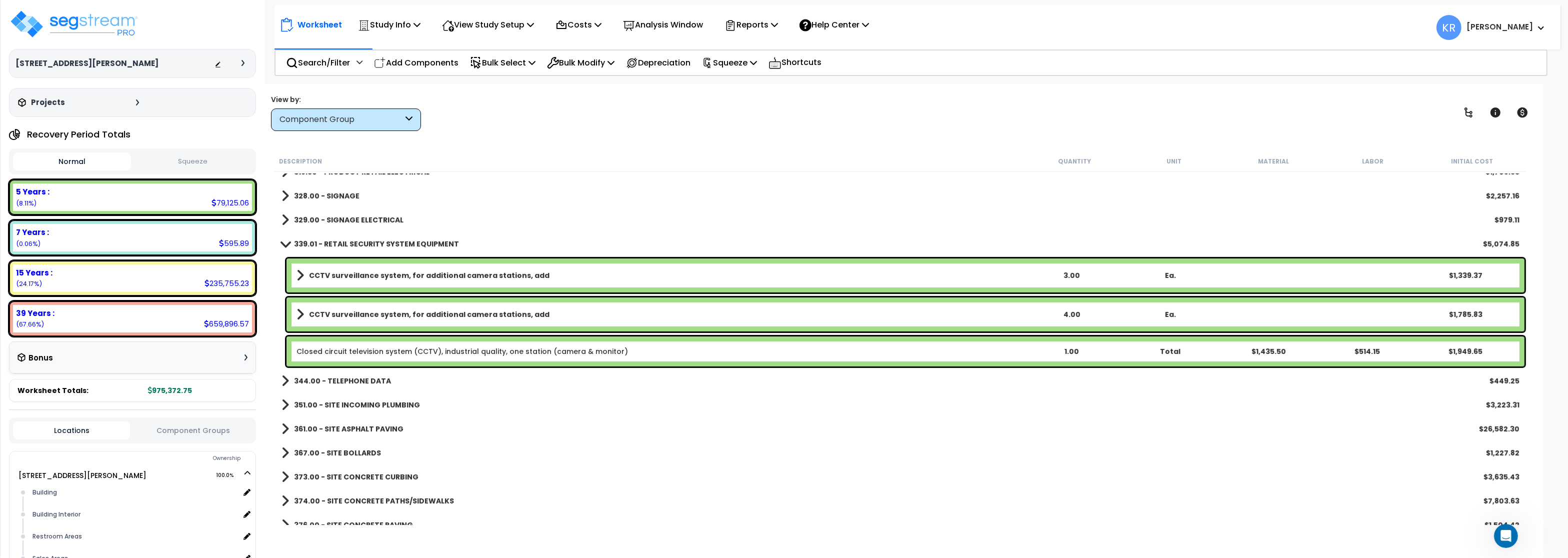
click at [374, 276] on b "CCTV surveillance system, for additional camera stations, add" at bounding box center [429, 275] width 240 height 10
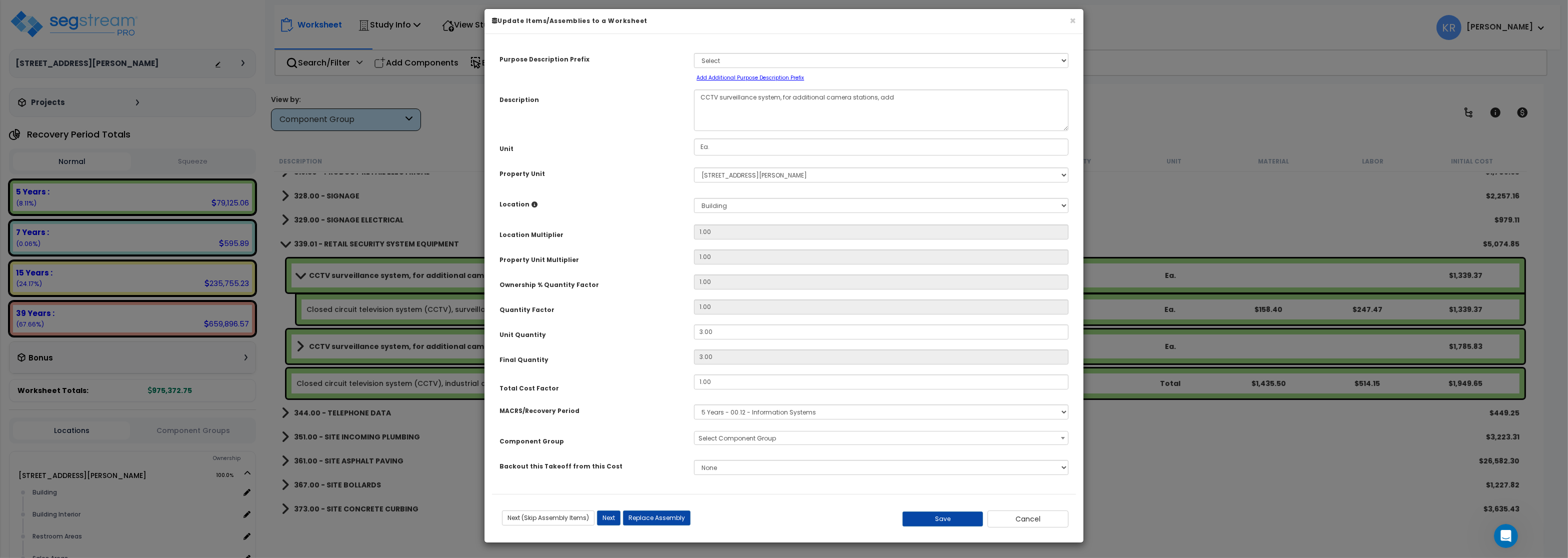
select select "69417"
click at [1069, 26] on button "×" at bounding box center [1073, 20] width 7 height 10
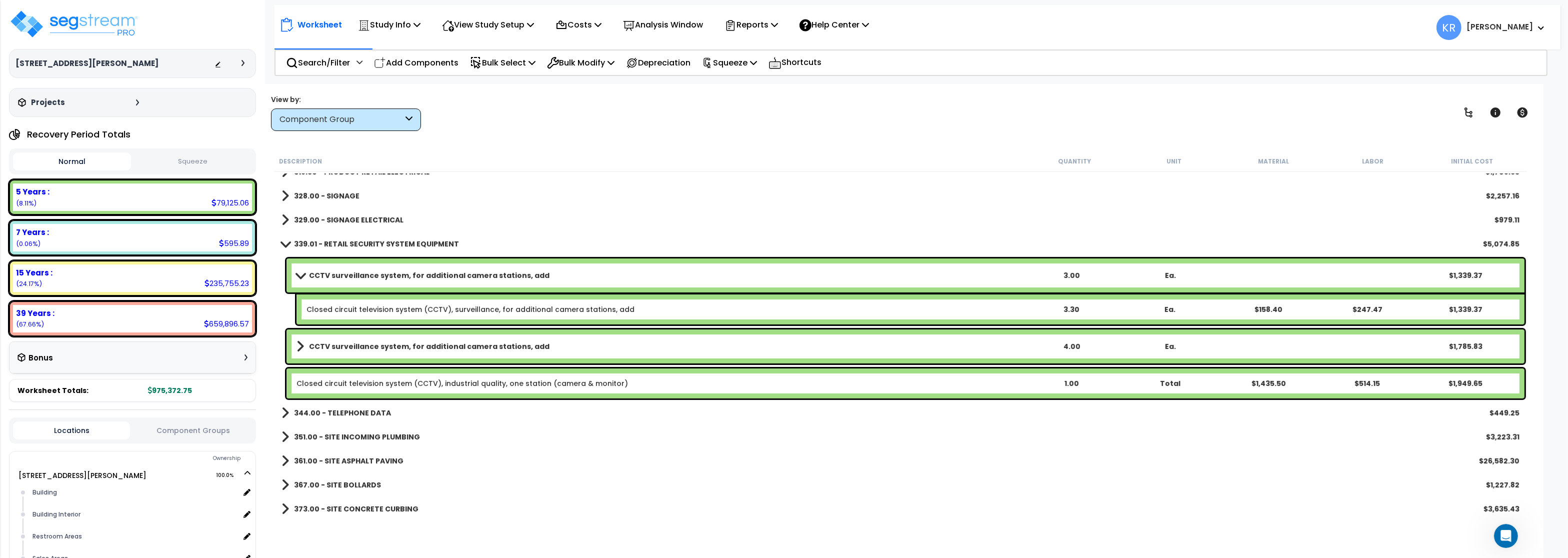
click at [460, 346] on b "CCTV surveillance system, for additional camera stations, add" at bounding box center [429, 346] width 240 height 10
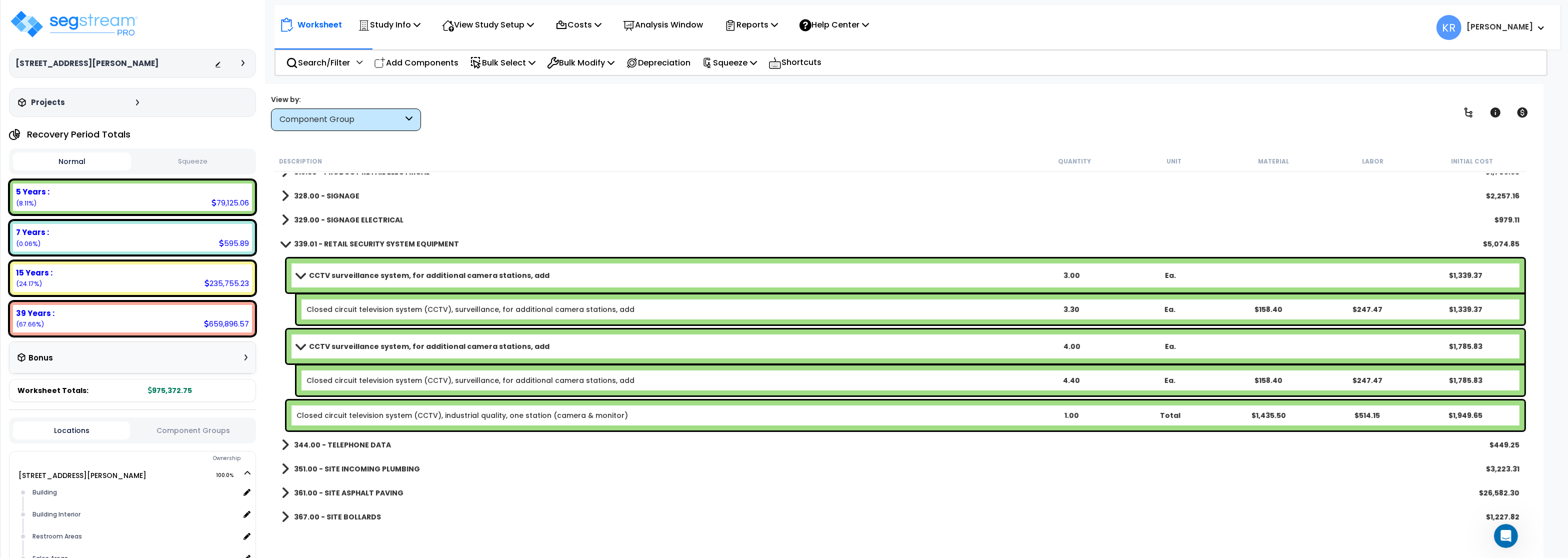
click at [460, 346] on b "CCTV surveillance system, for additional camera stations, add" at bounding box center [429, 346] width 240 height 10
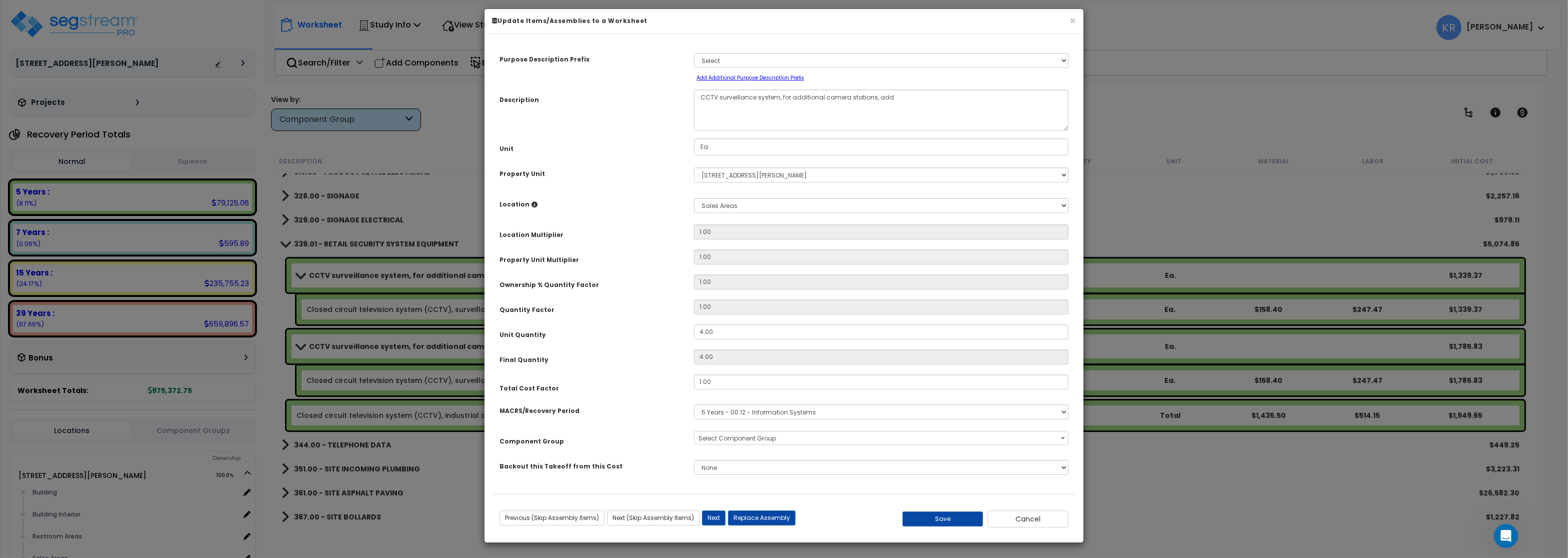
select select "69417"
click at [1074, 26] on button "×" at bounding box center [1073, 20] width 7 height 10
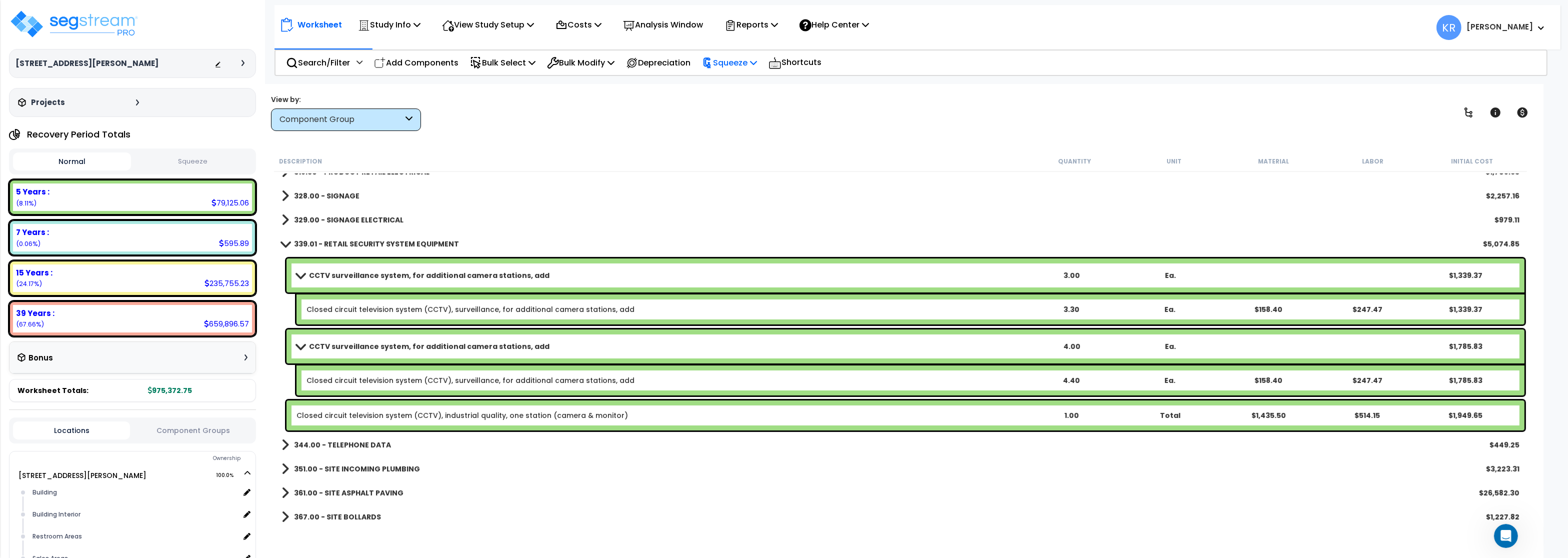
click at [740, 58] on p "Squeeze" at bounding box center [729, 63] width 55 height 13
click at [740, 87] on link "Squeeze" at bounding box center [746, 85] width 99 height 20
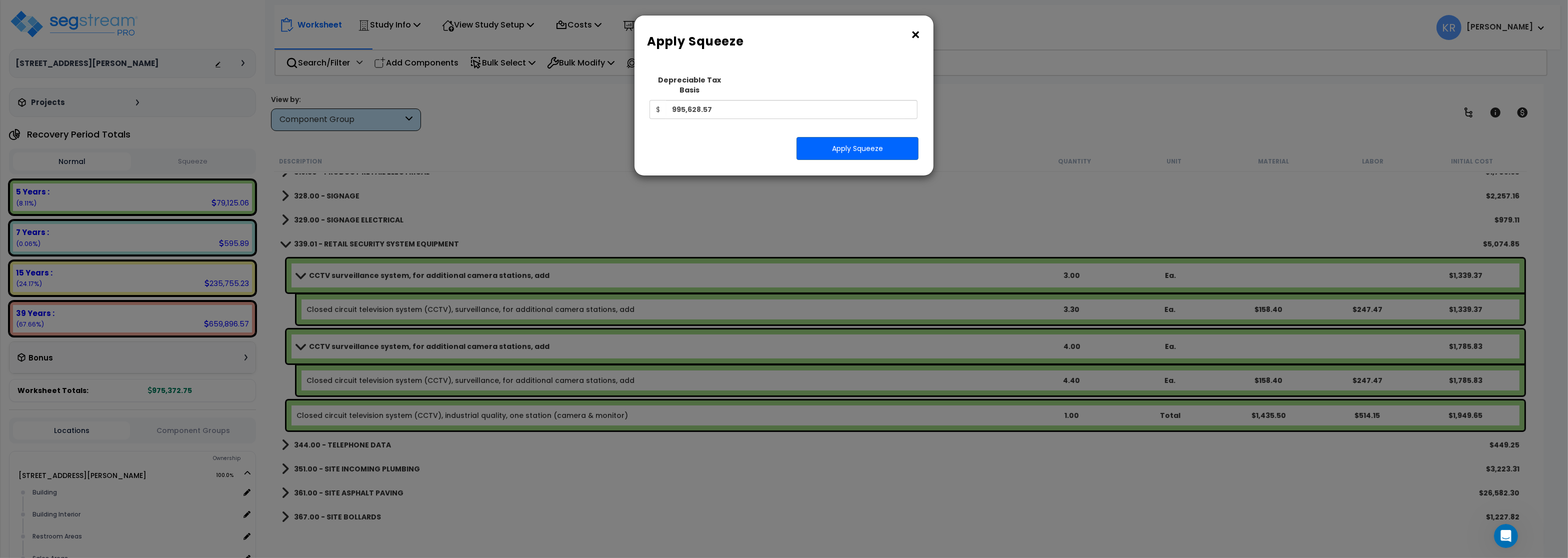
click at [827, 125] on div "Squeeze Type Select 1. Squeeze Entire Worksheet 2. Squeeze by Takeoff Cost 3. S…" at bounding box center [784, 119] width 284 height 98
click at [837, 139] on button "Apply Squeeze" at bounding box center [858, 148] width 122 height 23
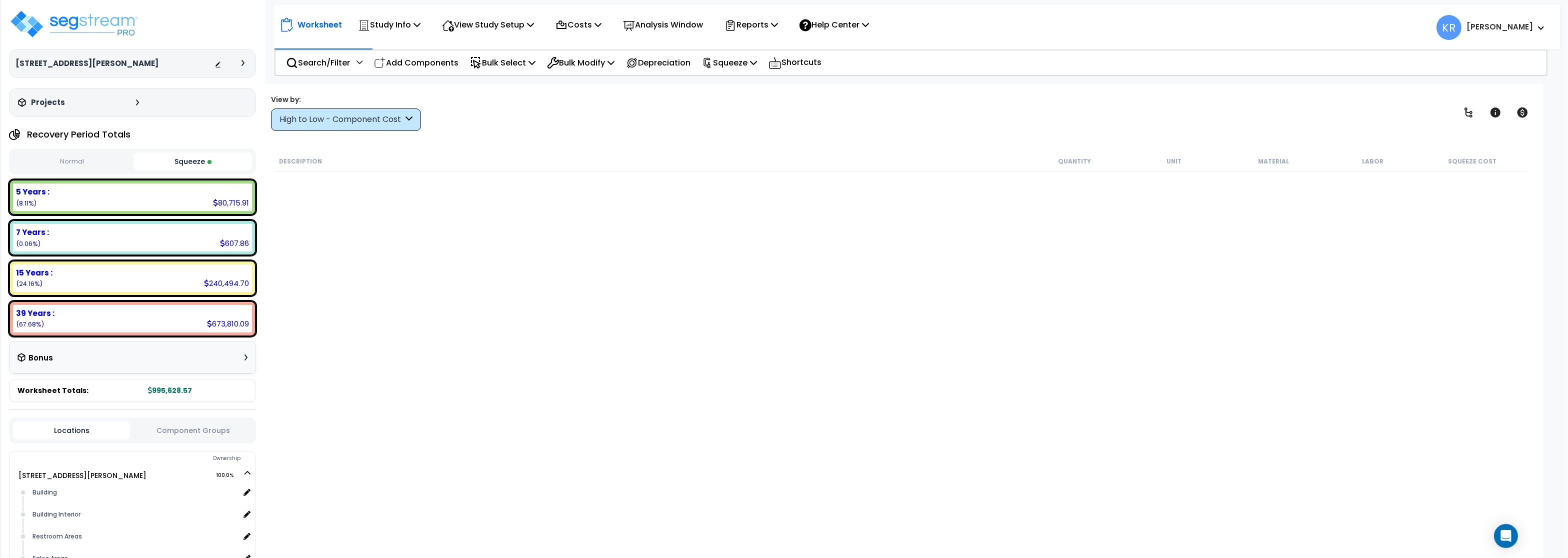
scroll to position [779, 0]
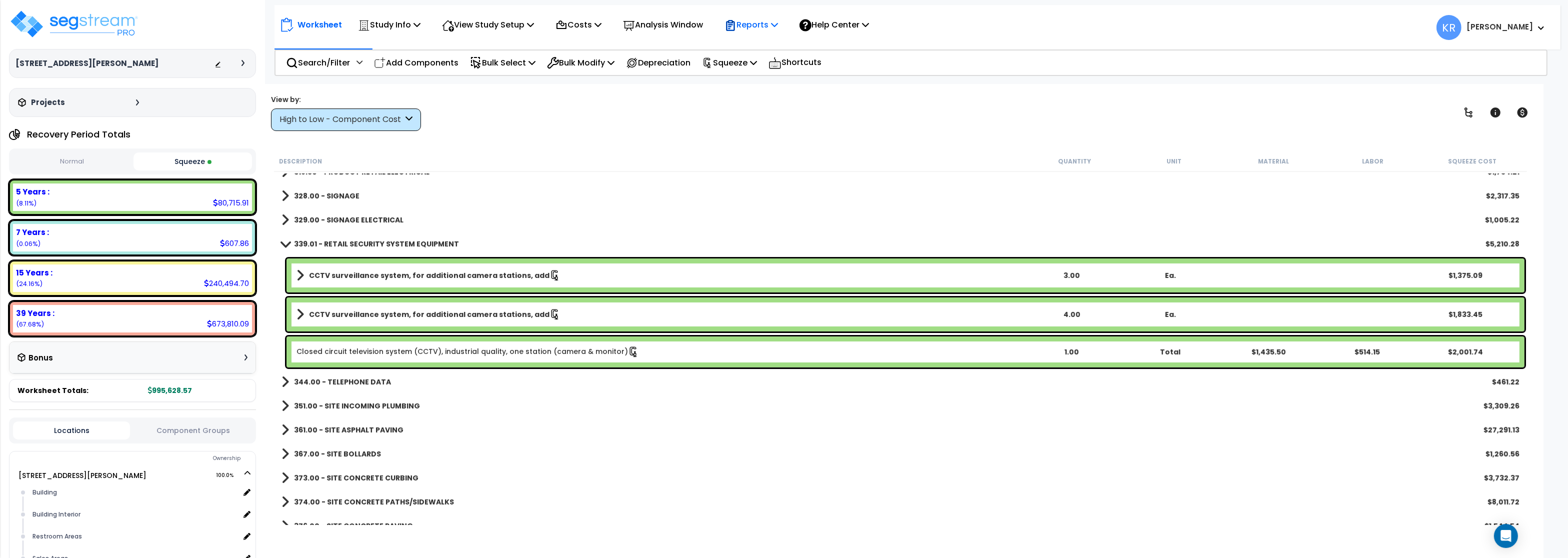
click at [749, 27] on p "Reports" at bounding box center [751, 25] width 54 height 13
click at [192, 170] on button "Squeeze" at bounding box center [192, 162] width 118 height 18
click at [193, 162] on button "Squeeze" at bounding box center [192, 162] width 118 height 18
click at [194, 161] on button "Squeeze" at bounding box center [192, 162] width 118 height 18
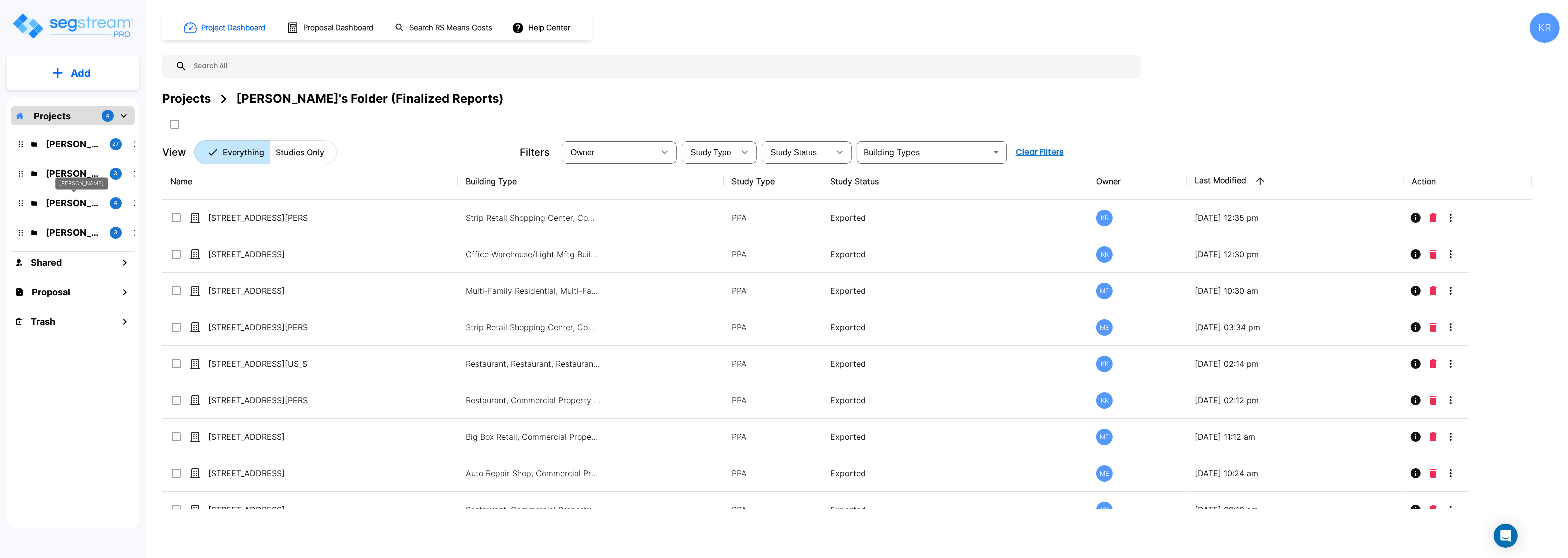
click at [79, 201] on p "[PERSON_NAME]" at bounding box center [74, 203] width 56 height 13
